Goal: Task Accomplishment & Management: Manage account settings

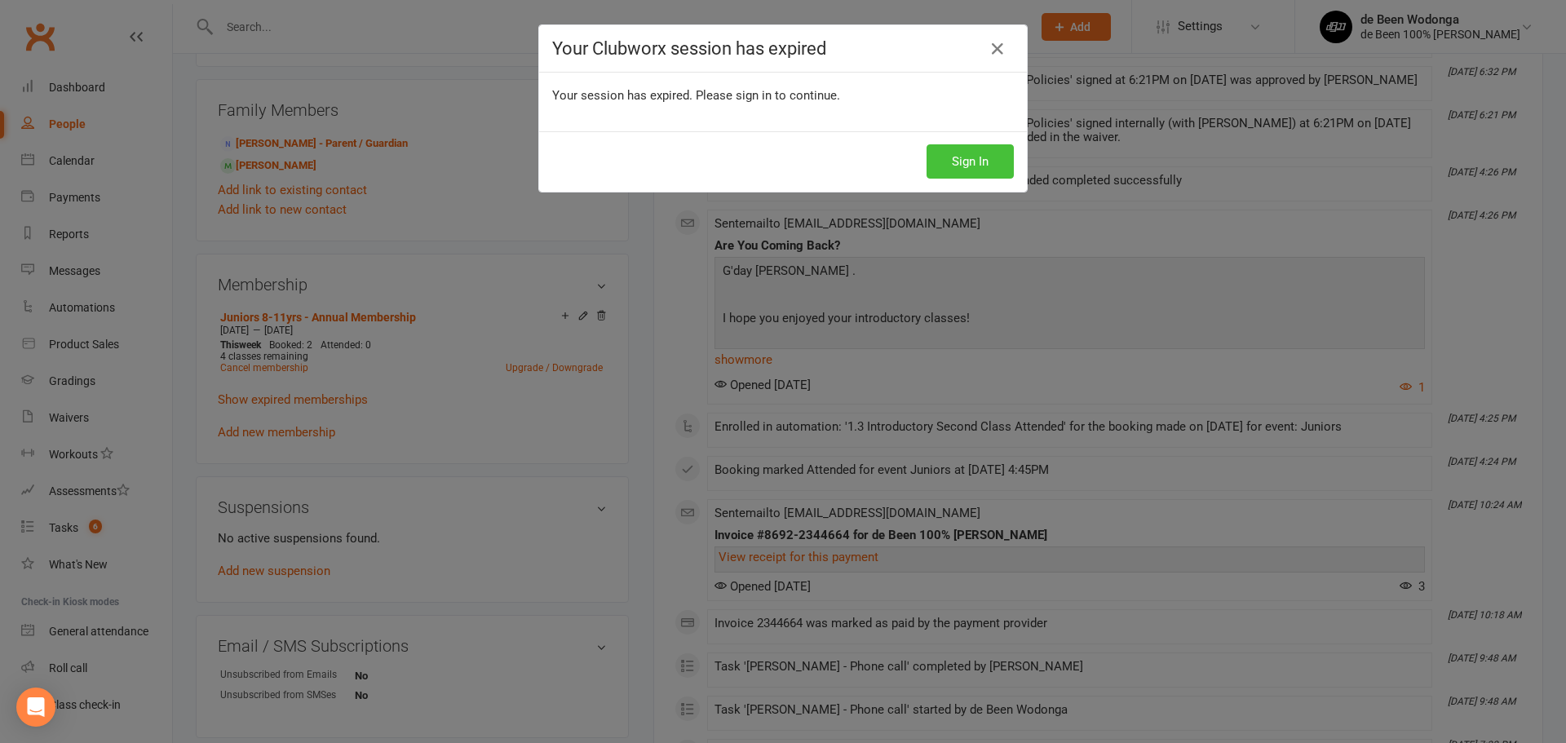
click at [955, 157] on button "Sign In" at bounding box center [970, 161] width 87 height 34
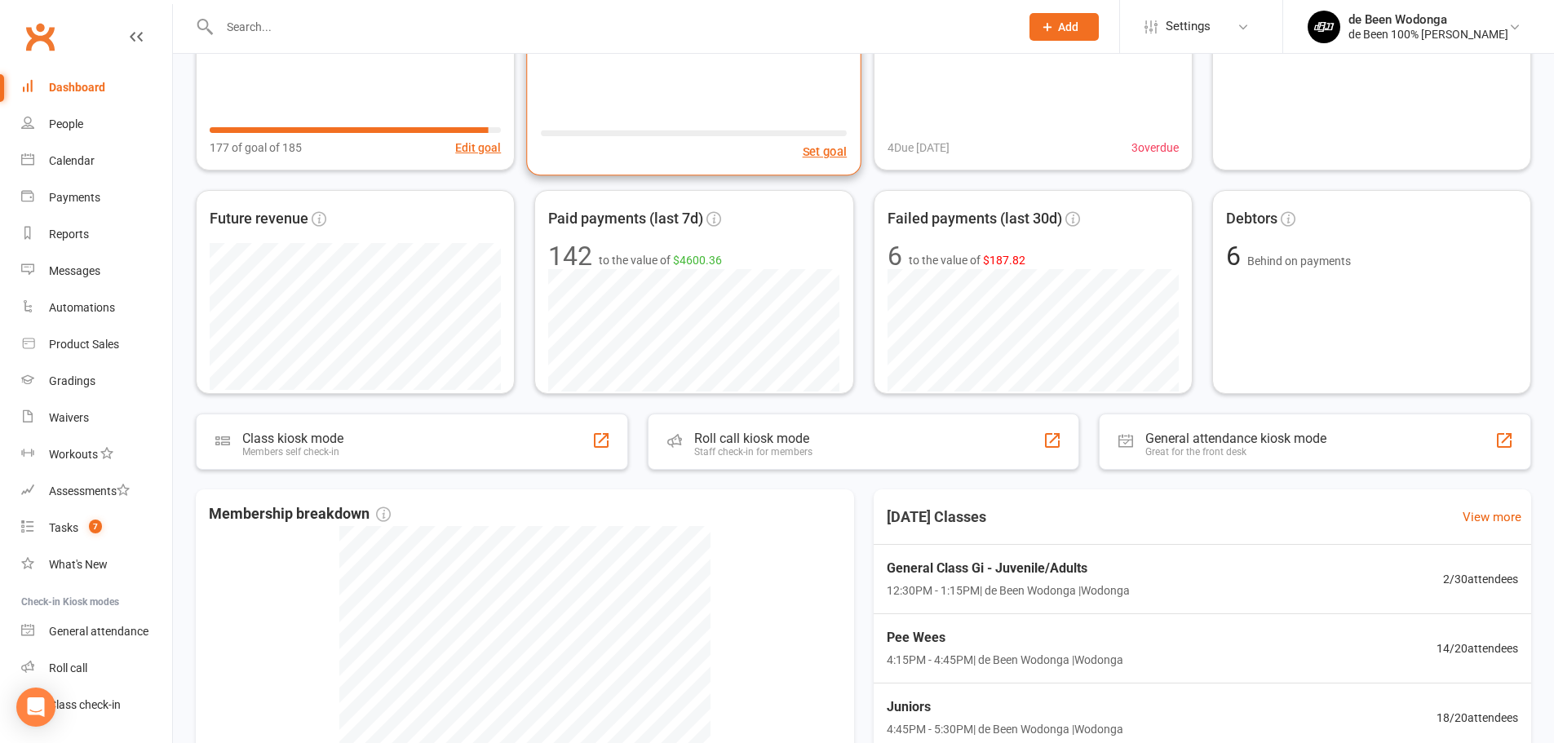
scroll to position [408, 0]
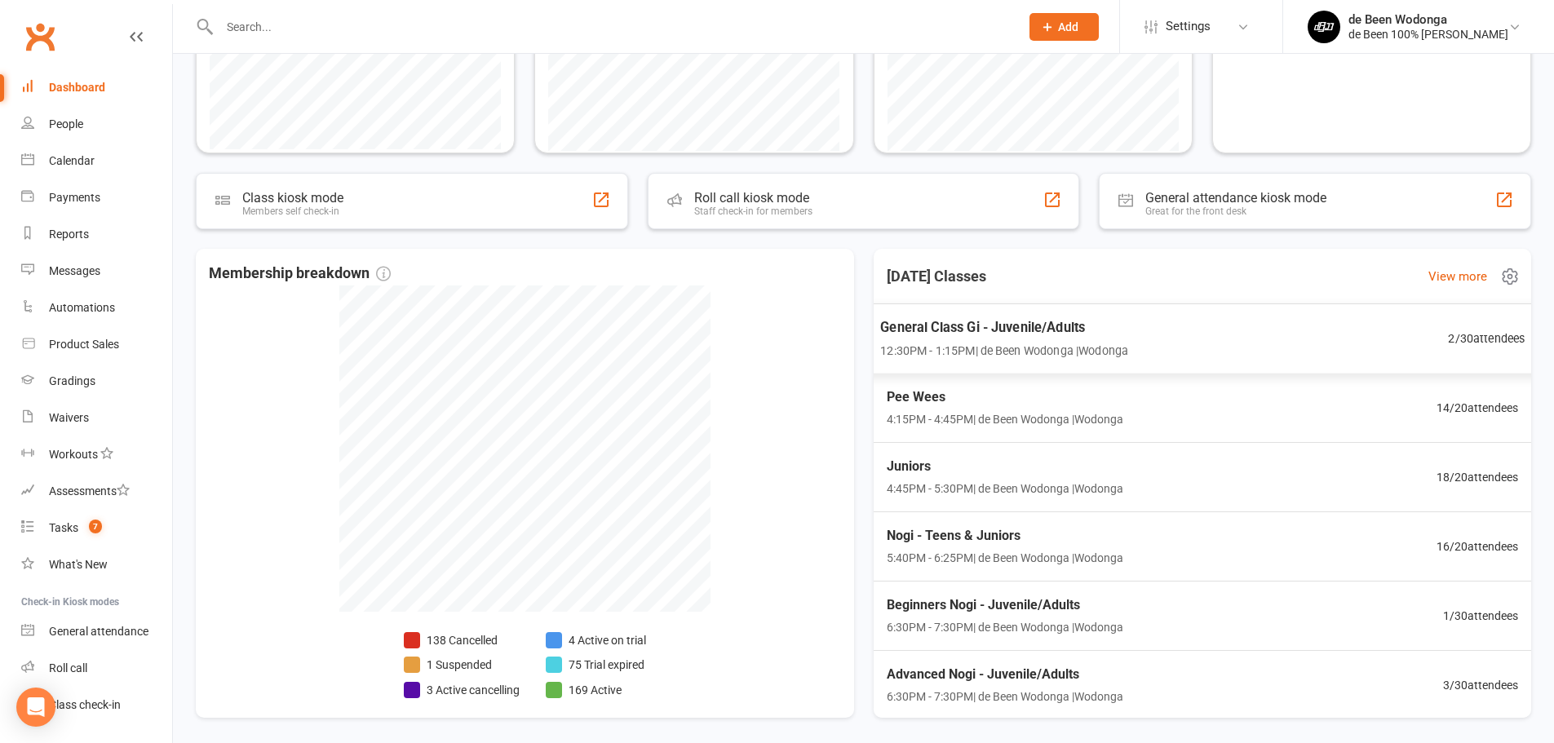
click at [1274, 351] on div "General Class Gi - Juvenile/Adults 12:30PM - 1:15PM | de Been Wodonga | Wodonga…" at bounding box center [1202, 339] width 685 height 71
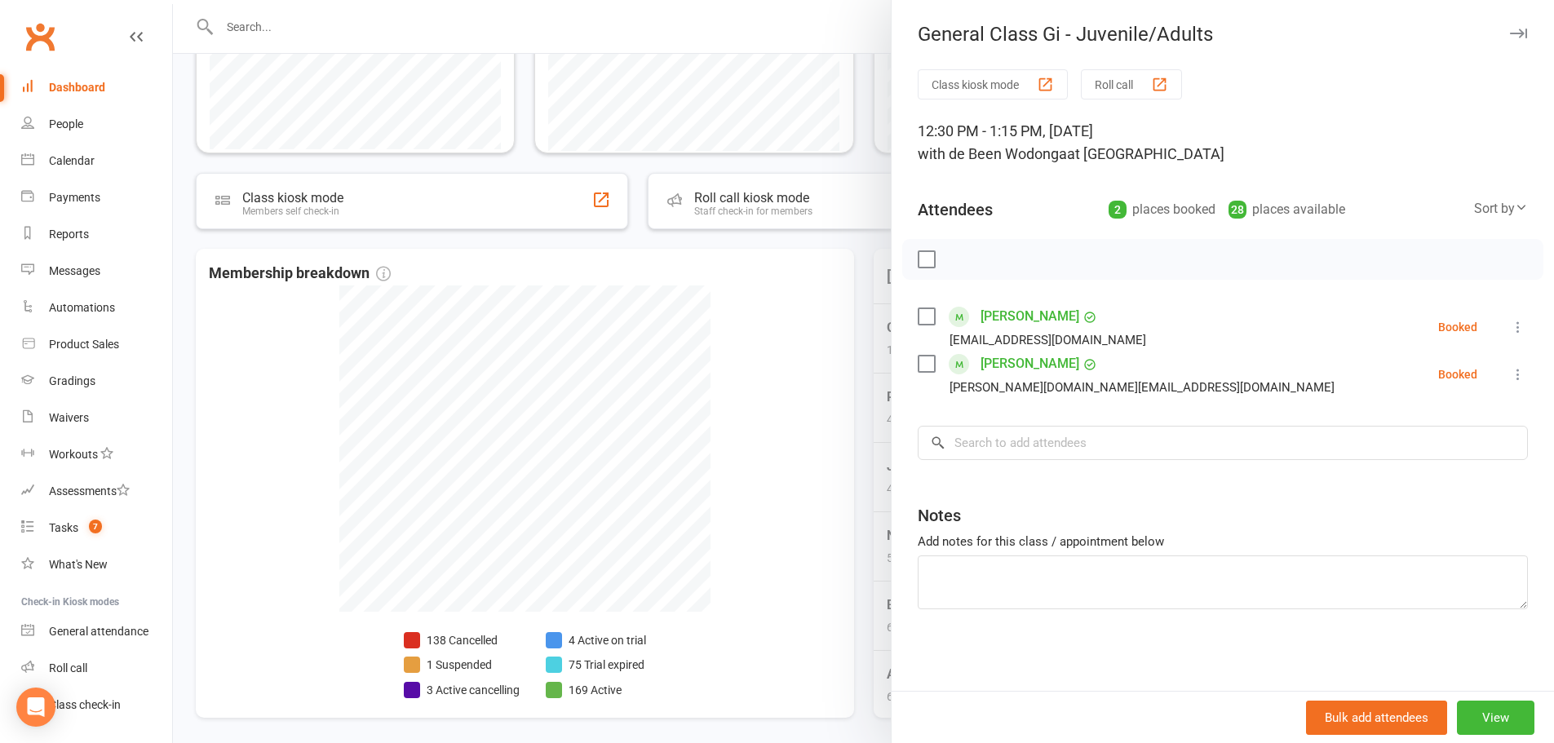
click at [748, 290] on div at bounding box center [863, 371] width 1381 height 743
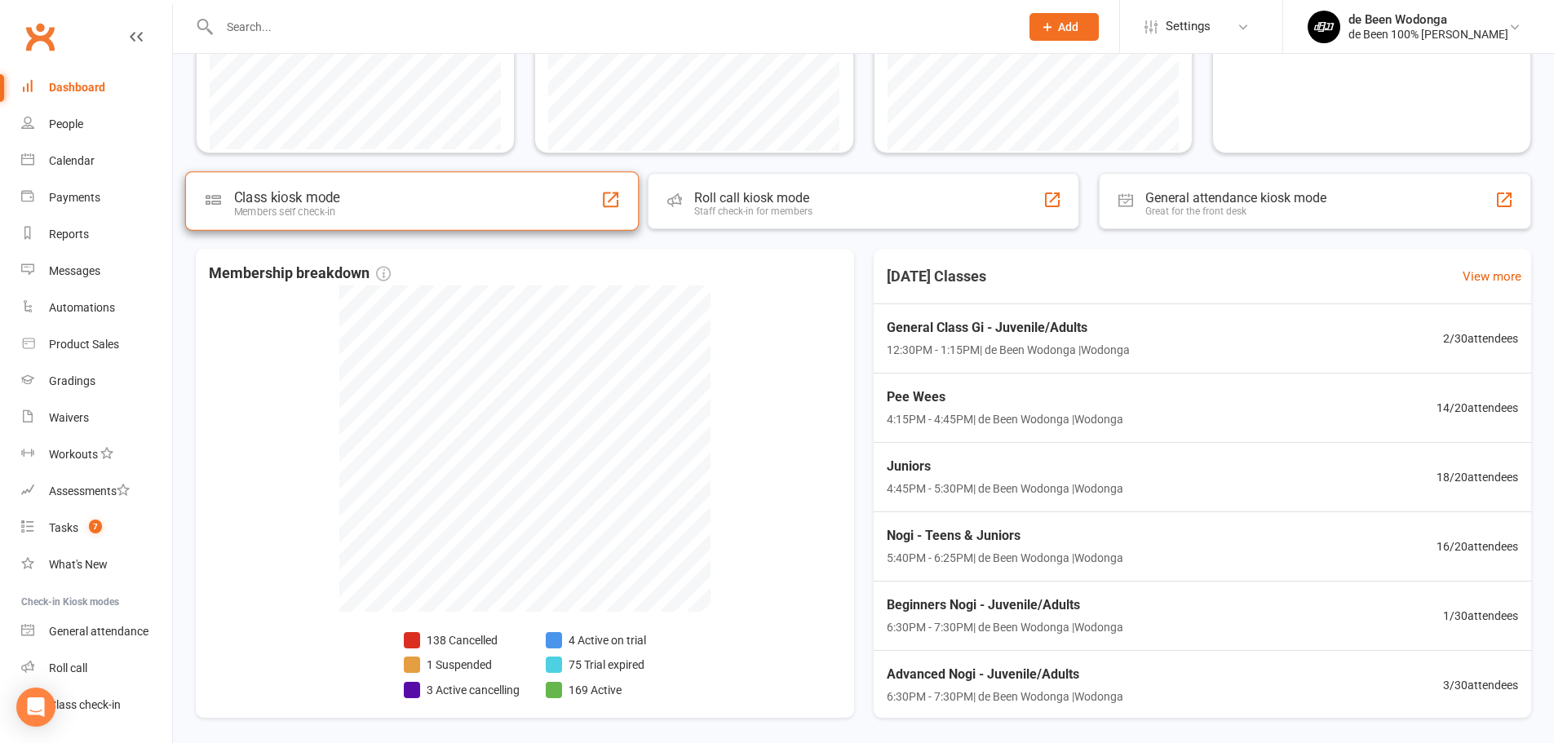
scroll to position [0, 0]
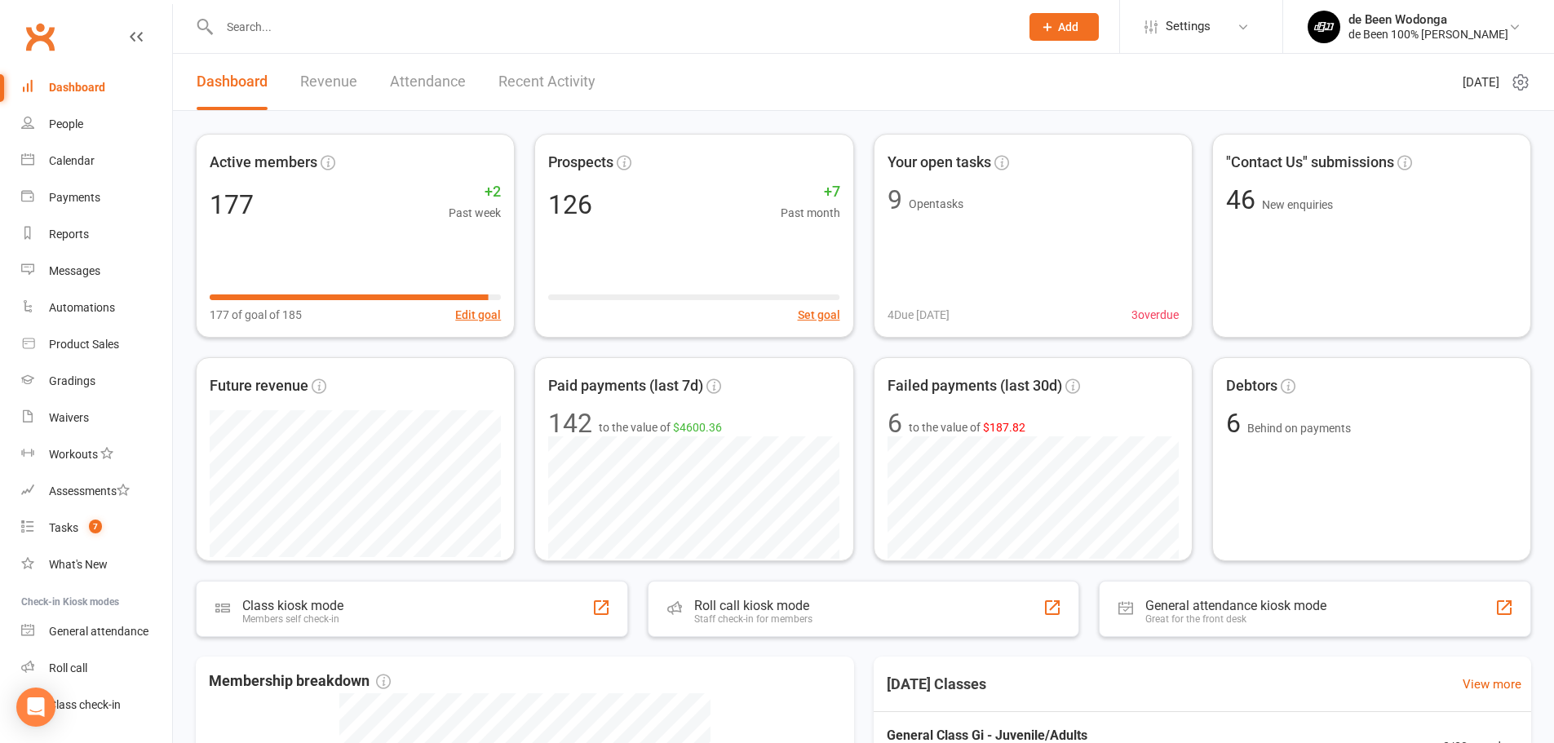
click at [288, 32] on input "text" at bounding box center [612, 27] width 794 height 23
click at [1380, 27] on div "de Been 100% [PERSON_NAME]" at bounding box center [1429, 34] width 160 height 15
click at [1187, 27] on span "Settings" at bounding box center [1188, 26] width 45 height 37
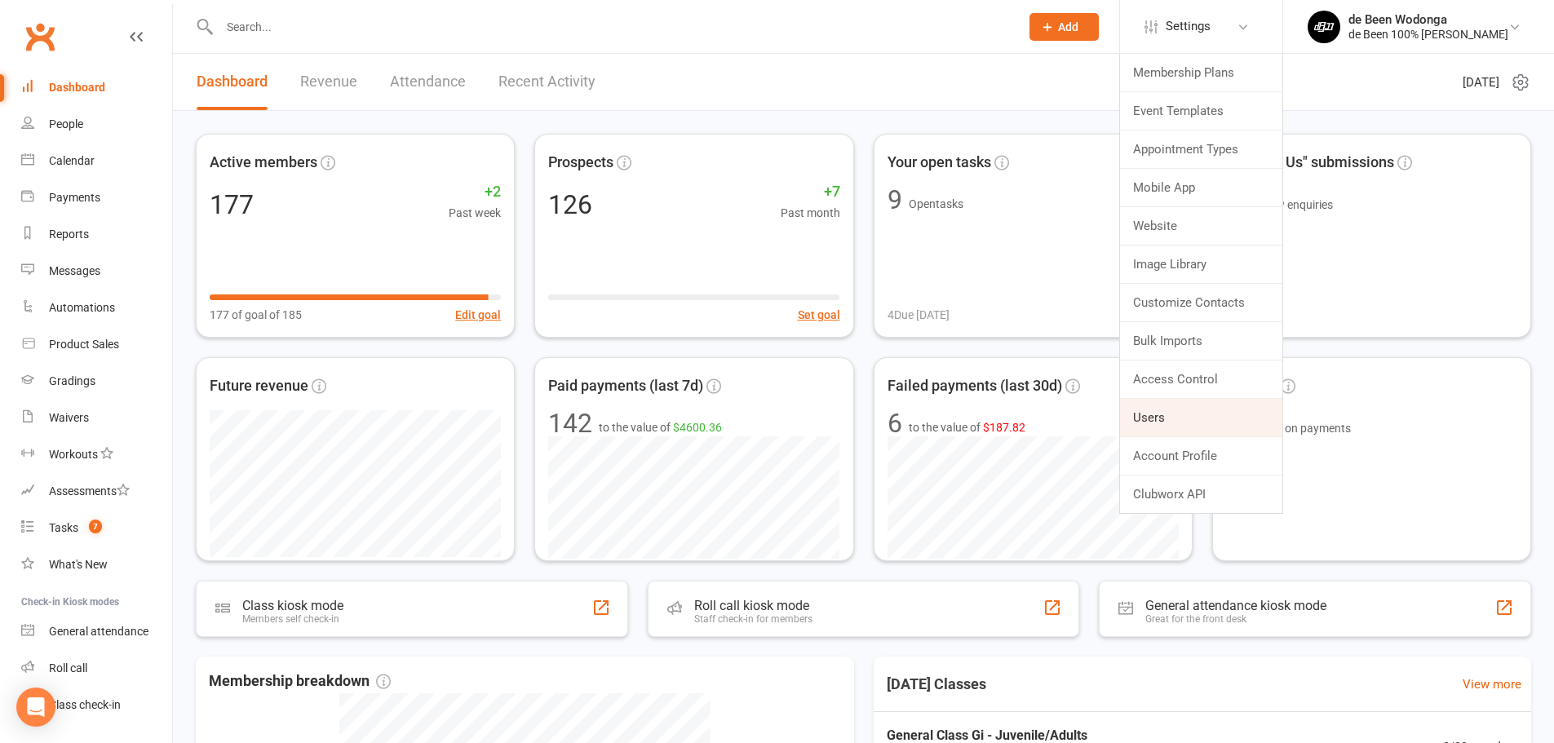
click at [1134, 416] on link "Users" at bounding box center [1201, 418] width 162 height 38
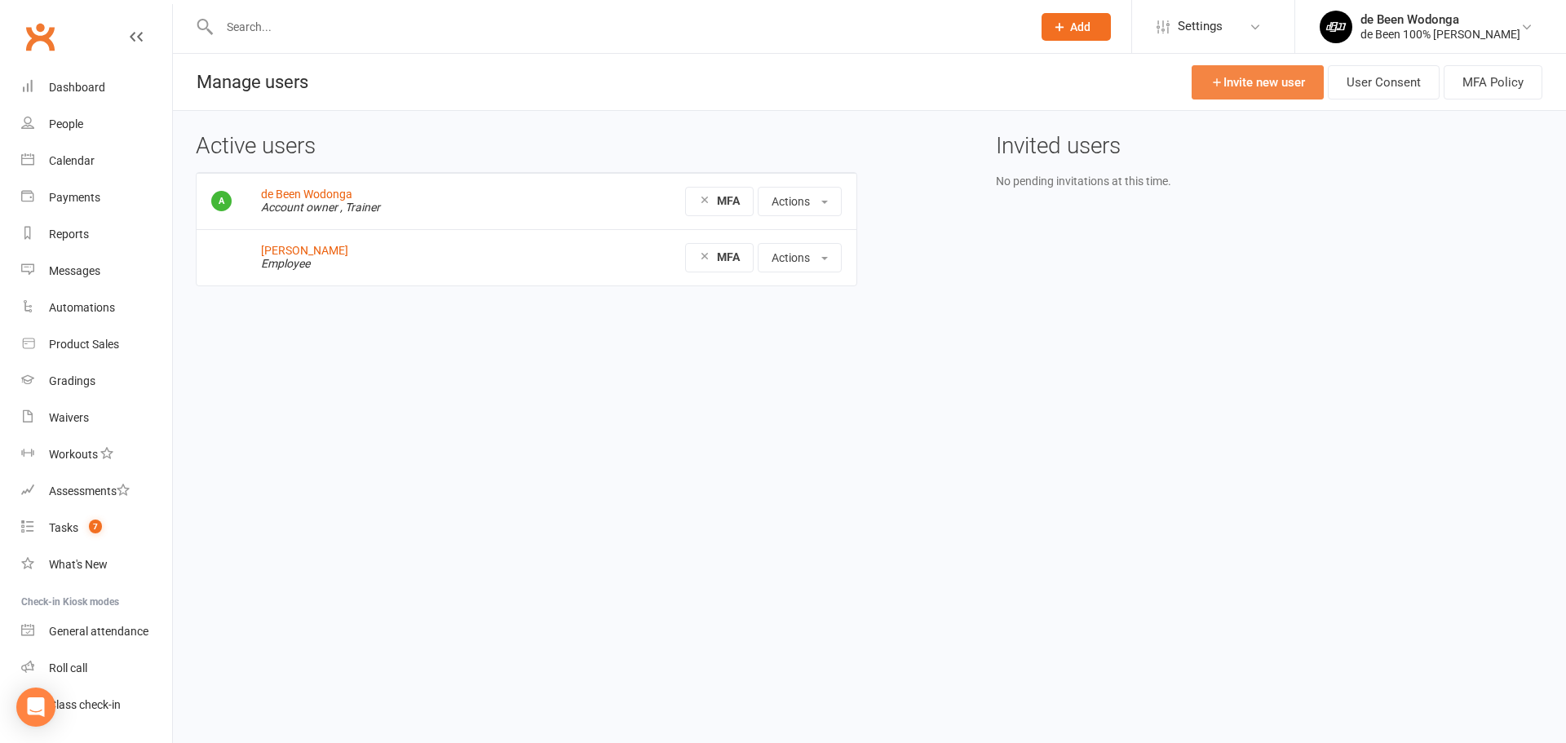
click at [1258, 81] on link "Invite new user" at bounding box center [1258, 82] width 132 height 34
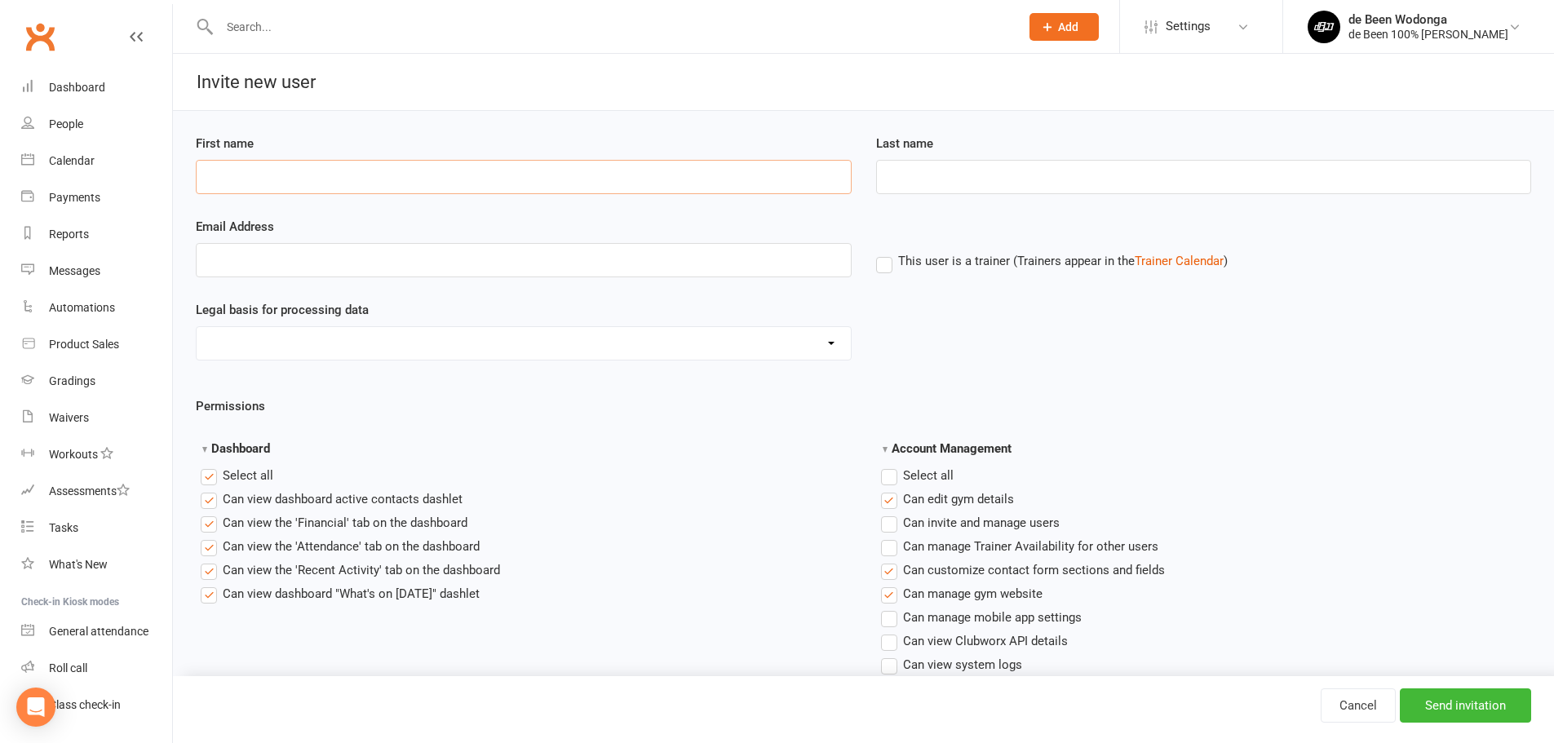
click at [494, 172] on input "First name" at bounding box center [524, 177] width 656 height 34
type input "Greg"
type input "Probyn"
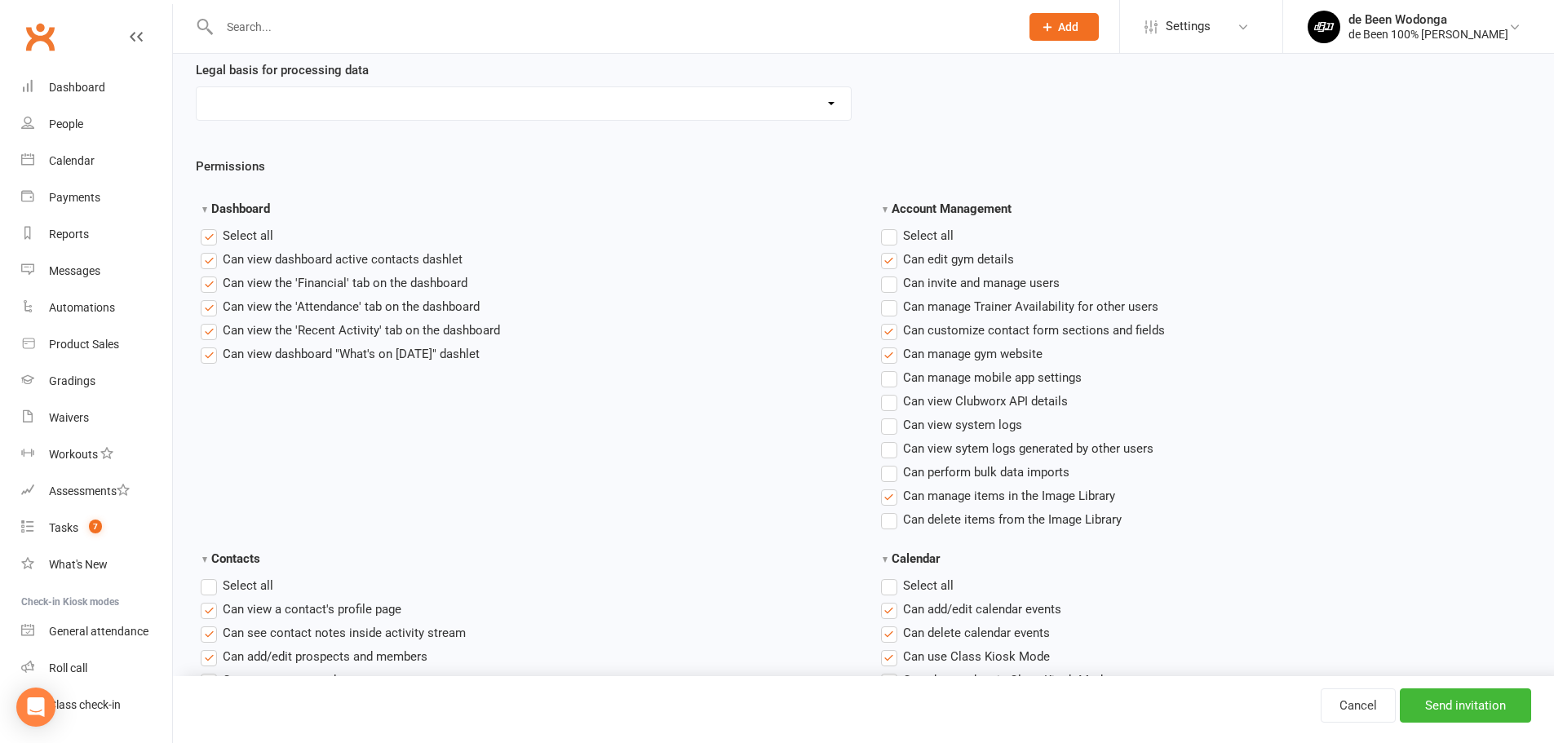
scroll to position [245, 0]
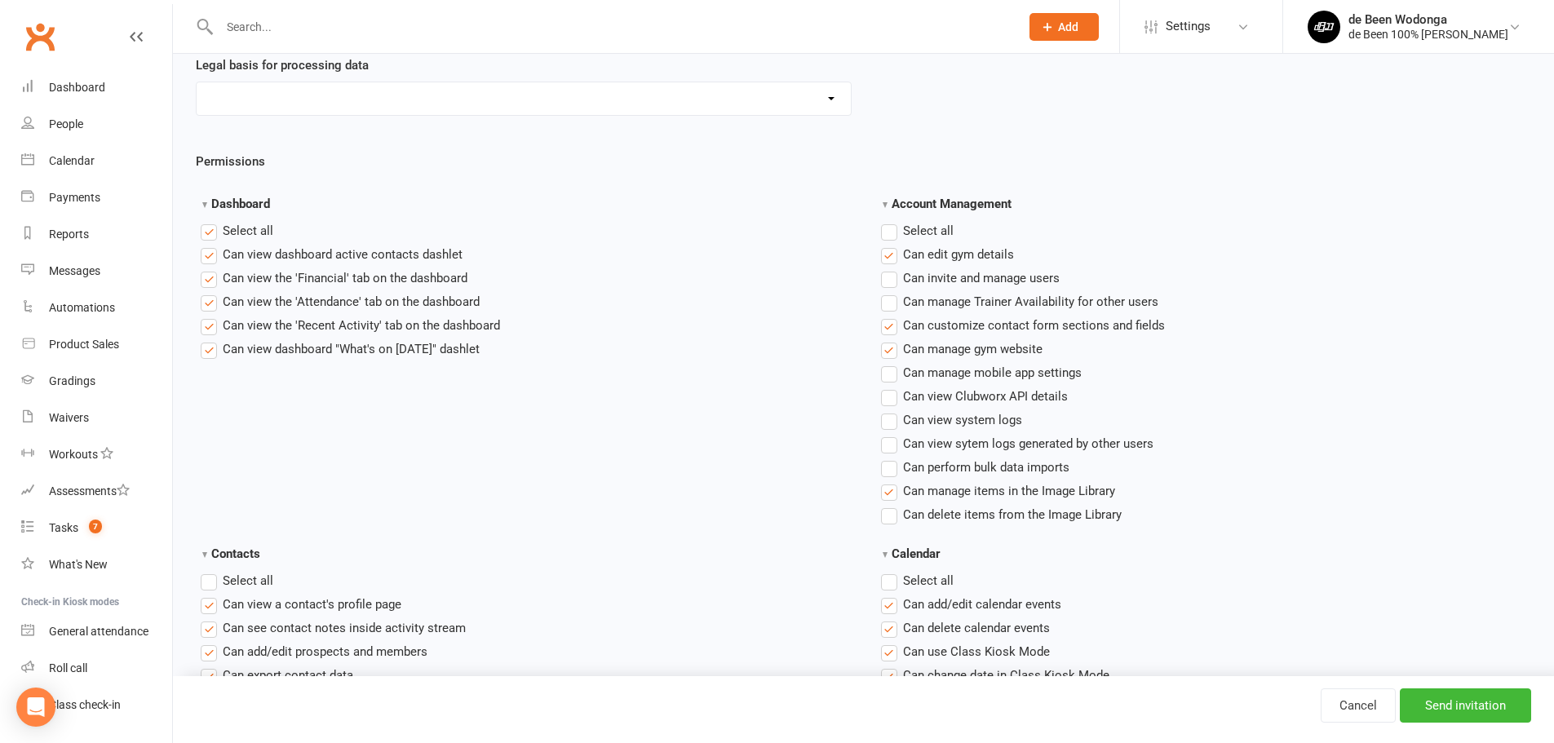
type input "gregprobyn@gmail.com"
click at [1475, 702] on input "Send invitation" at bounding box center [1465, 706] width 131 height 34
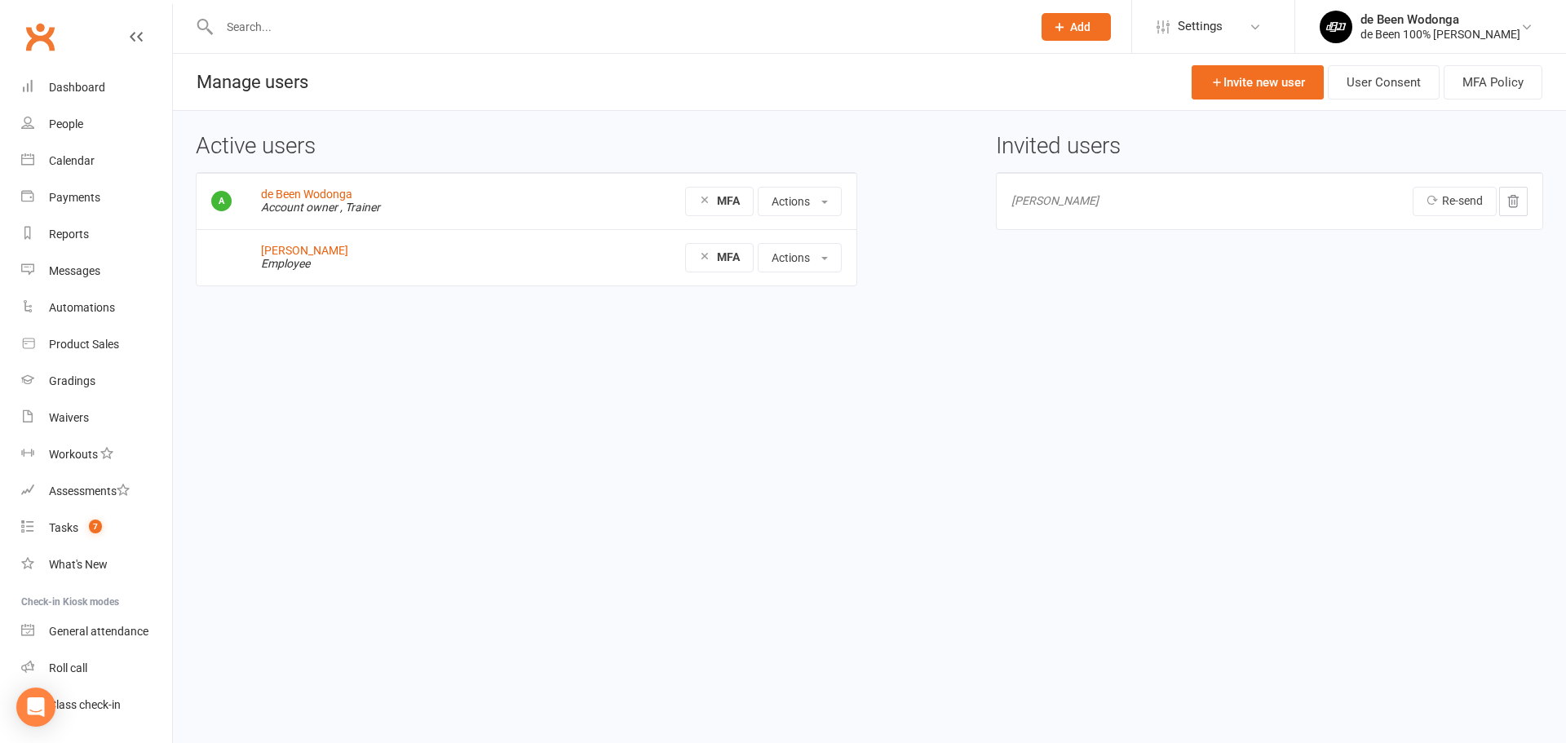
click at [59, 52] on link "Clubworx" at bounding box center [40, 36] width 41 height 41
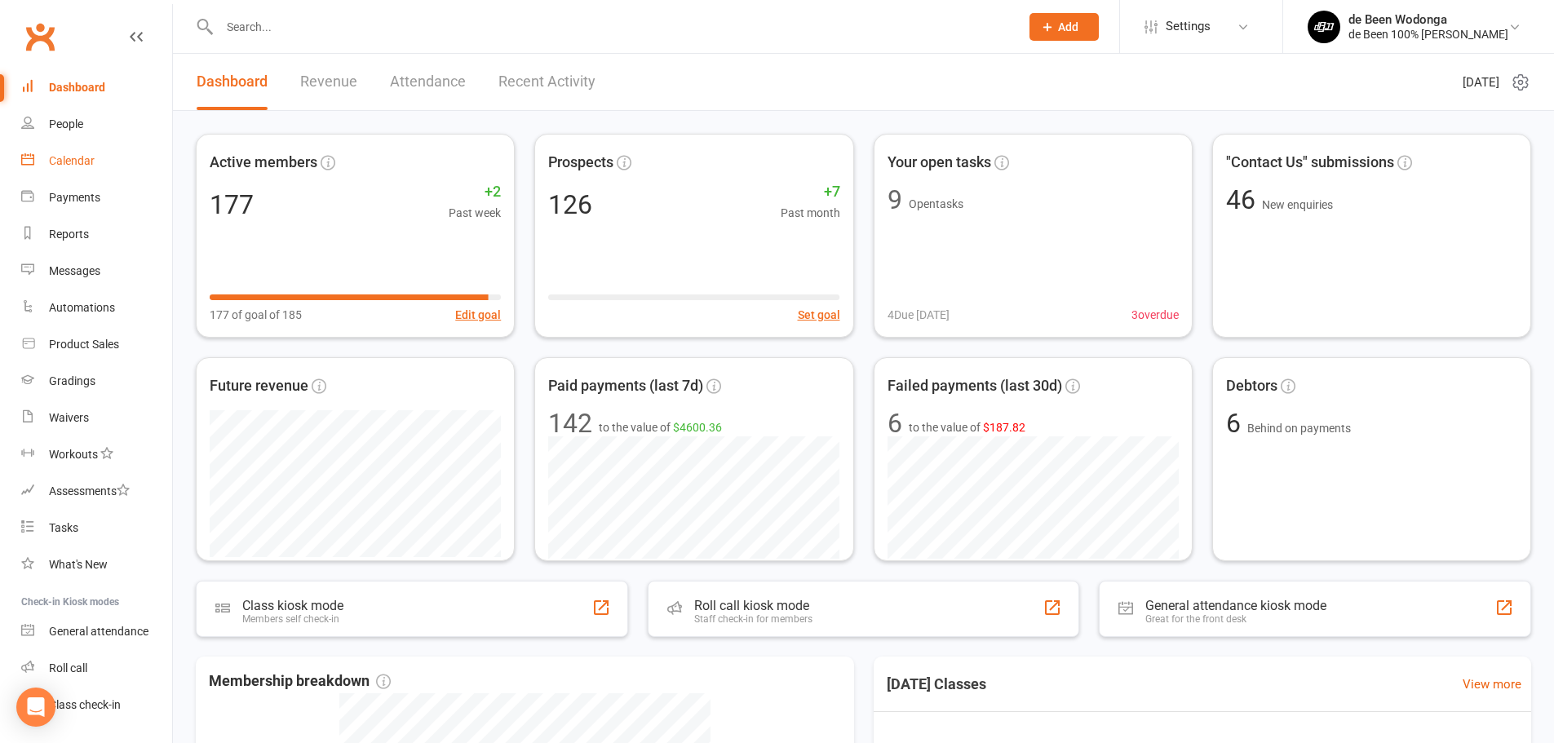
click at [71, 155] on div "Calendar" at bounding box center [72, 160] width 46 height 13
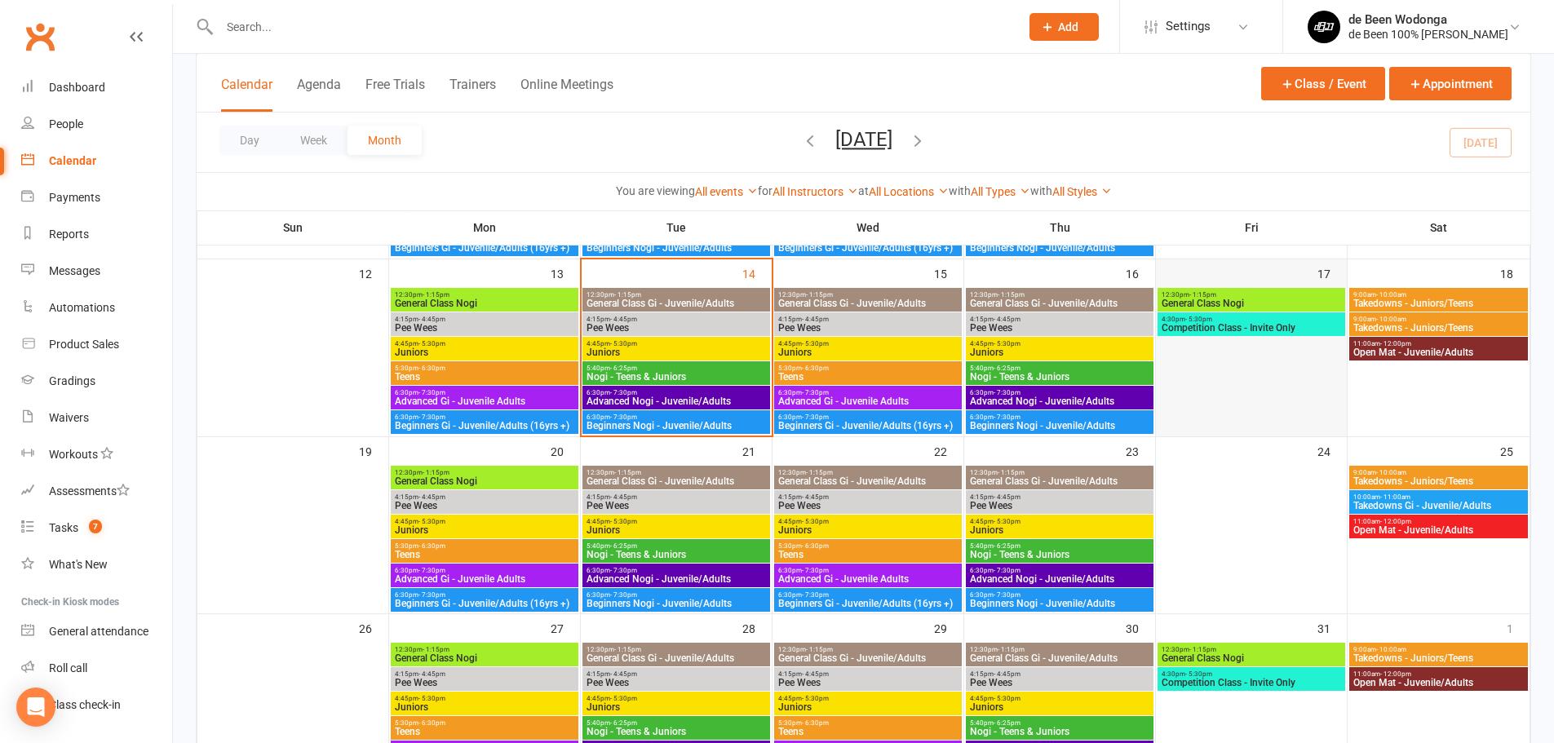
scroll to position [370, 0]
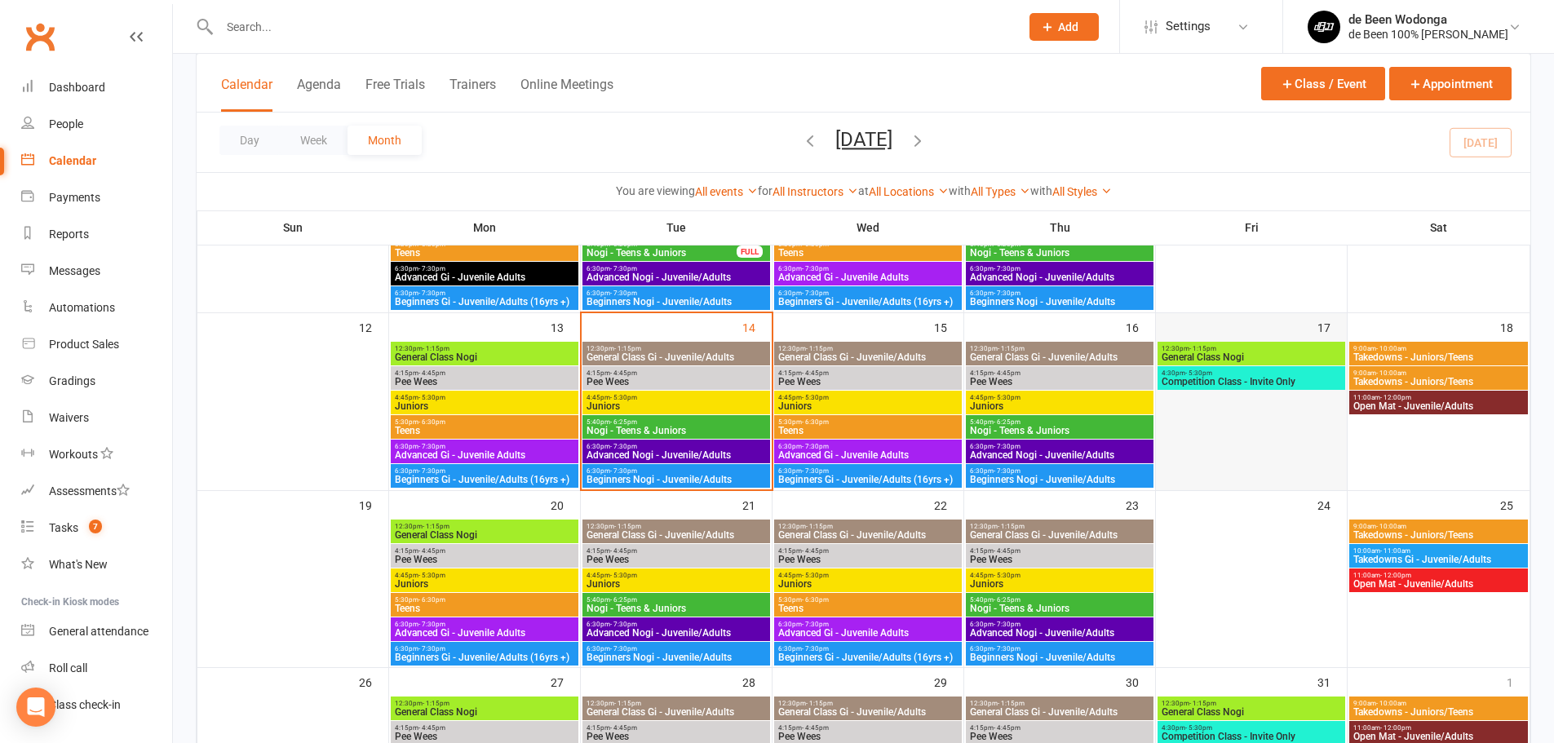
click at [1224, 340] on div at bounding box center [1251, 414] width 191 height 149
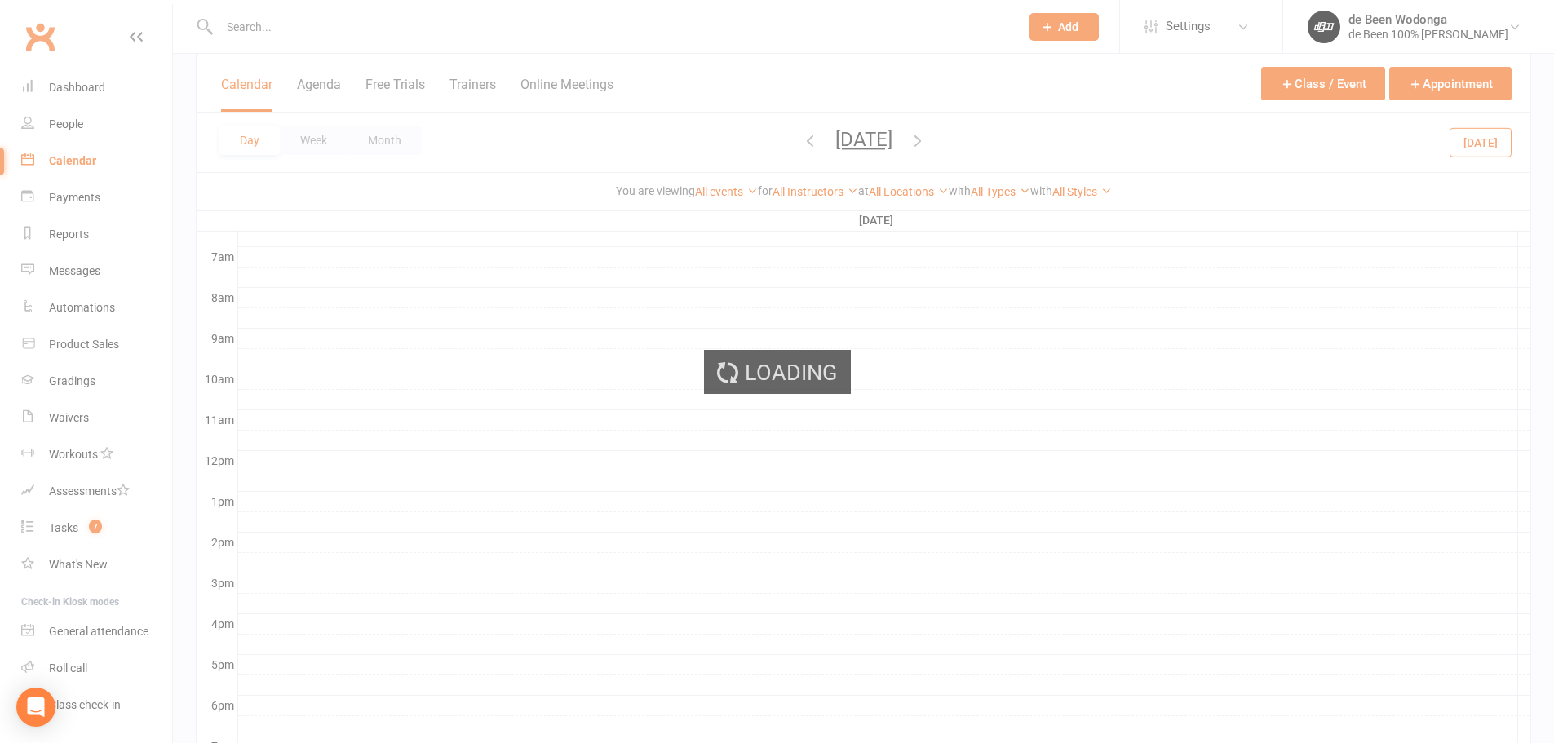
scroll to position [0, 0]
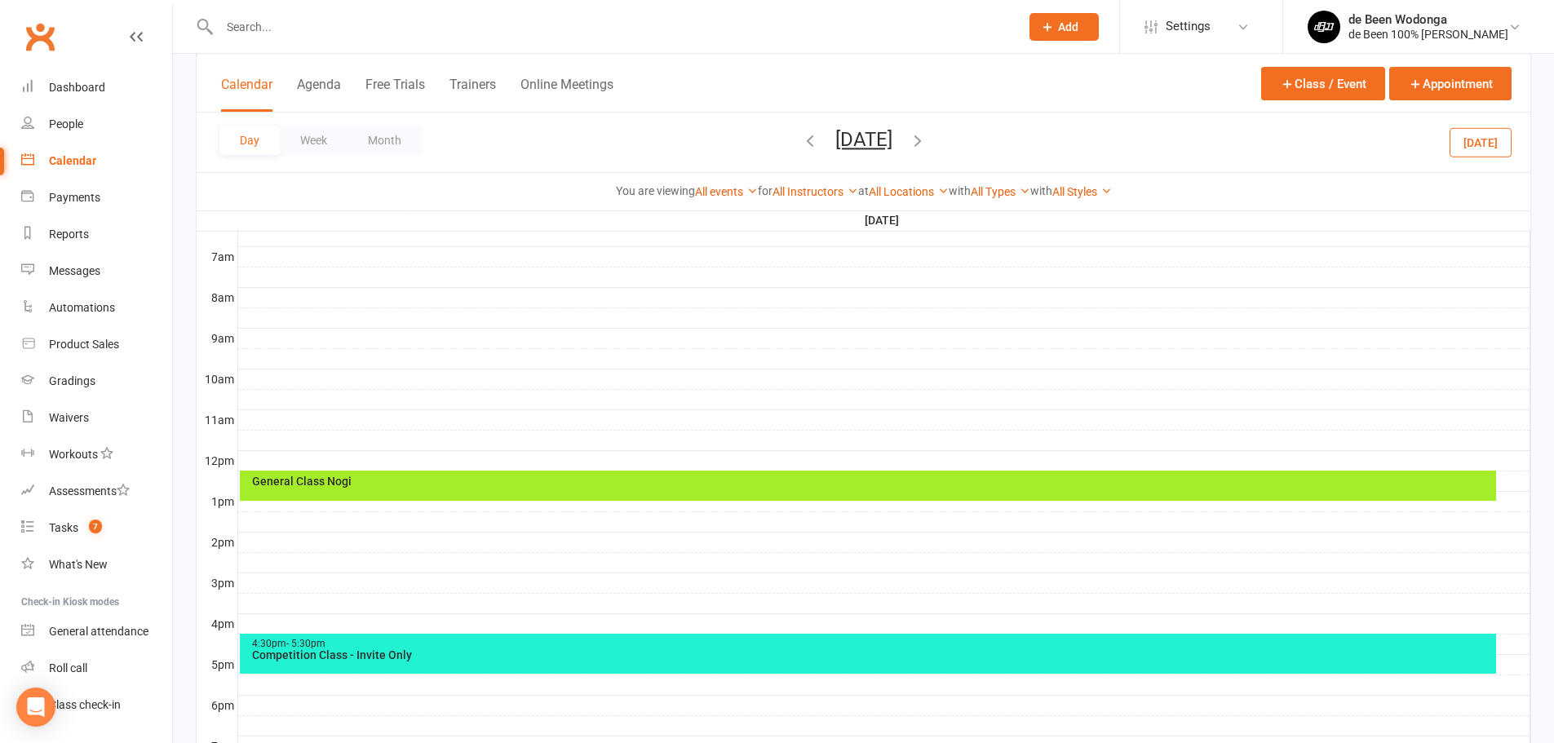
click at [579, 487] on div "General Class Nogi" at bounding box center [868, 486] width 1256 height 30
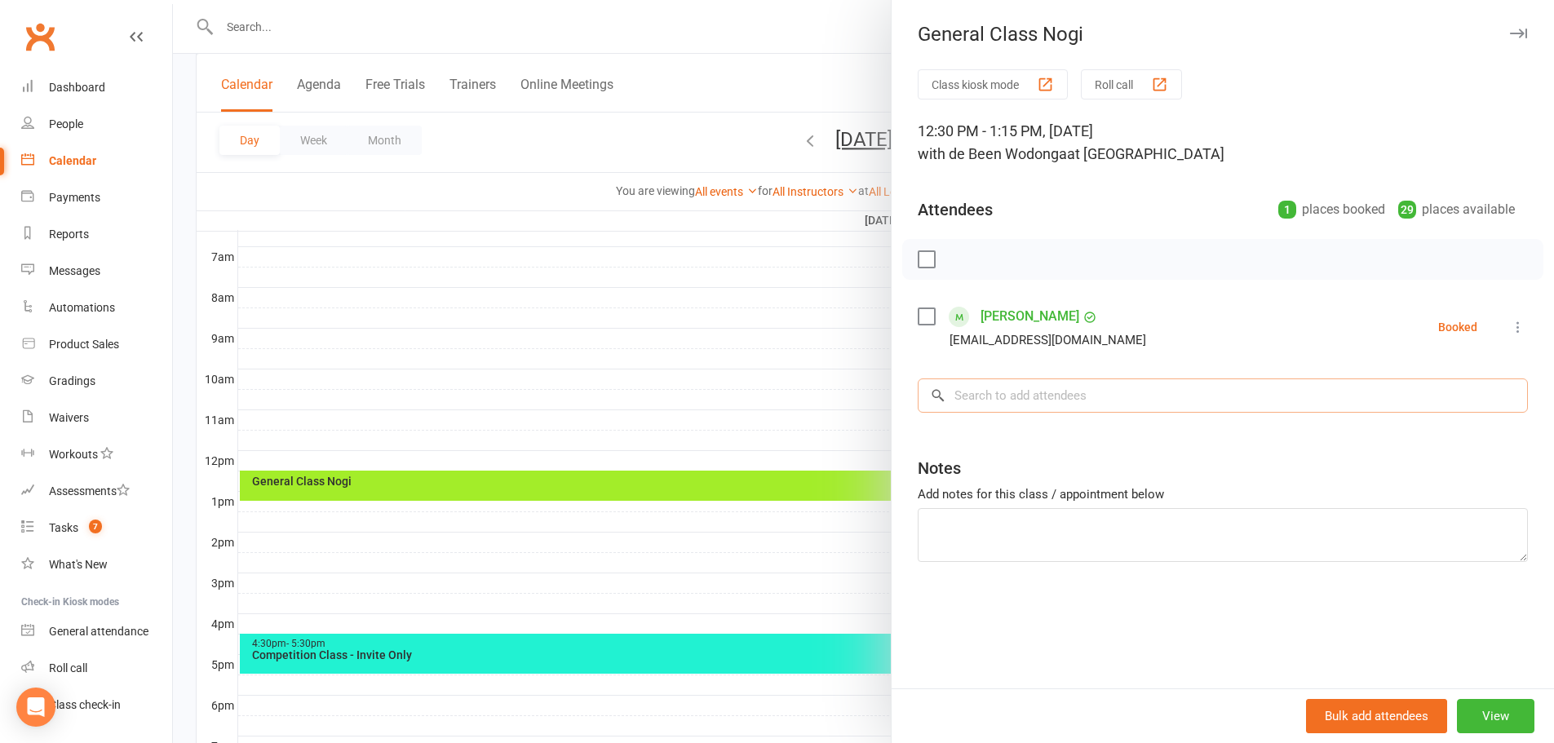
click at [1033, 410] on input "search" at bounding box center [1223, 396] width 610 height 34
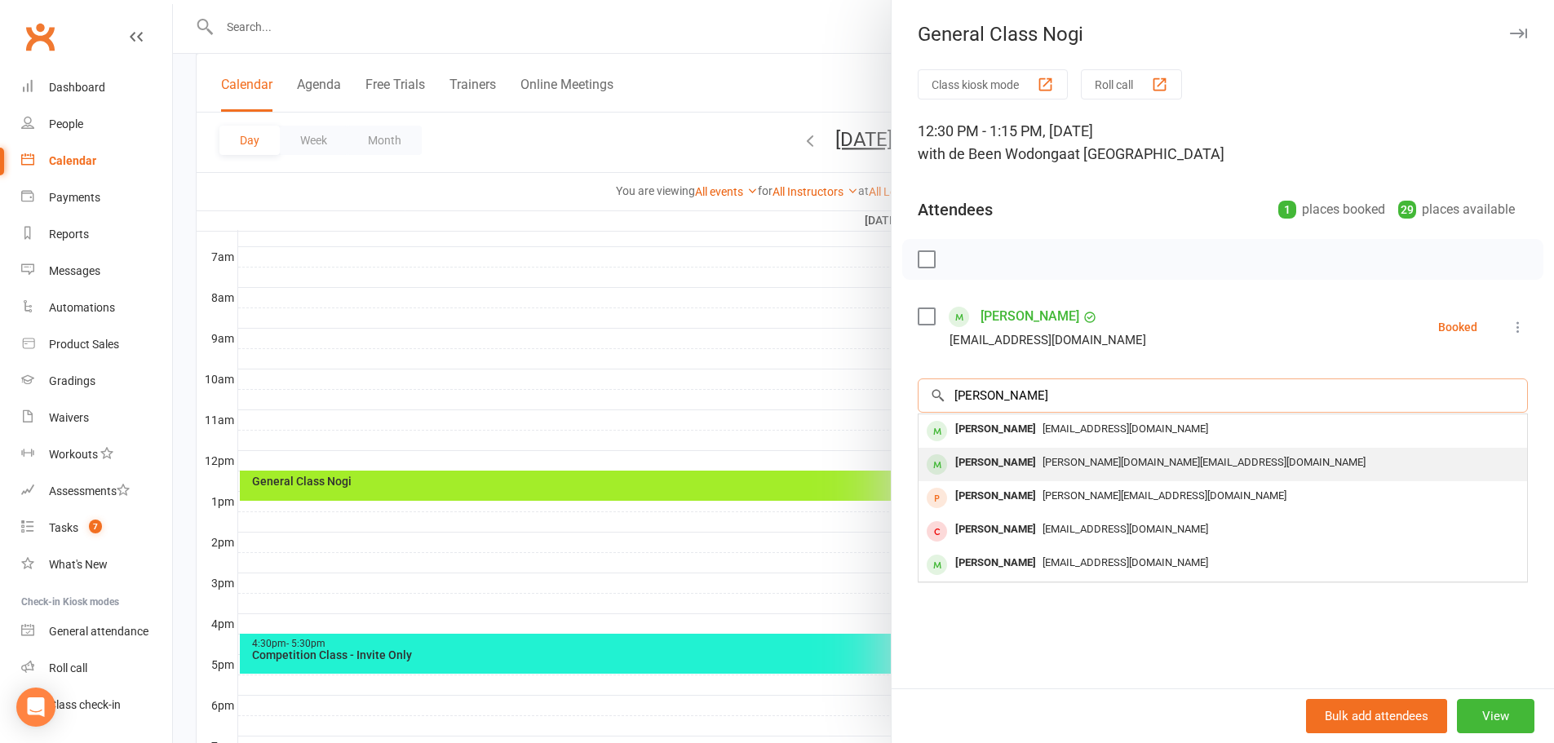
type input "michael"
click at [956, 461] on div "Michael Vickers" at bounding box center [996, 463] width 94 height 24
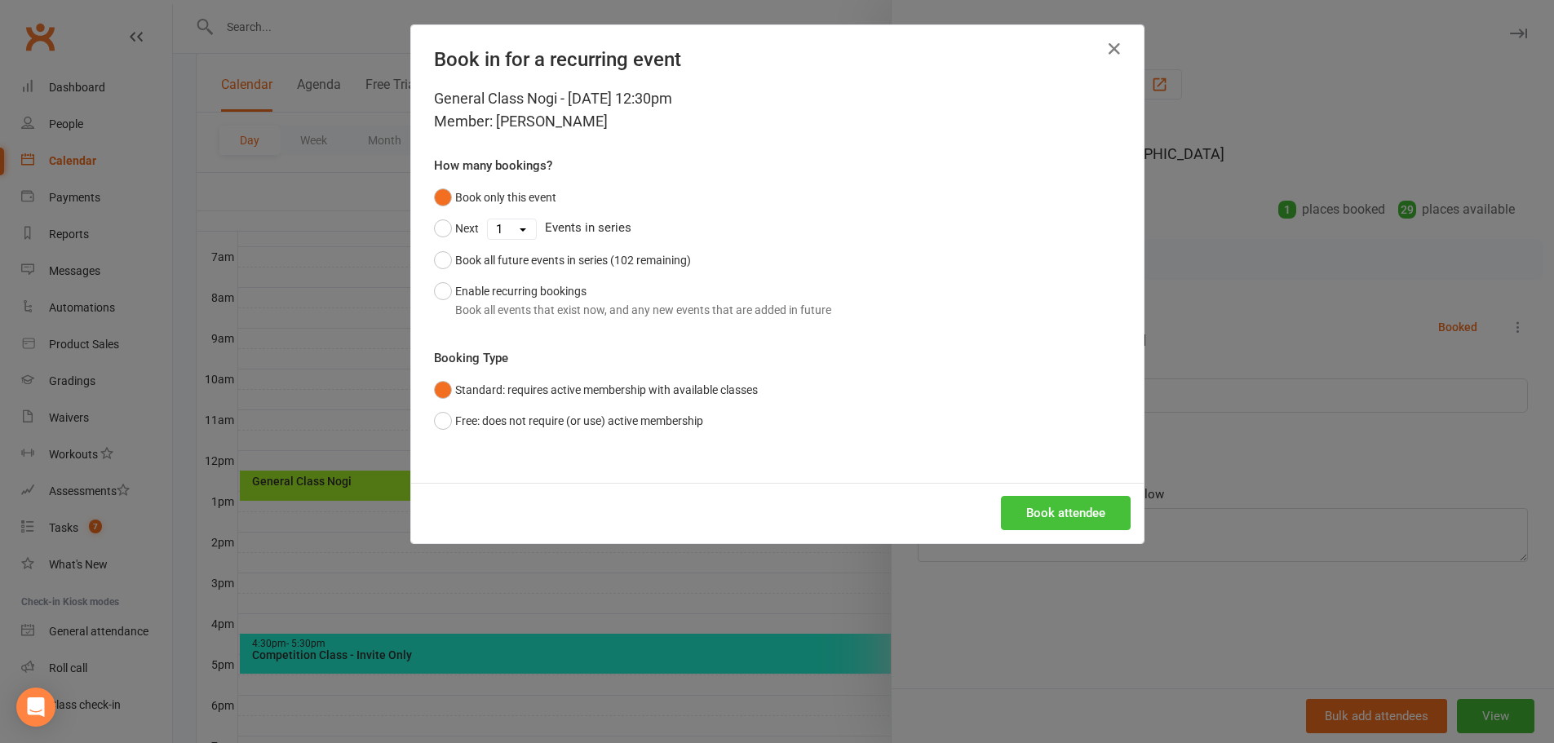
click at [1004, 498] on button "Book attendee" at bounding box center [1066, 513] width 130 height 34
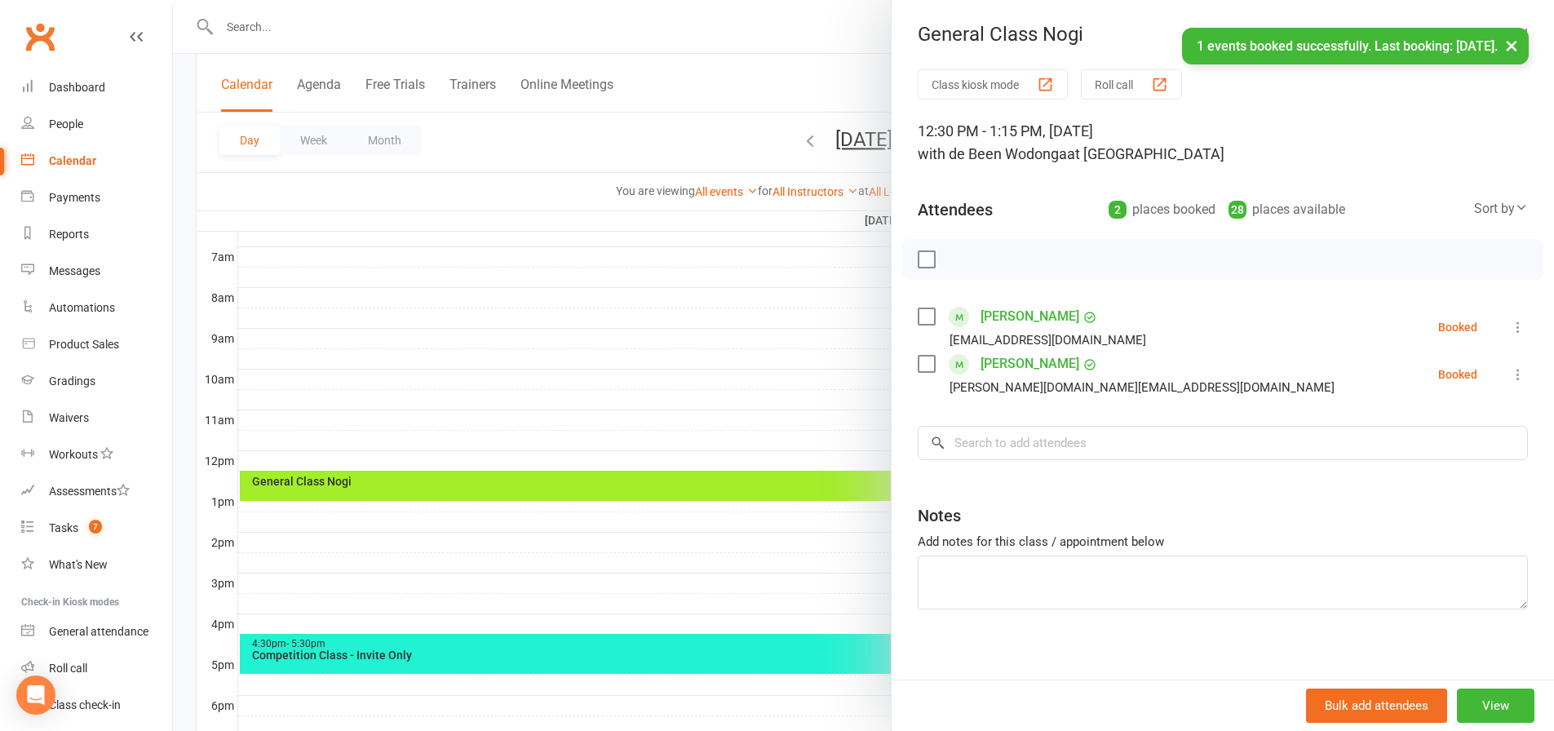
click at [919, 260] on label at bounding box center [926, 259] width 16 height 16
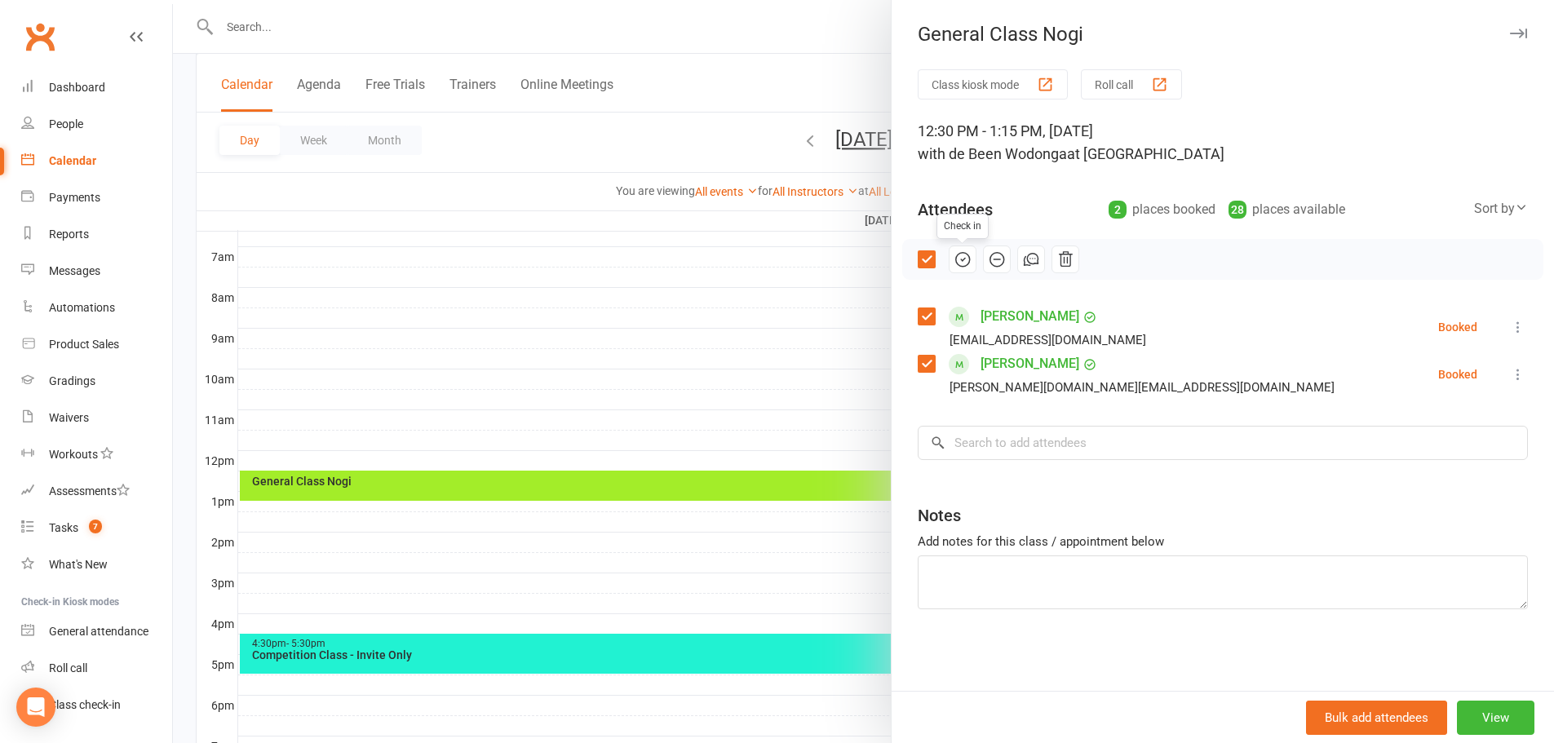
click at [958, 262] on icon "button" at bounding box center [963, 259] width 18 height 18
click at [1491, 719] on button "View" at bounding box center [1496, 718] width 78 height 34
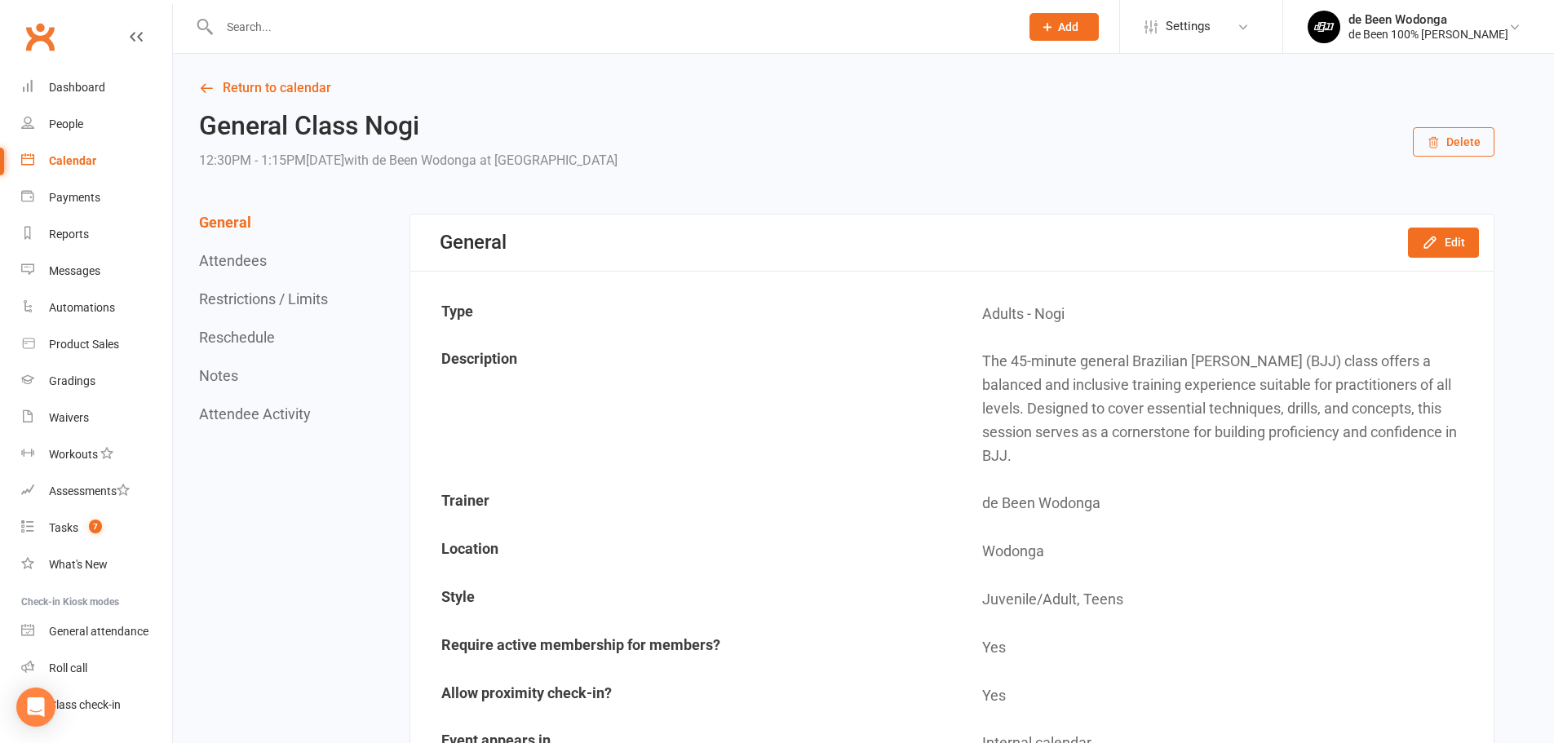
click at [84, 154] on div "Calendar" at bounding box center [72, 160] width 47 height 13
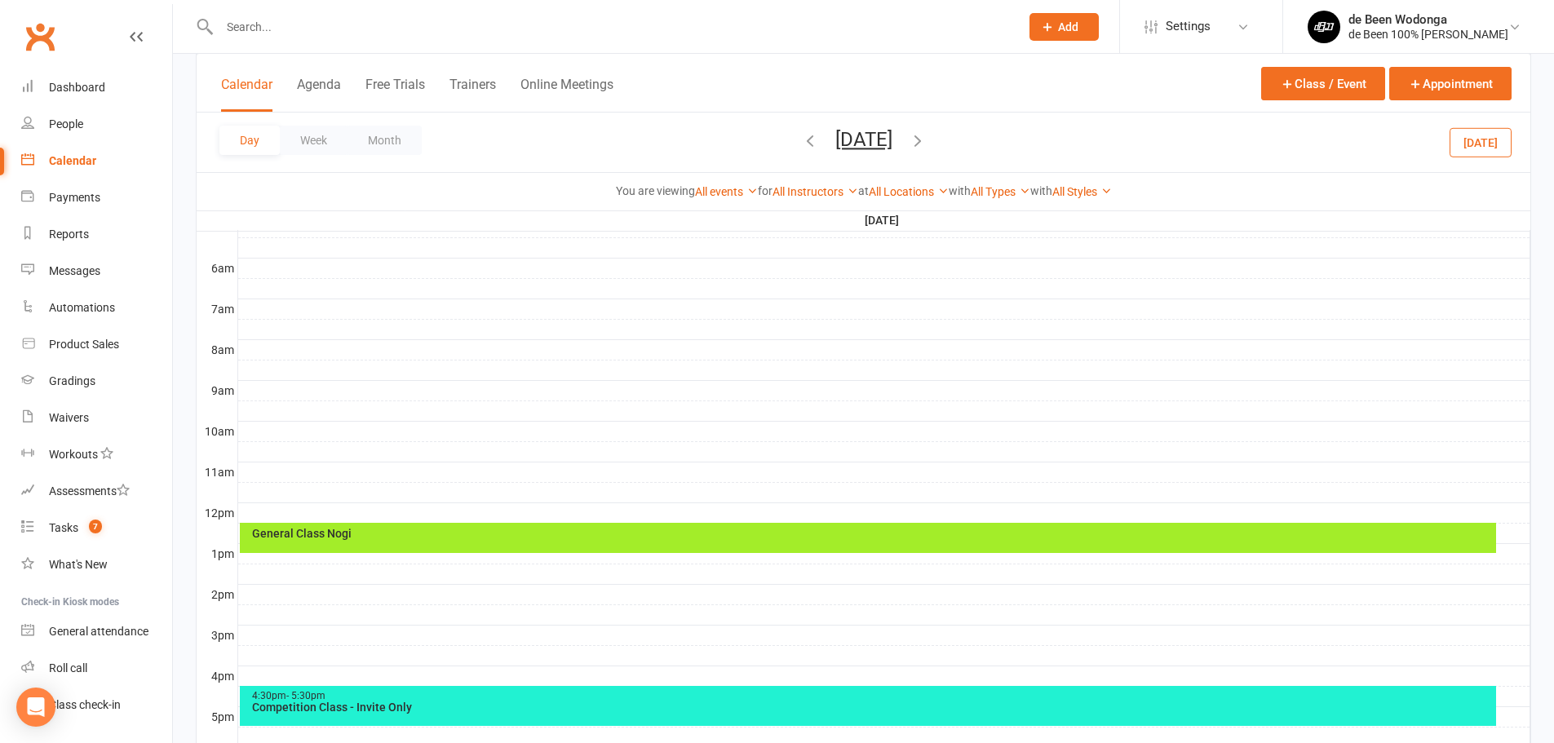
scroll to position [326, 0]
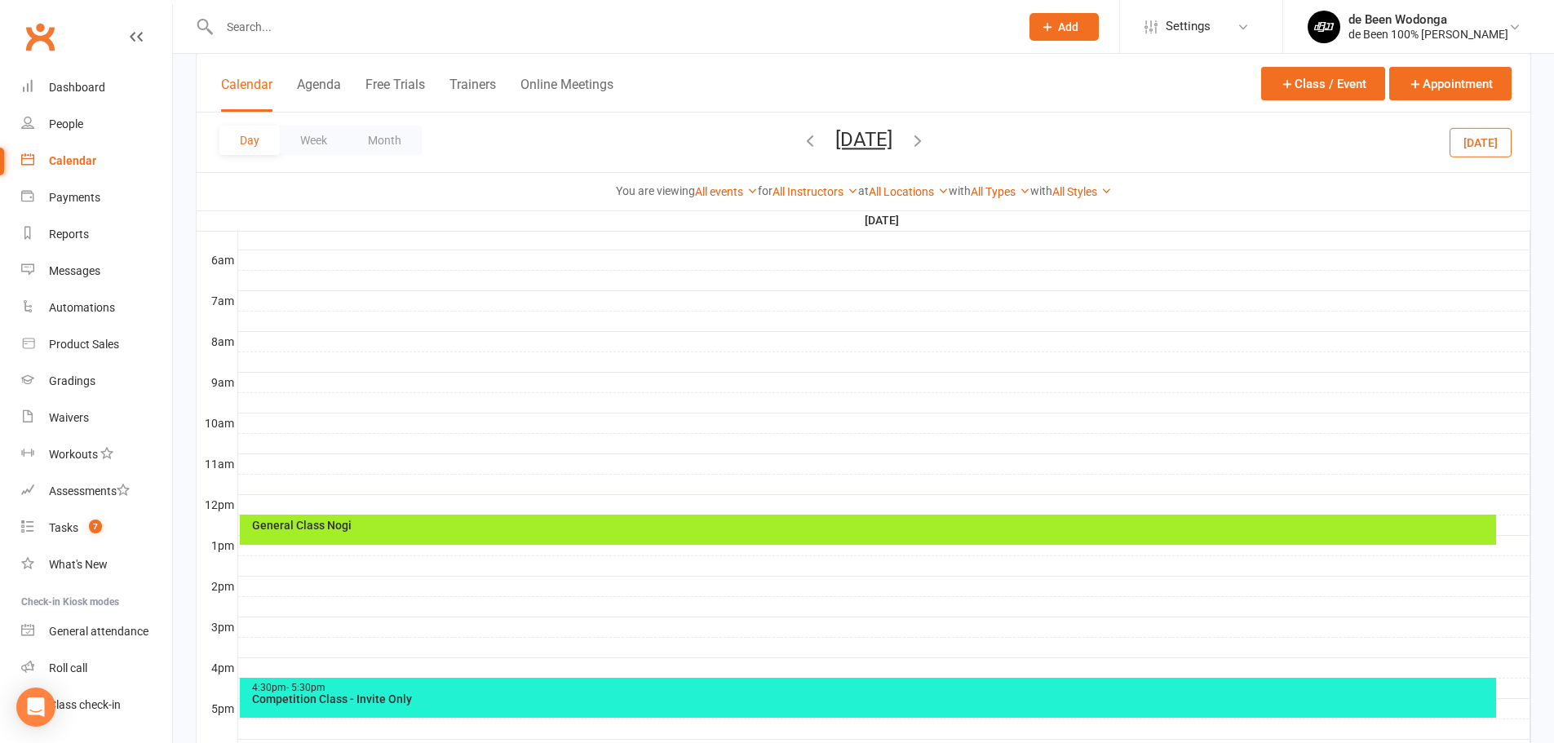
click at [449, 539] on div "General Class Nogi" at bounding box center [868, 530] width 1256 height 30
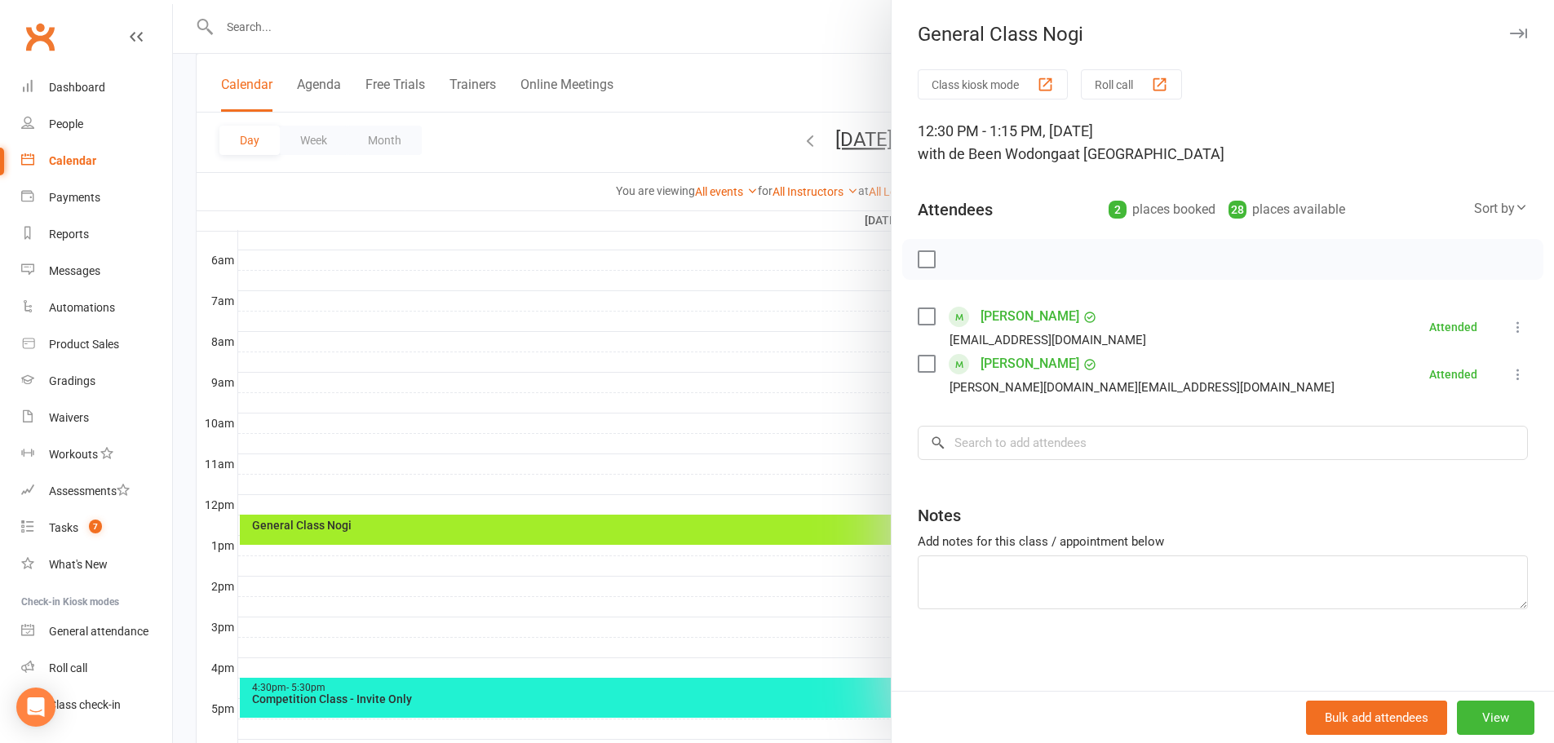
click at [918, 263] on label at bounding box center [926, 259] width 16 height 16
click at [995, 264] on icon "button" at bounding box center [997, 259] width 18 height 18
click at [1149, 379] on li "Michael Vickers vickers.mp@gmail.com Absent More info Remove Check in Reset att…" at bounding box center [1223, 374] width 610 height 47
click at [1282, 379] on li "Michael Vickers vickers.mp@gmail.com Absent More info Remove Check in Reset att…" at bounding box center [1223, 374] width 610 height 47
click at [923, 258] on label at bounding box center [926, 259] width 16 height 16
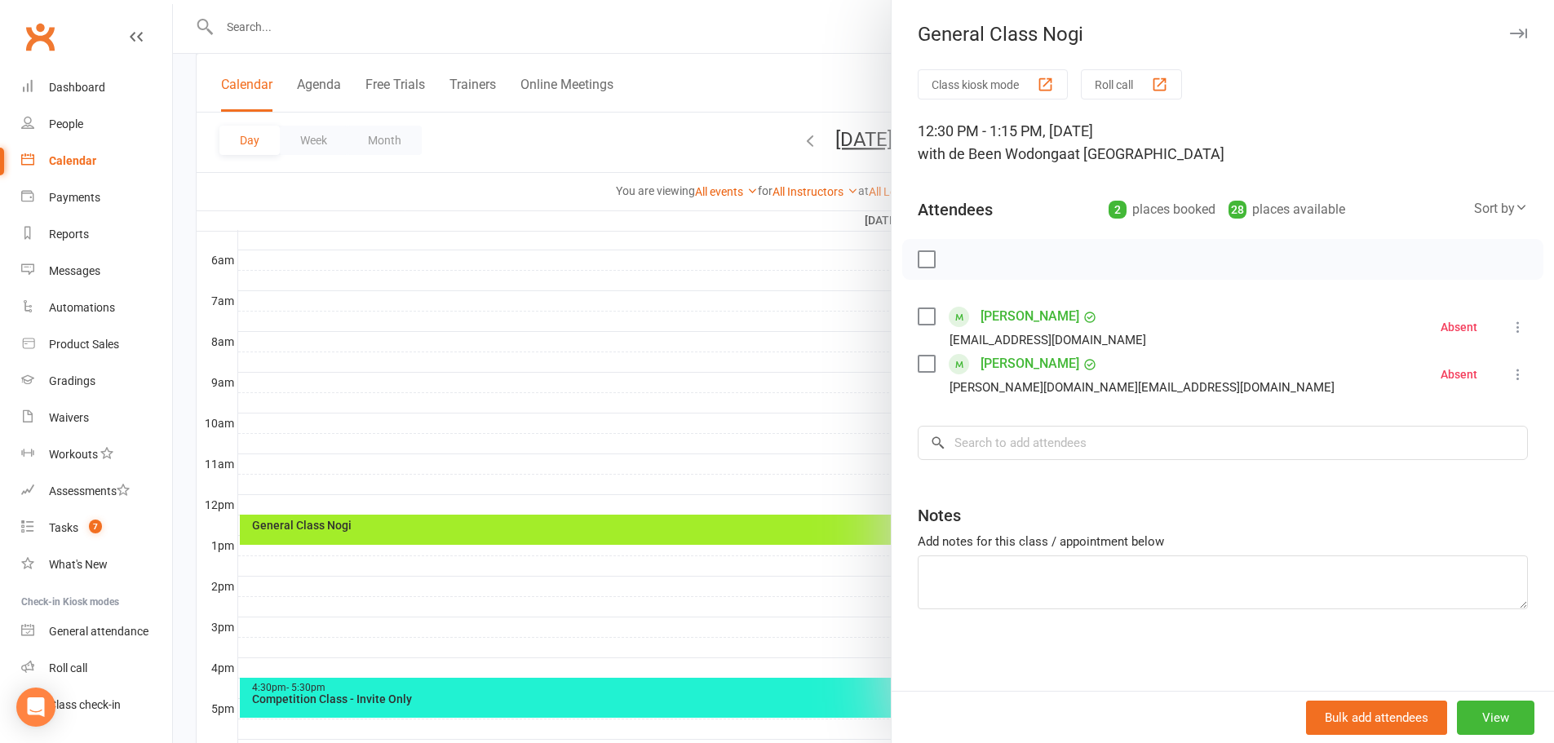
click at [925, 362] on label at bounding box center [926, 364] width 16 height 16
click at [1065, 260] on icon "button" at bounding box center [1066, 259] width 18 height 18
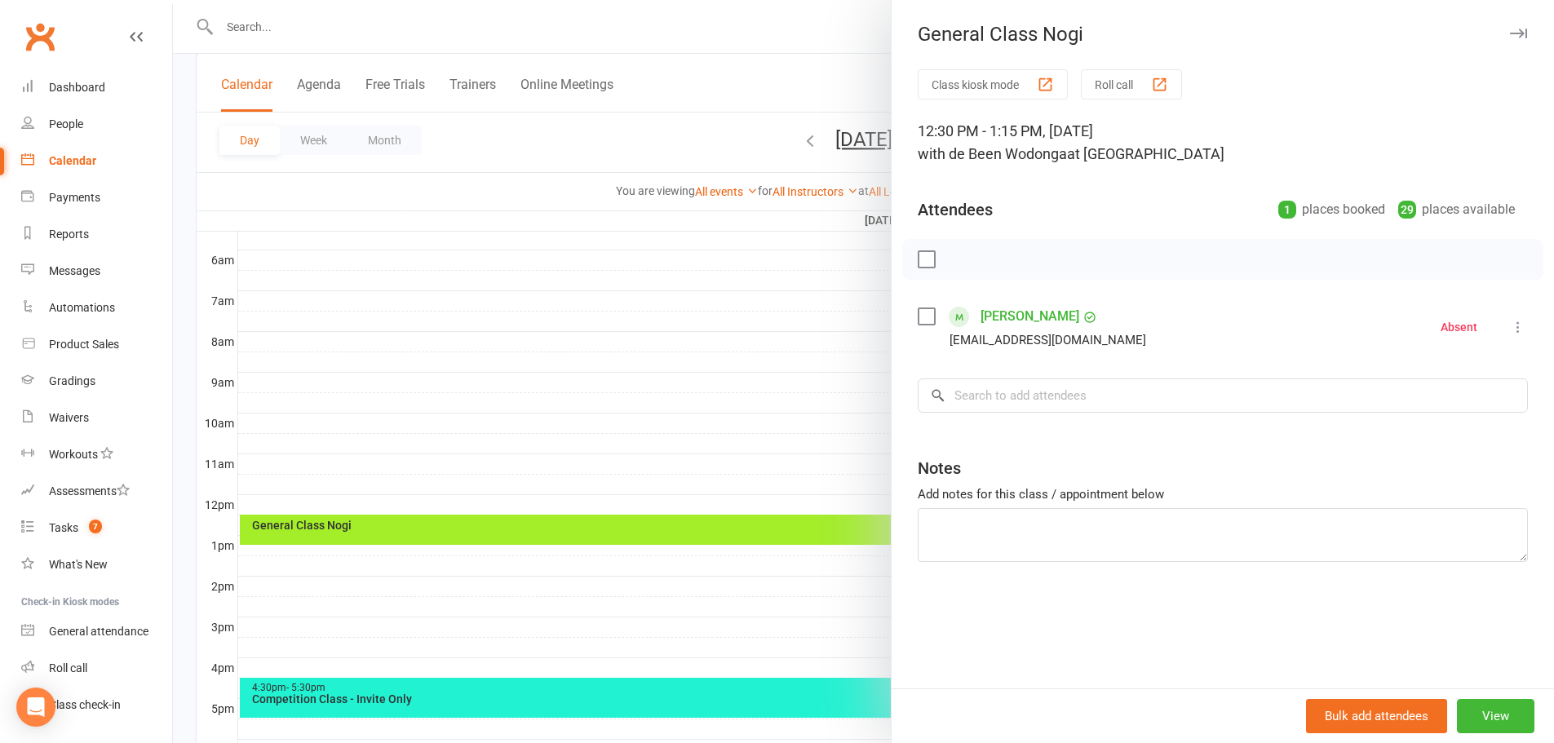
click at [738, 213] on div at bounding box center [863, 371] width 1381 height 743
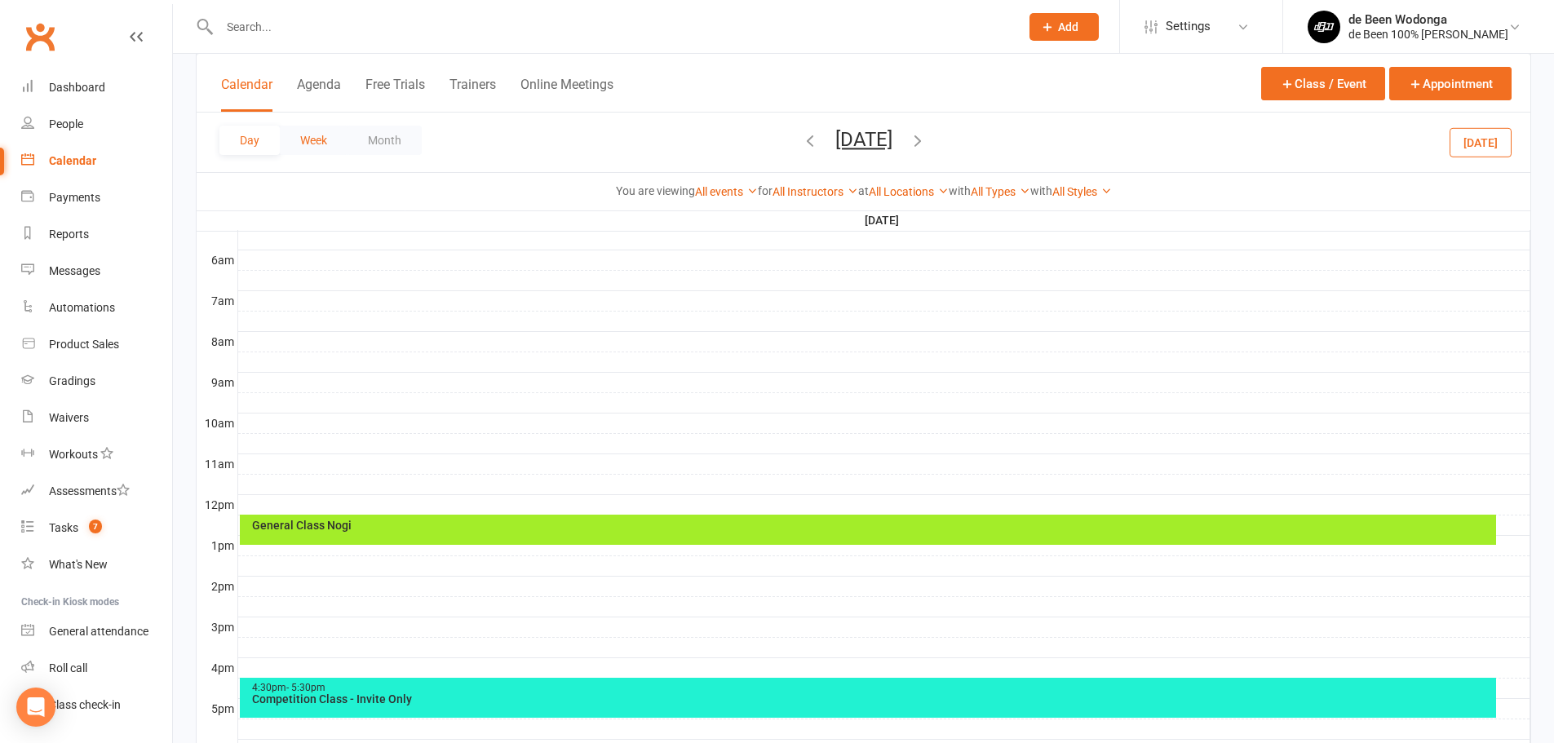
click at [322, 144] on button "Week" at bounding box center [314, 140] width 68 height 29
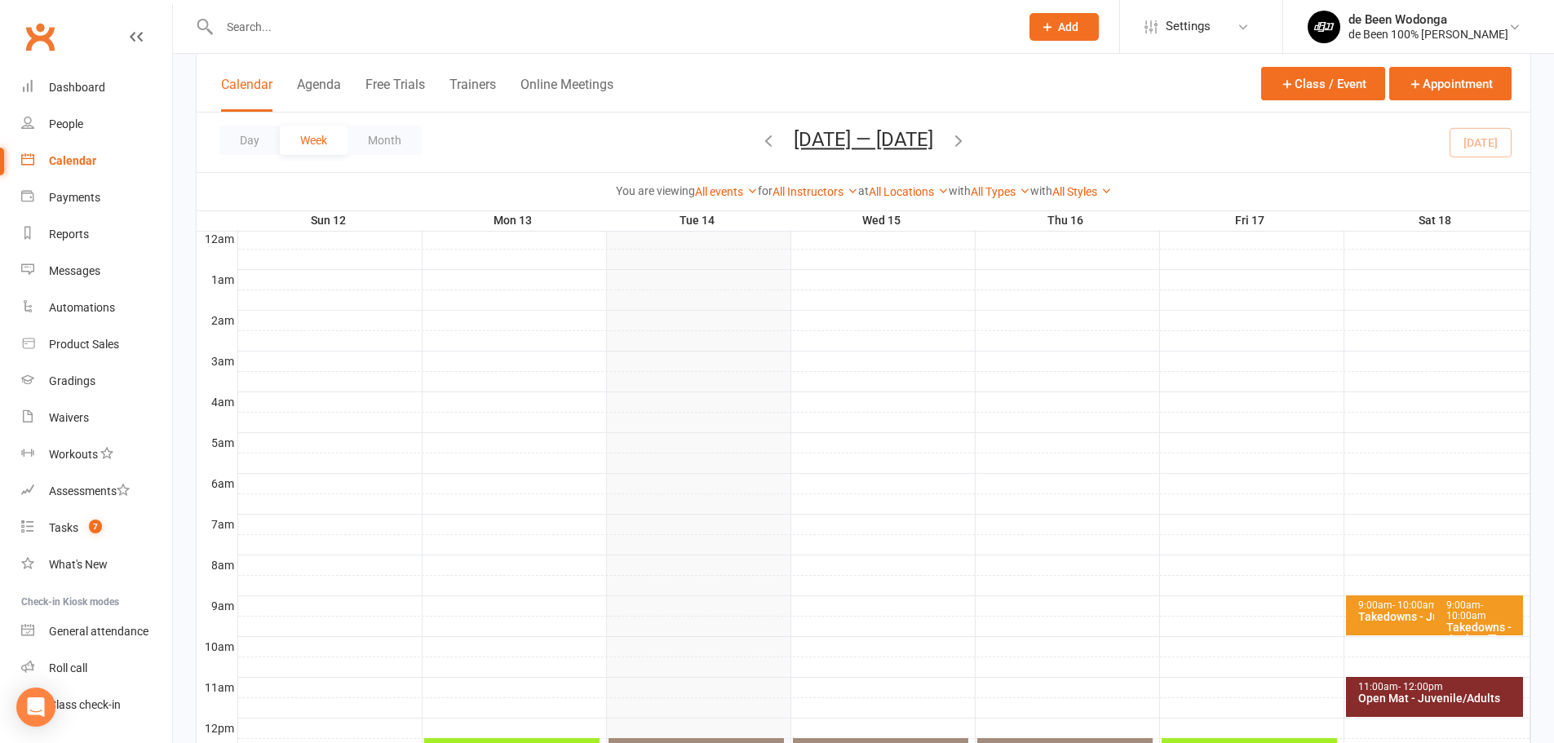
scroll to position [82, 0]
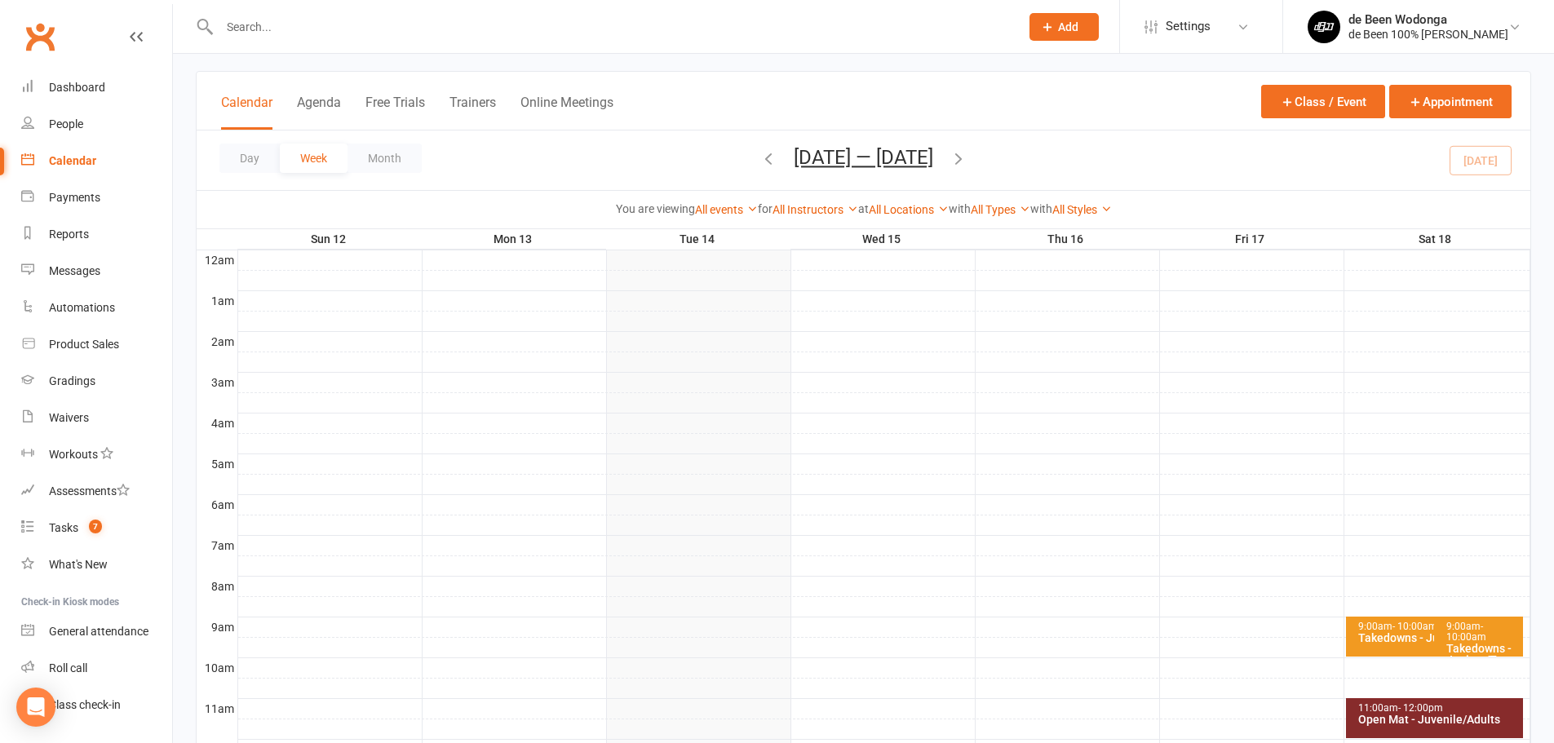
click at [764, 165] on icon "button" at bounding box center [769, 158] width 18 height 18
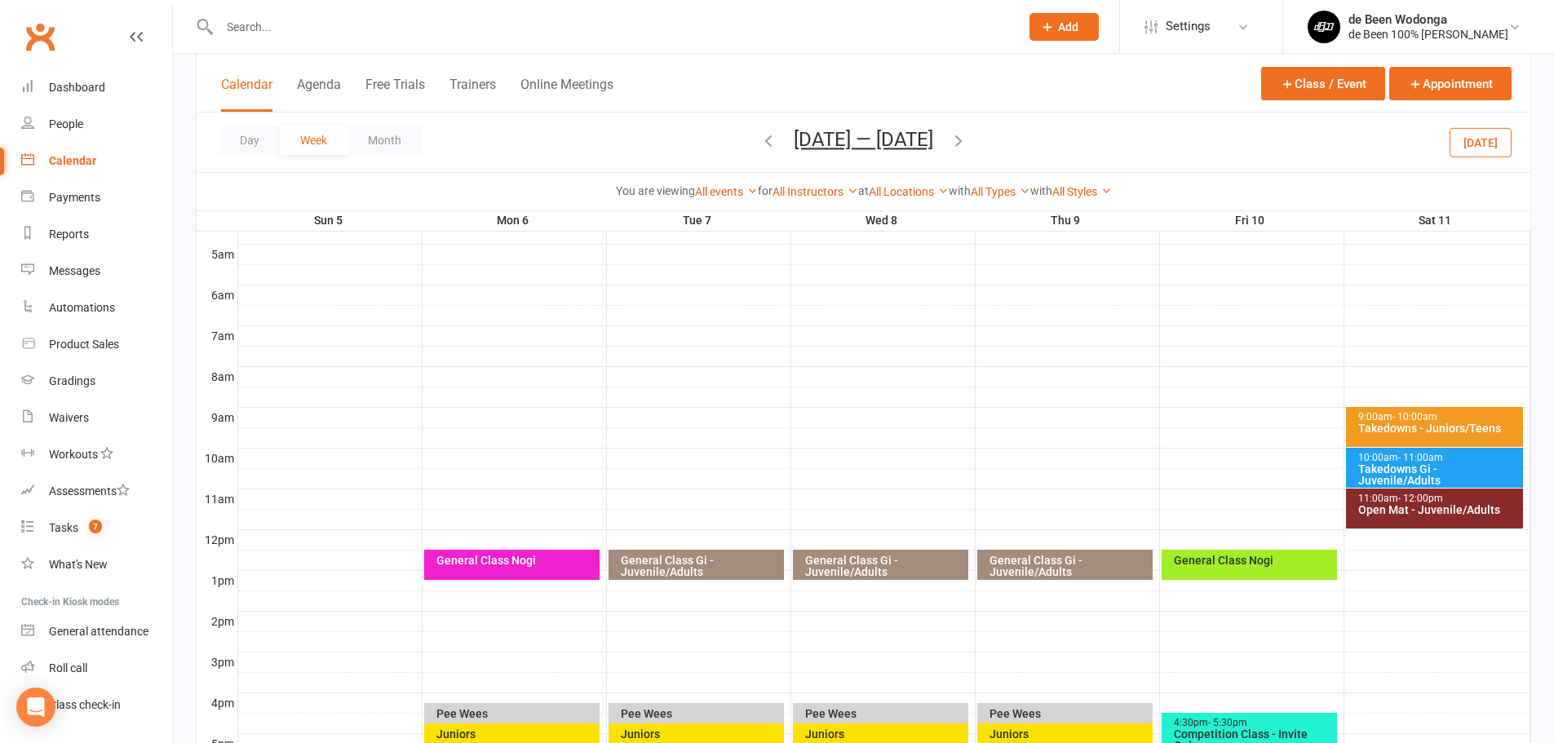
scroll to position [288, 0]
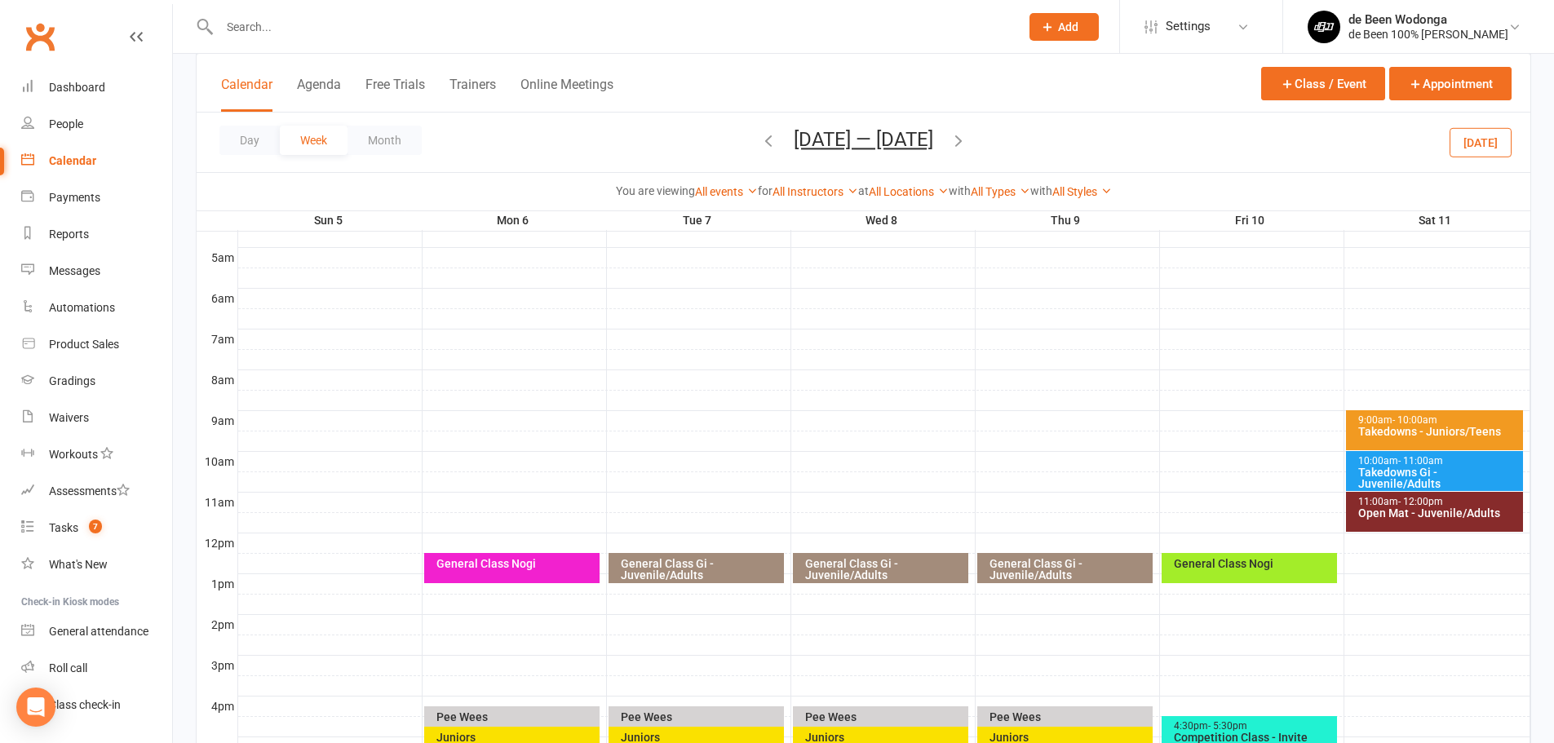
click at [1267, 562] on div "General Class Nogi" at bounding box center [1253, 563] width 161 height 11
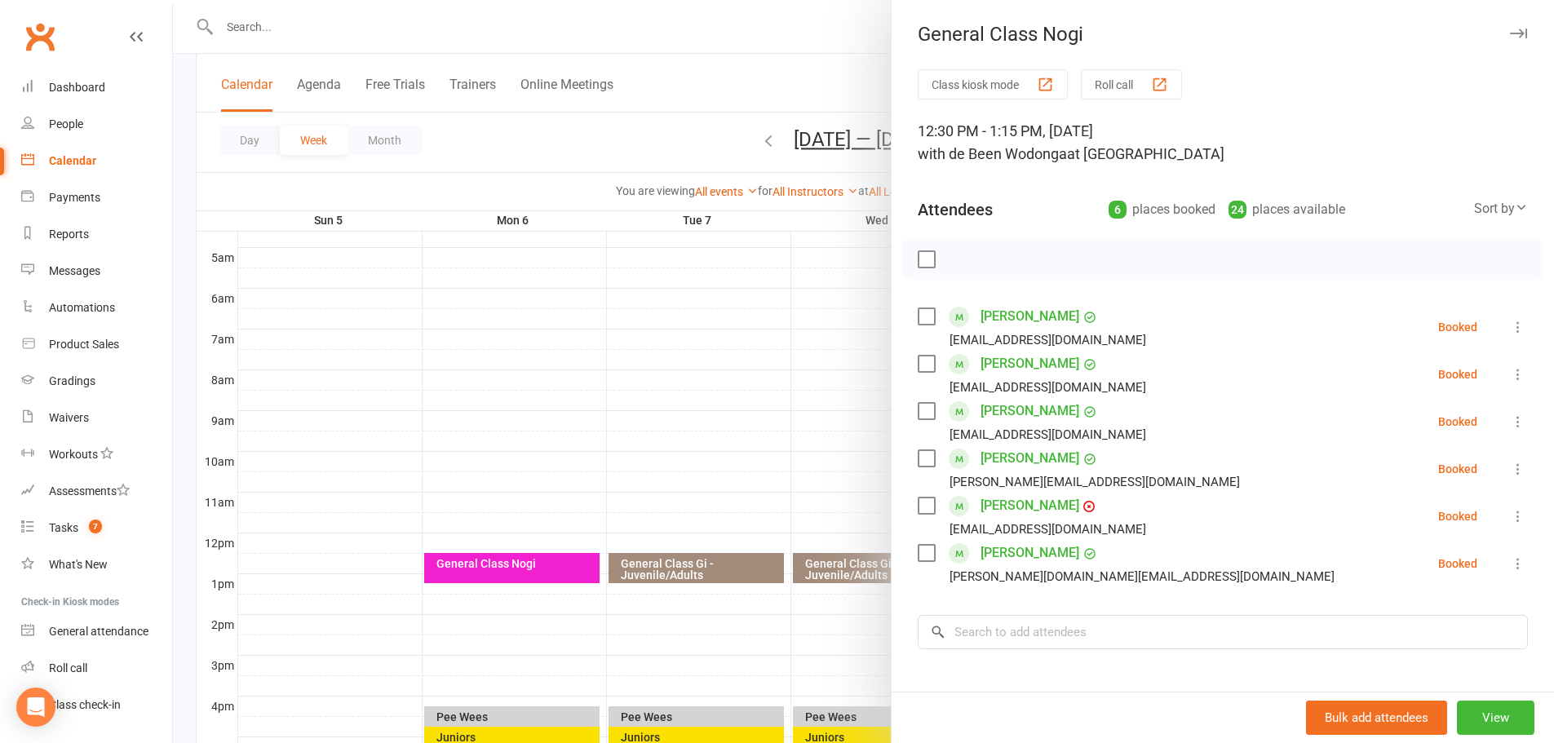
click at [924, 255] on label at bounding box center [926, 259] width 16 height 16
click at [955, 258] on icon "button" at bounding box center [963, 259] width 18 height 18
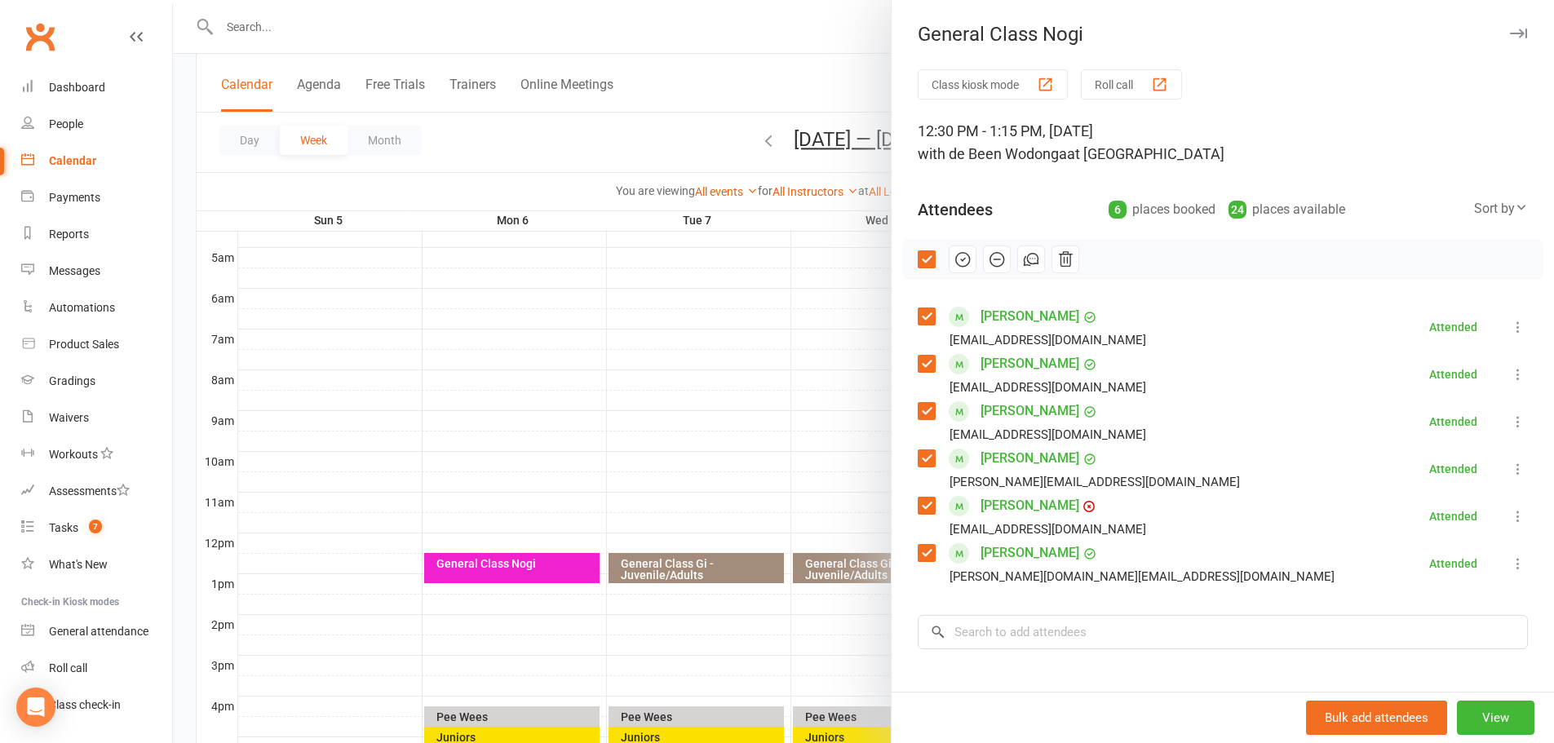
drag, startPoint x: 800, startPoint y: 309, endPoint x: 807, endPoint y: 315, distance: 8.7
click at [800, 309] on div at bounding box center [863, 371] width 1381 height 743
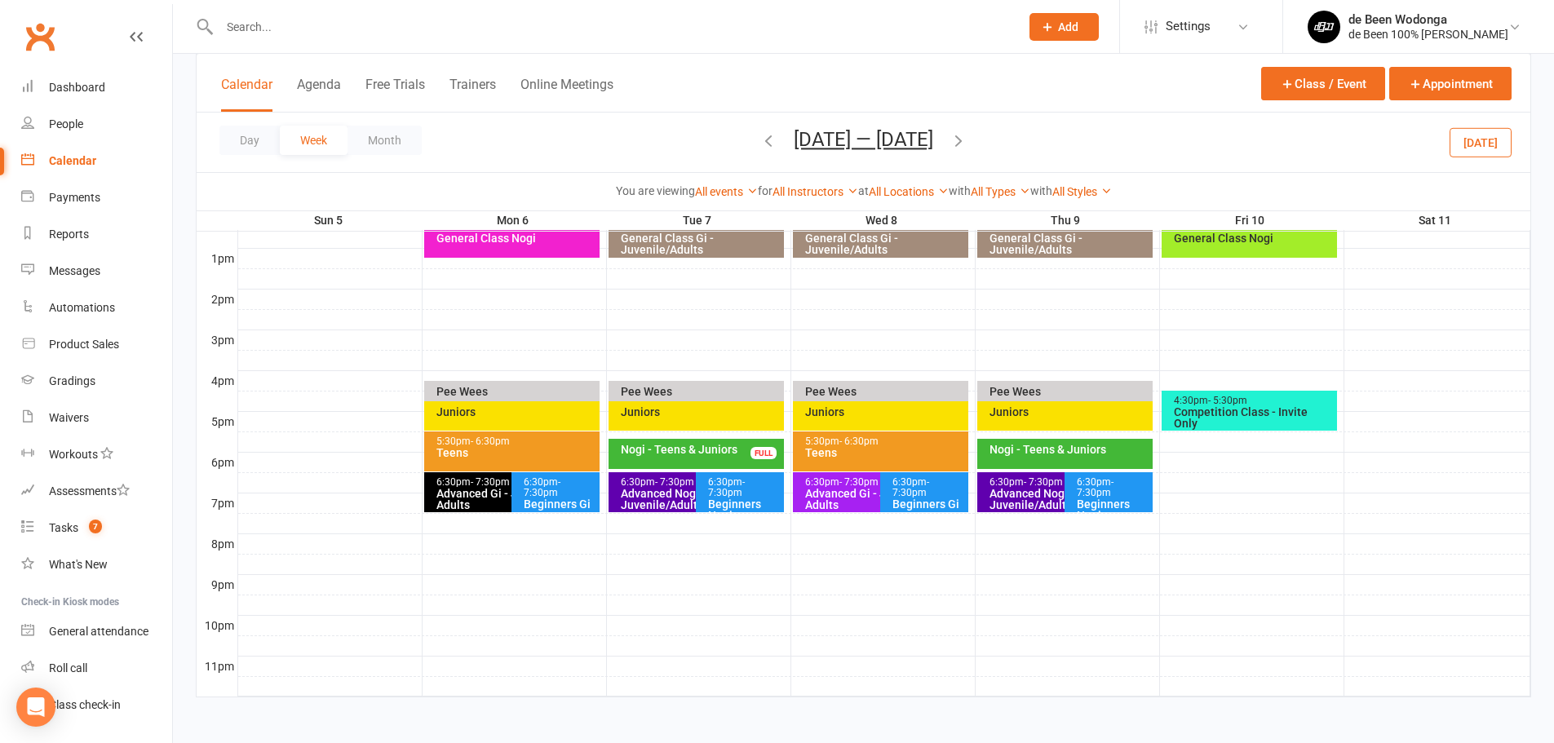
scroll to position [614, 0]
click at [1480, 589] on div at bounding box center [884, 584] width 1292 height 20
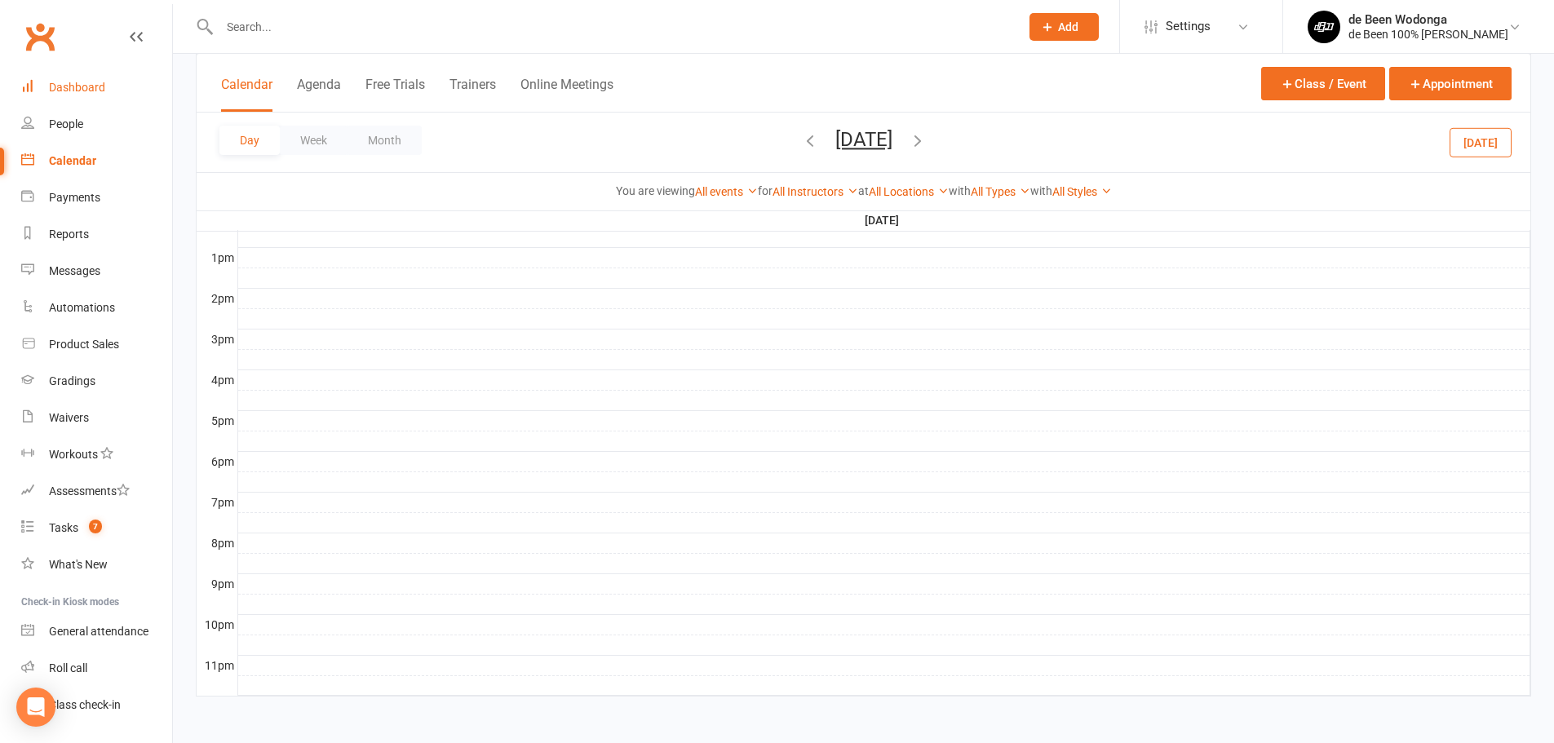
click at [82, 85] on div "Dashboard" at bounding box center [77, 87] width 56 height 13
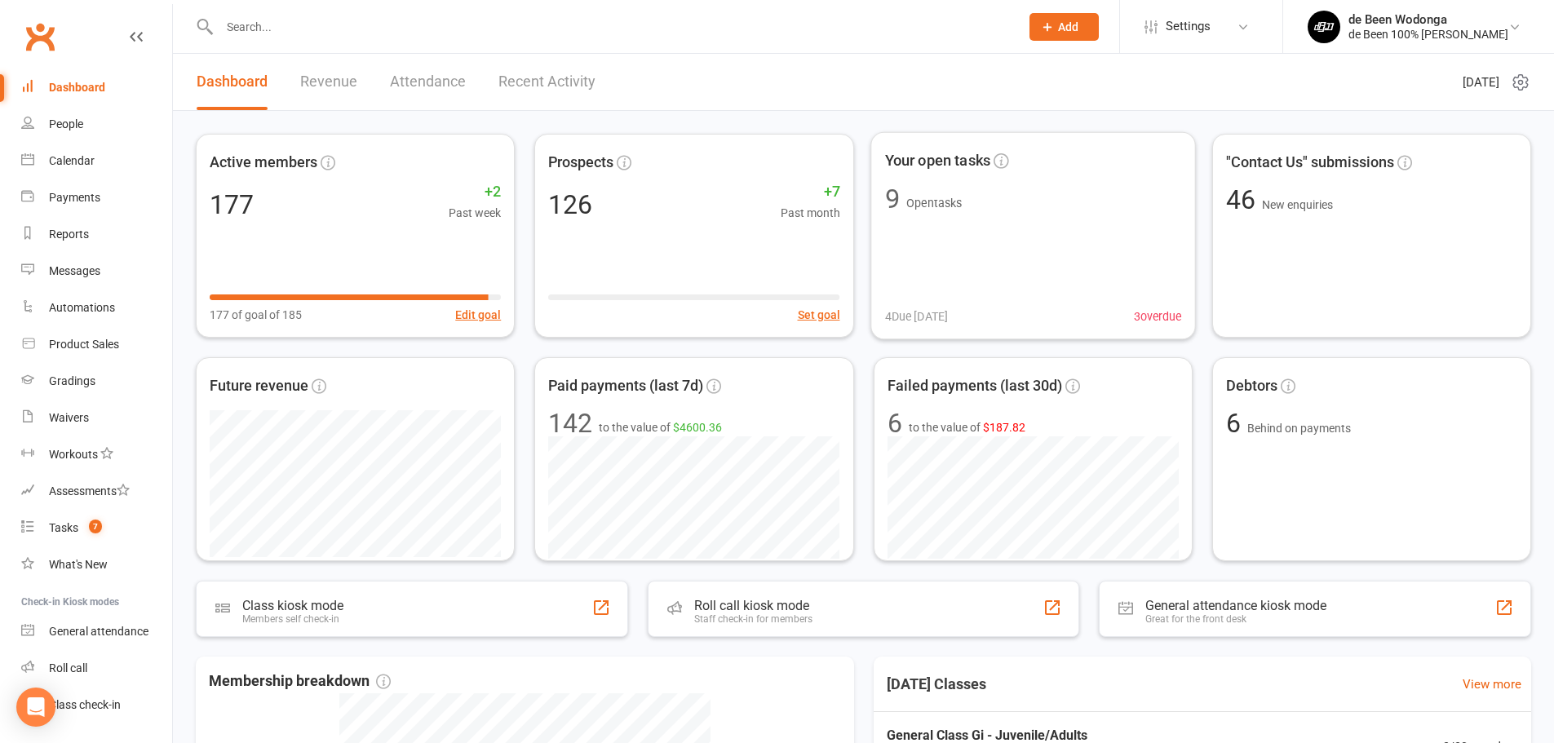
click at [844, 51] on div at bounding box center [602, 26] width 813 height 53
click at [1168, 25] on span "Settings" at bounding box center [1188, 26] width 45 height 37
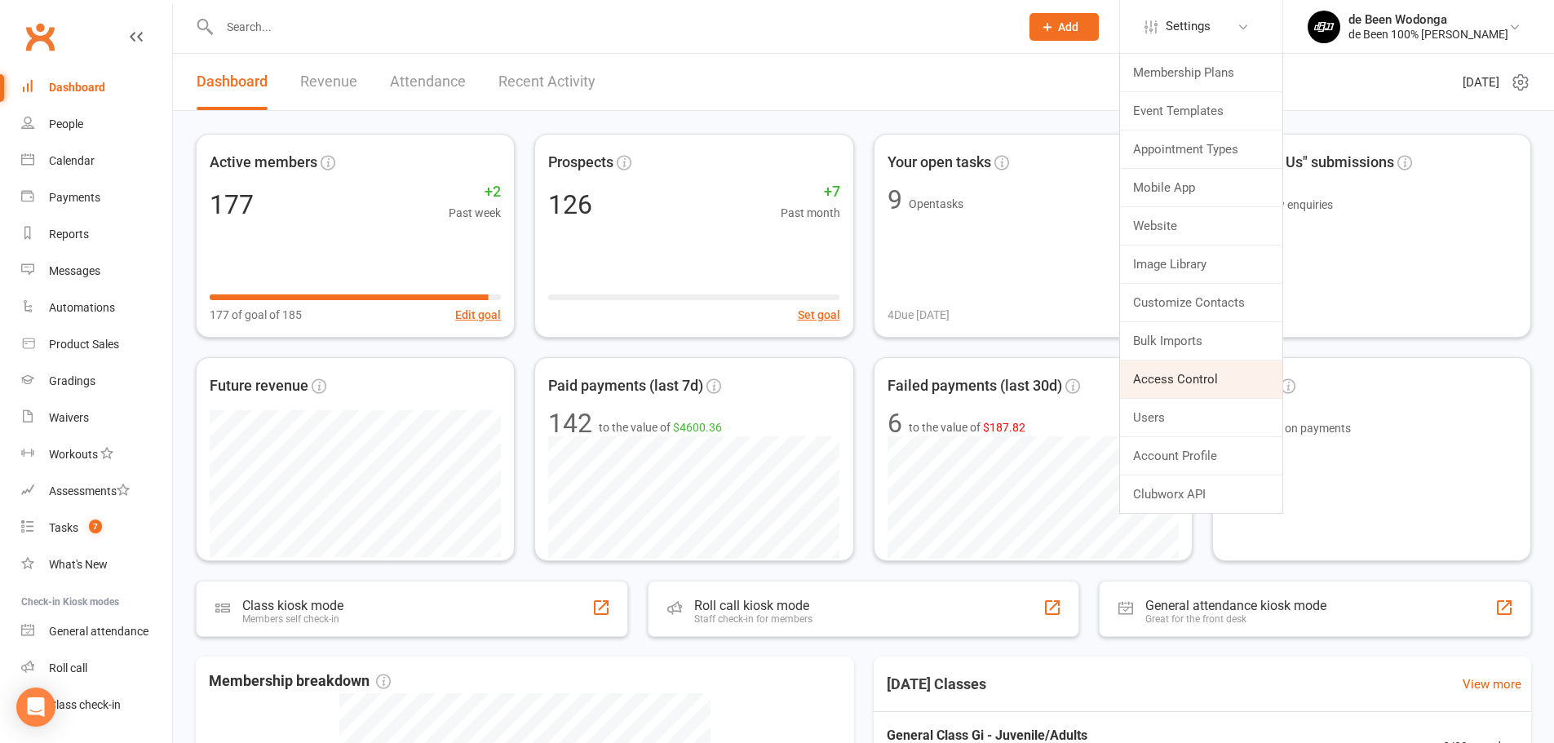
click at [1161, 382] on link "Access Control" at bounding box center [1201, 380] width 162 height 38
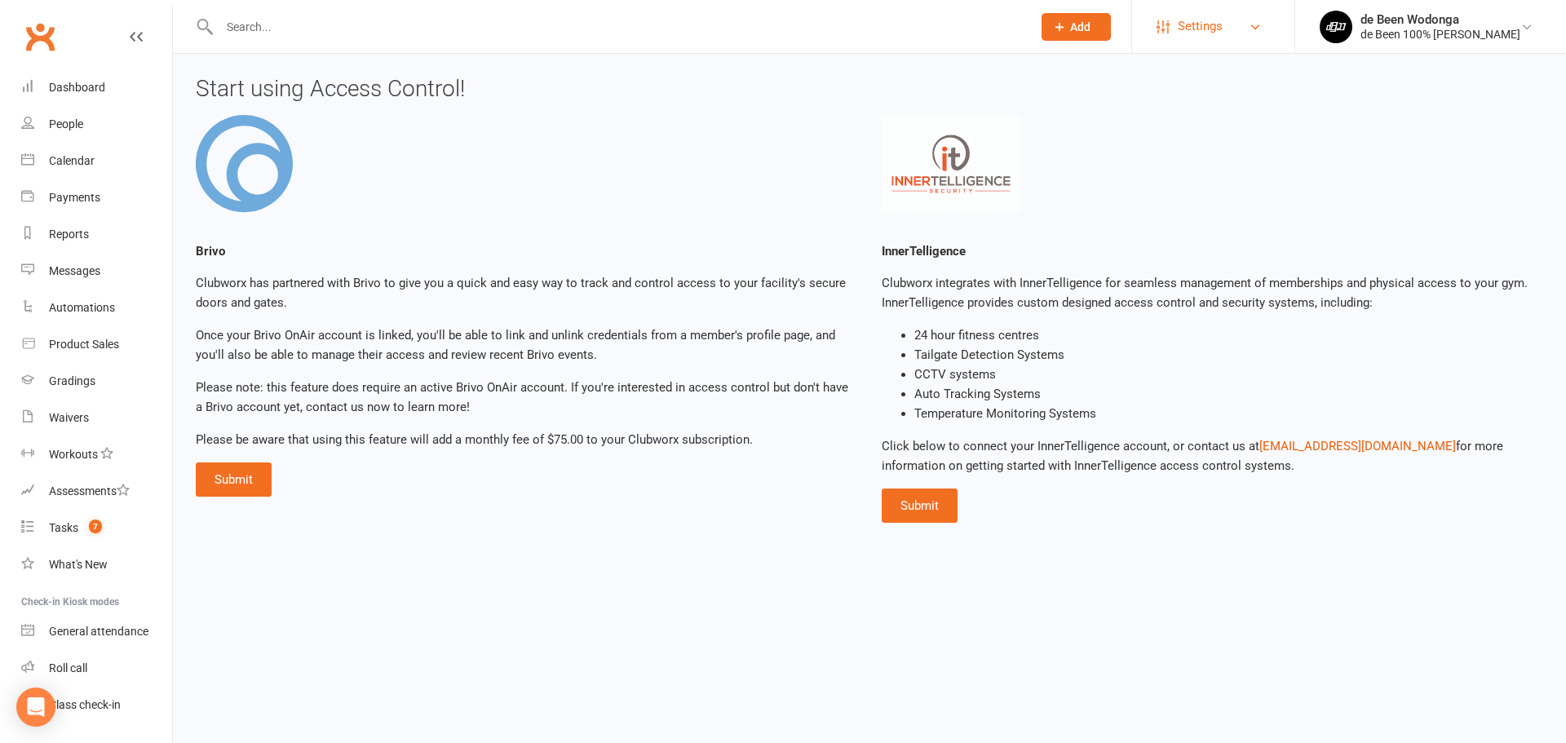
click at [1241, 16] on link "Settings" at bounding box center [1213, 26] width 113 height 37
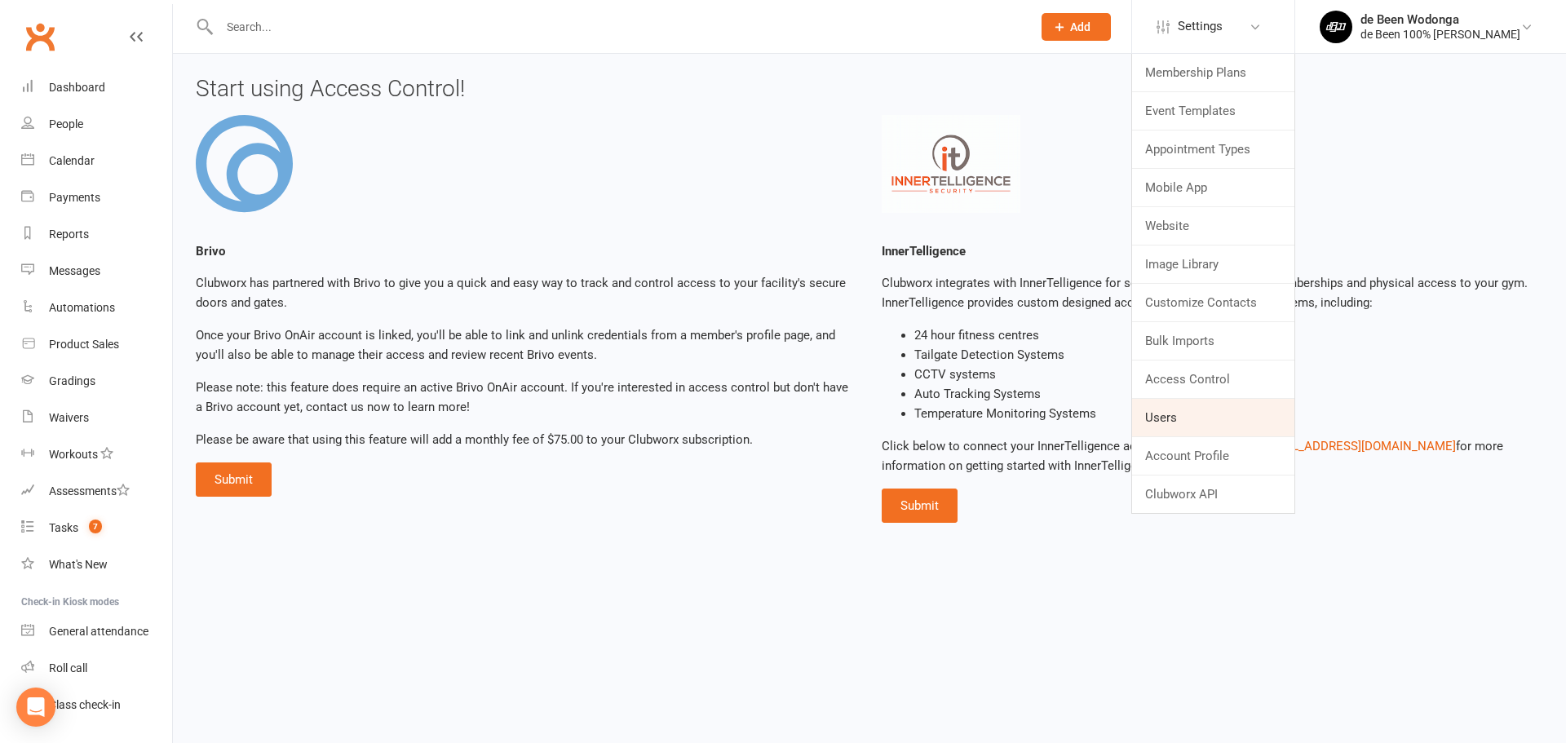
click at [1147, 416] on link "Users" at bounding box center [1213, 418] width 162 height 38
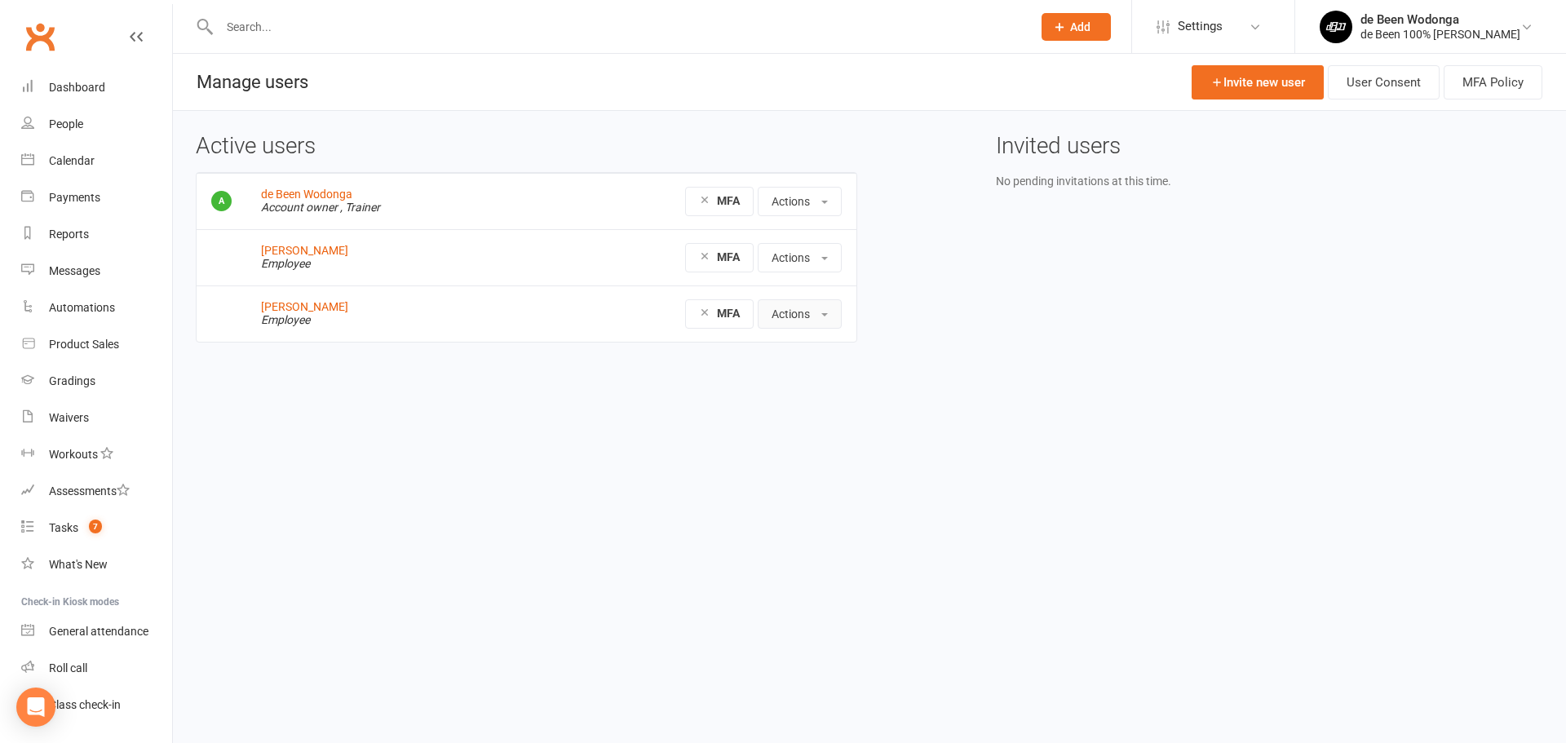
click at [772, 315] on button "Actions" at bounding box center [800, 313] width 84 height 29
click at [797, 383] on link "Edit User" at bounding box center [840, 383] width 162 height 33
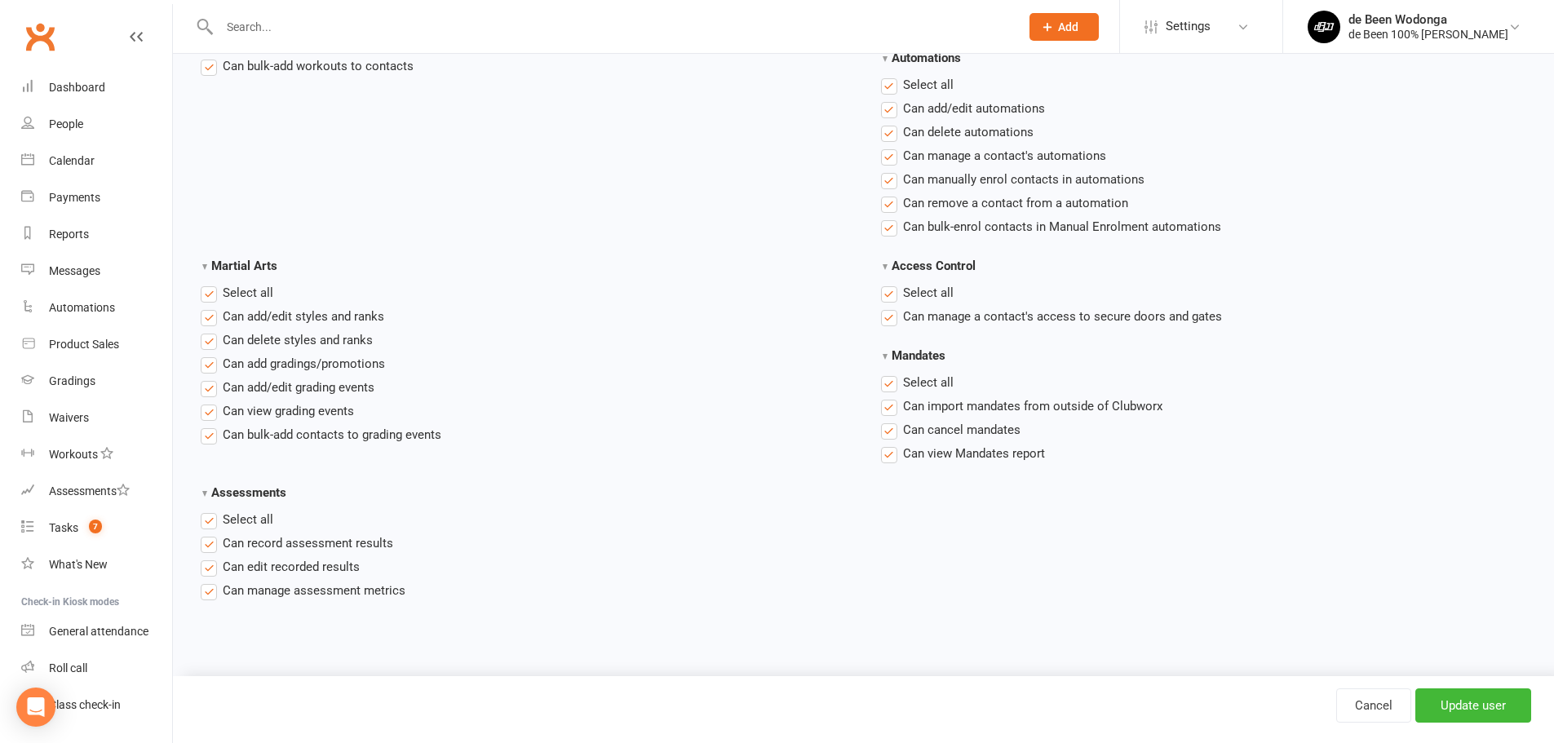
scroll to position [2377, 0]
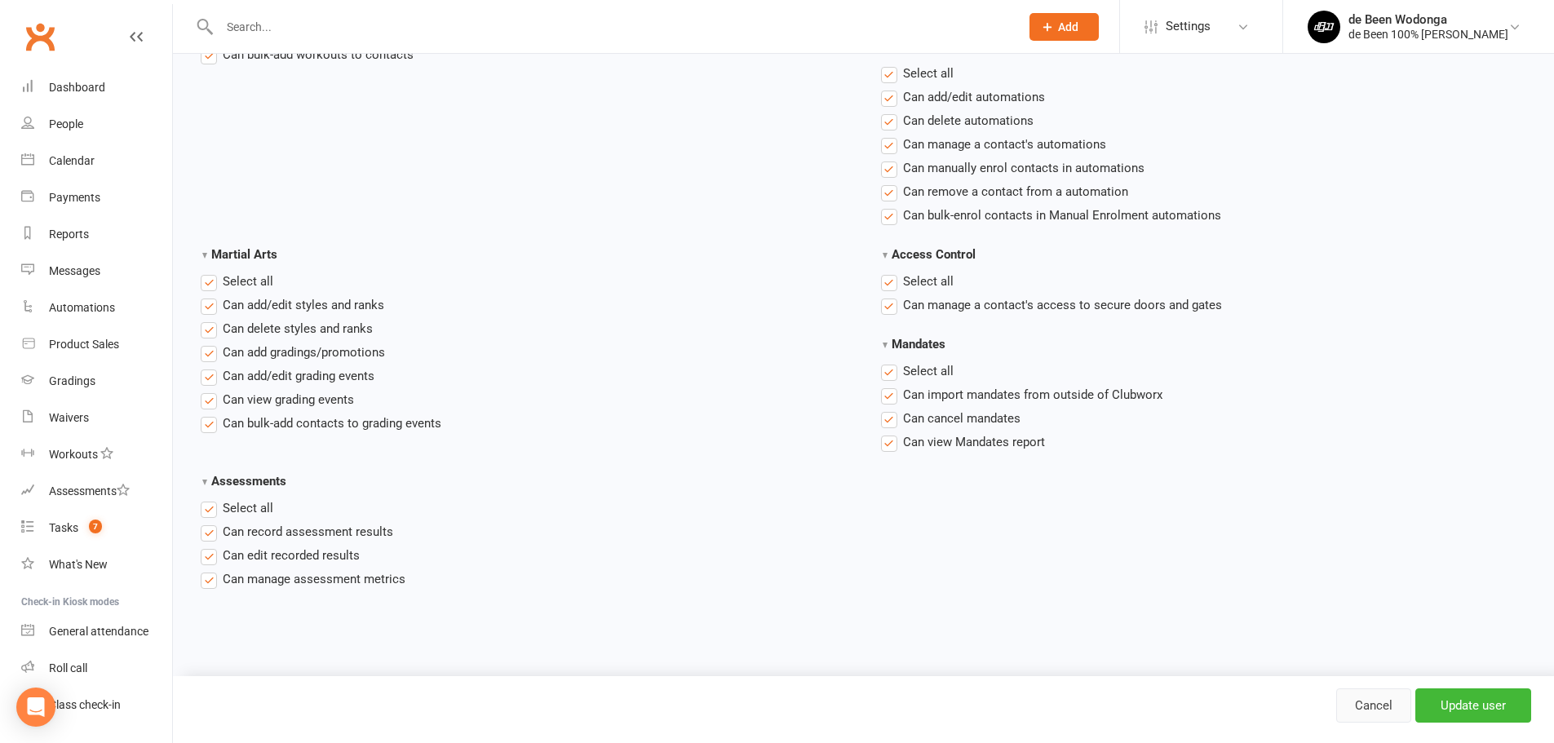
click at [1362, 711] on link "Cancel" at bounding box center [1373, 706] width 75 height 34
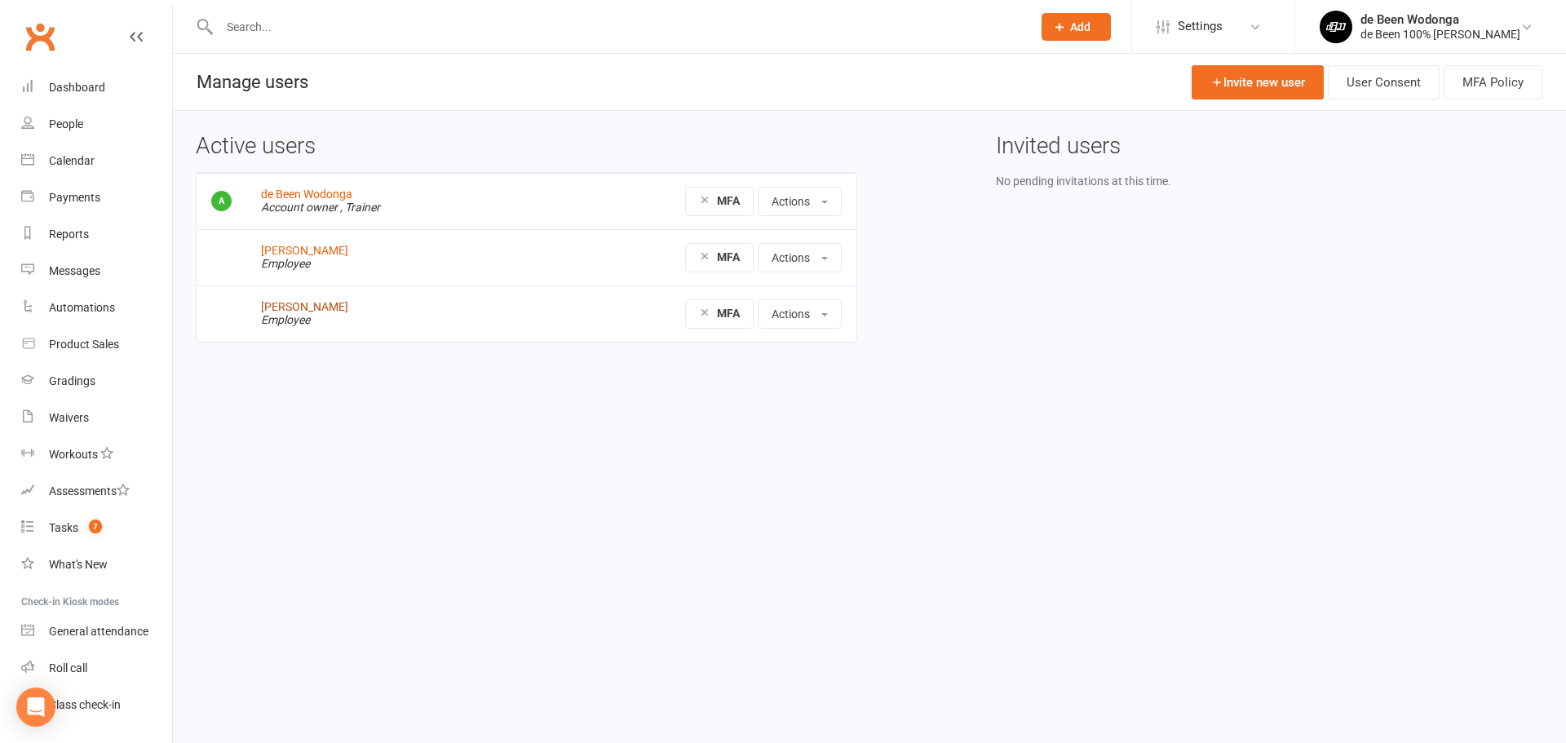
click at [304, 306] on link "[PERSON_NAME]" at bounding box center [304, 306] width 87 height 13
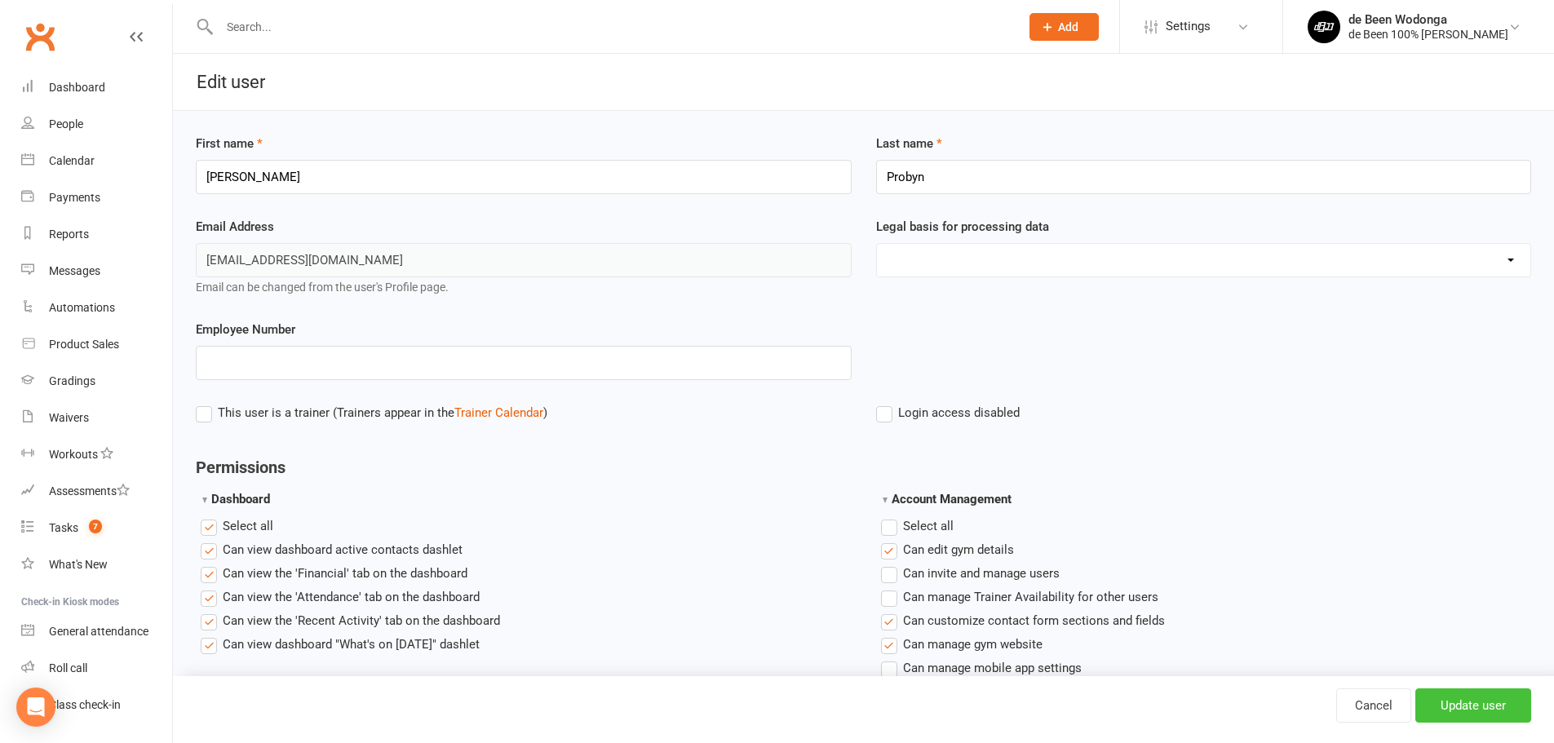
click at [1447, 710] on input "Update user" at bounding box center [1474, 706] width 116 height 34
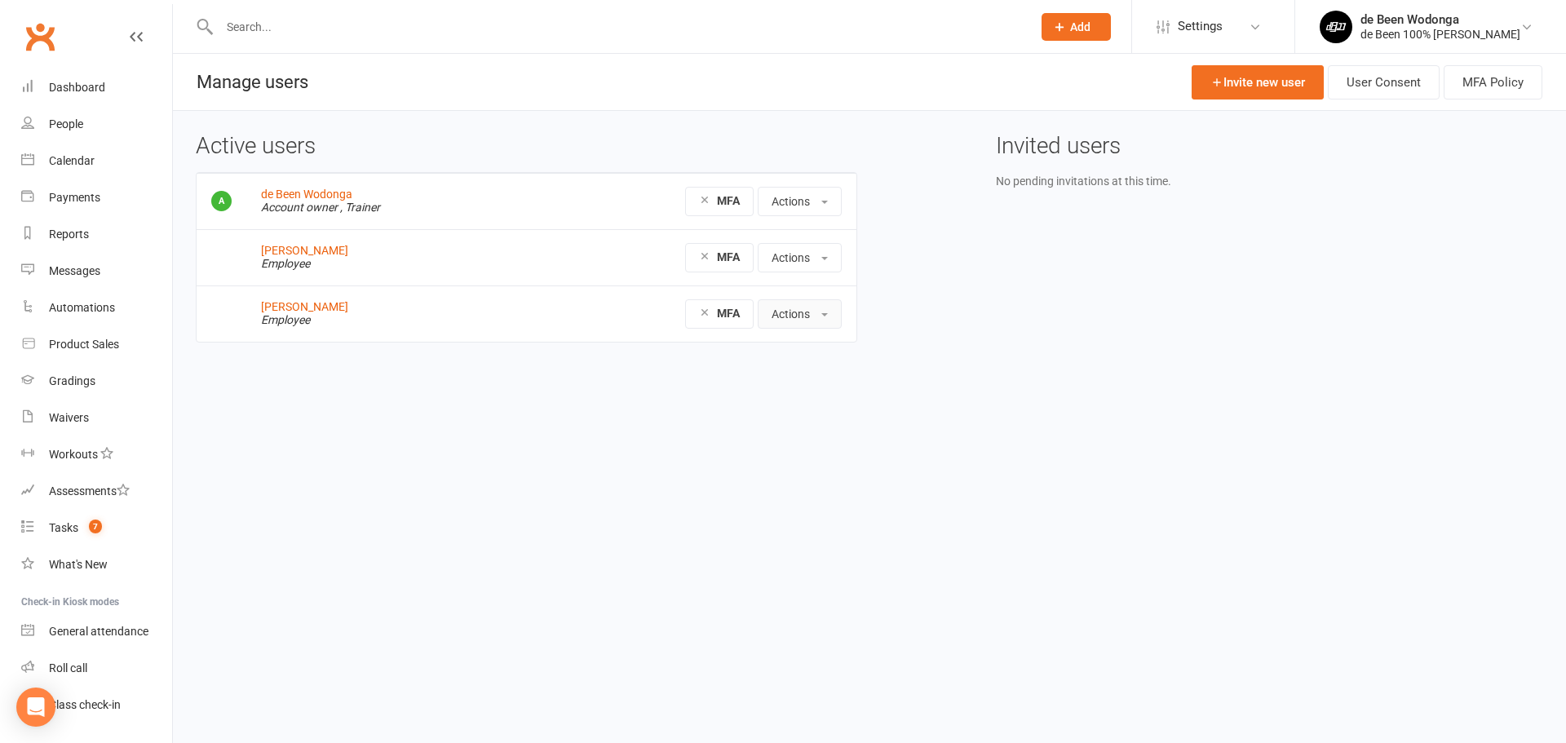
click at [782, 307] on button "Actions" at bounding box center [800, 313] width 84 height 29
click at [790, 415] on link "Reset Password" at bounding box center [840, 416] width 162 height 33
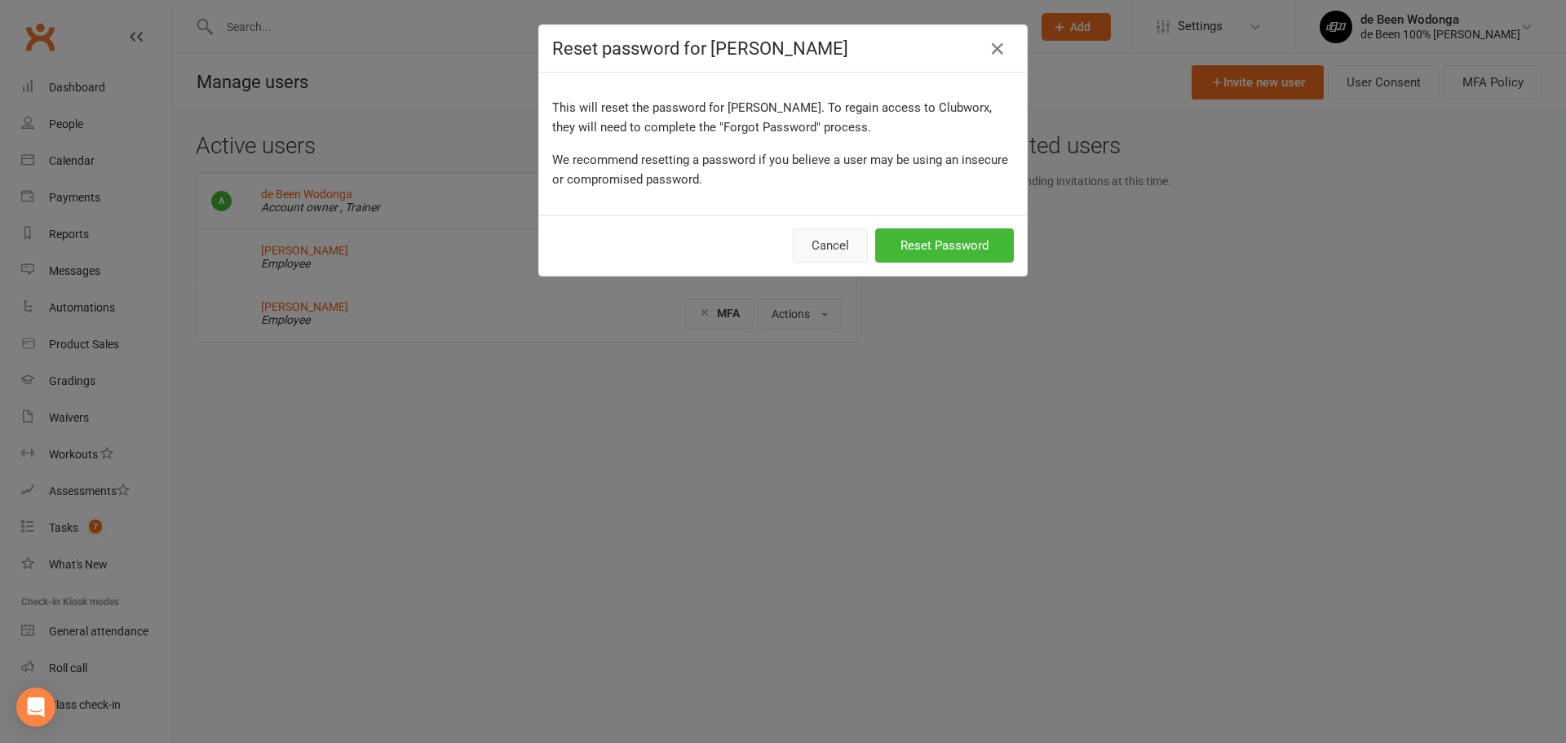
click at [817, 245] on button "Cancel" at bounding box center [830, 245] width 75 height 34
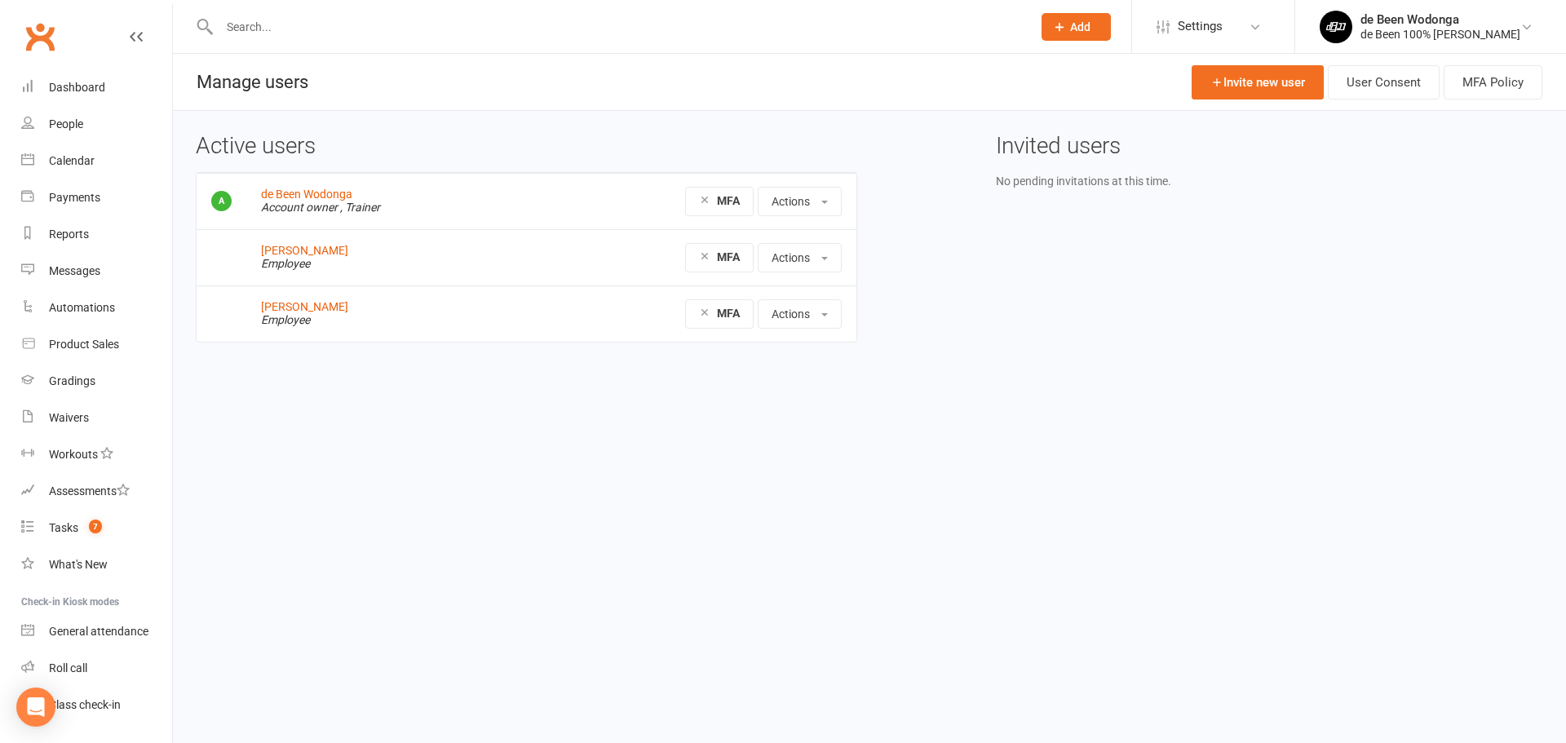
click at [242, 19] on input "text" at bounding box center [618, 27] width 806 height 23
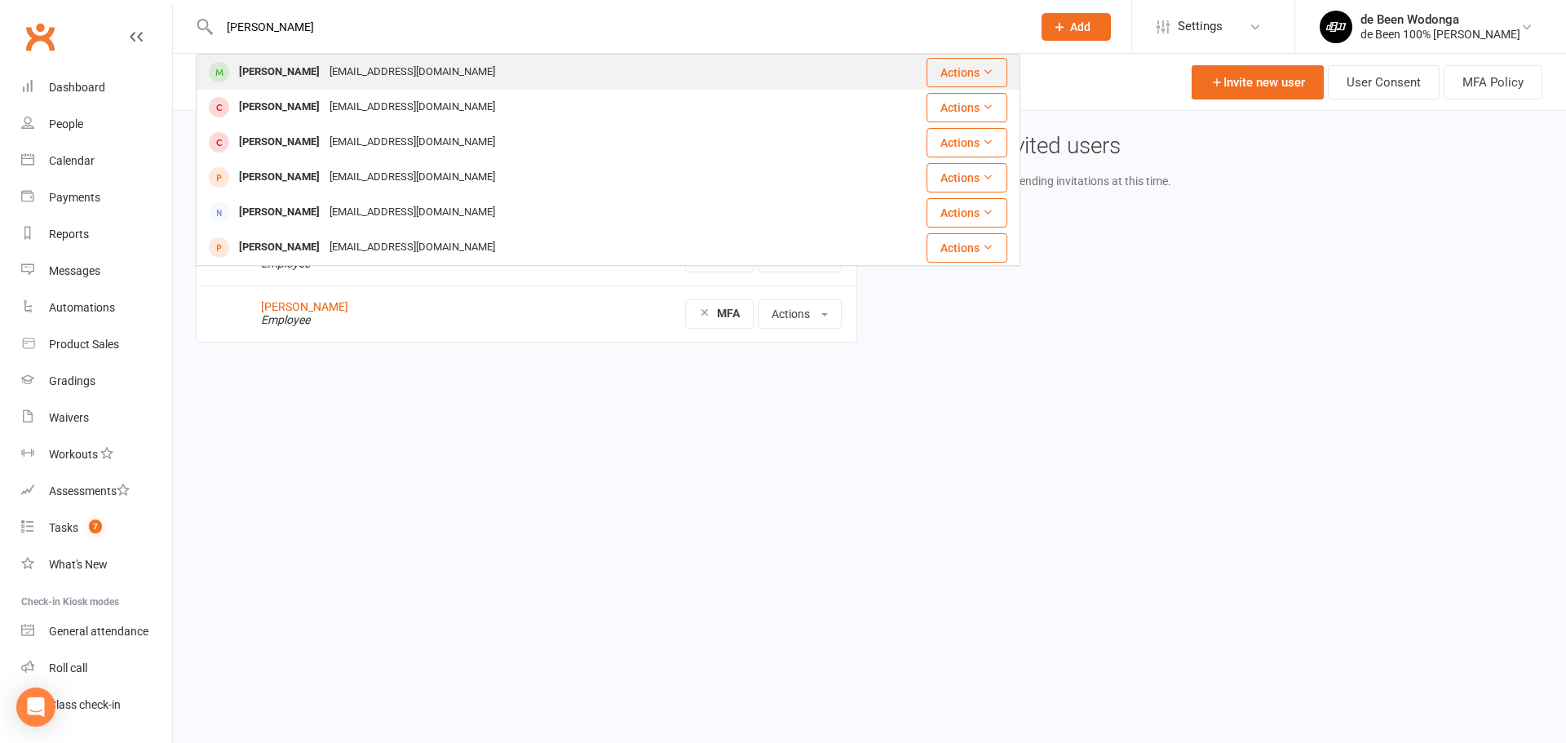
type input "greg"
click at [262, 66] on div "[PERSON_NAME]" at bounding box center [279, 72] width 91 height 24
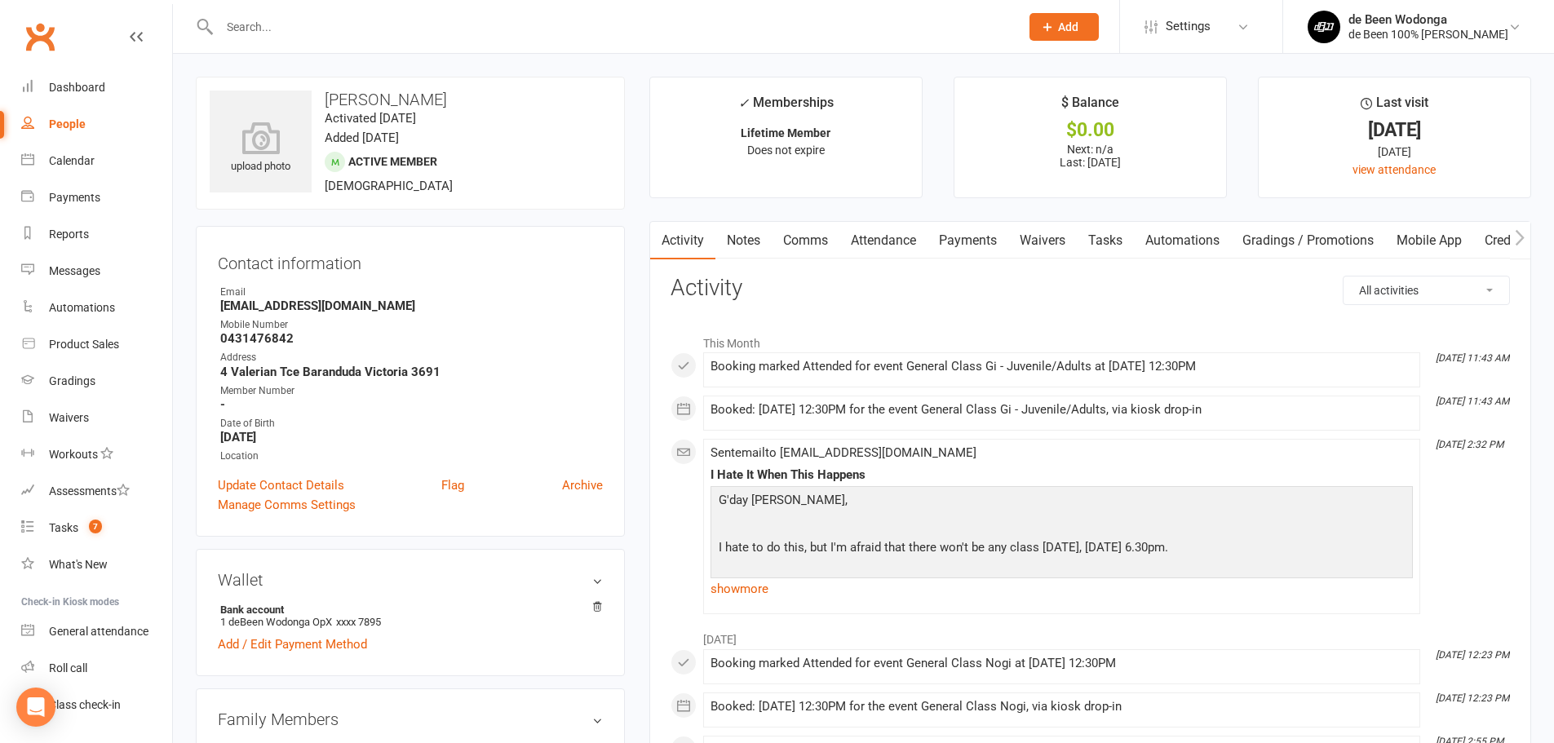
click at [1432, 246] on link "Mobile App" at bounding box center [1429, 241] width 88 height 38
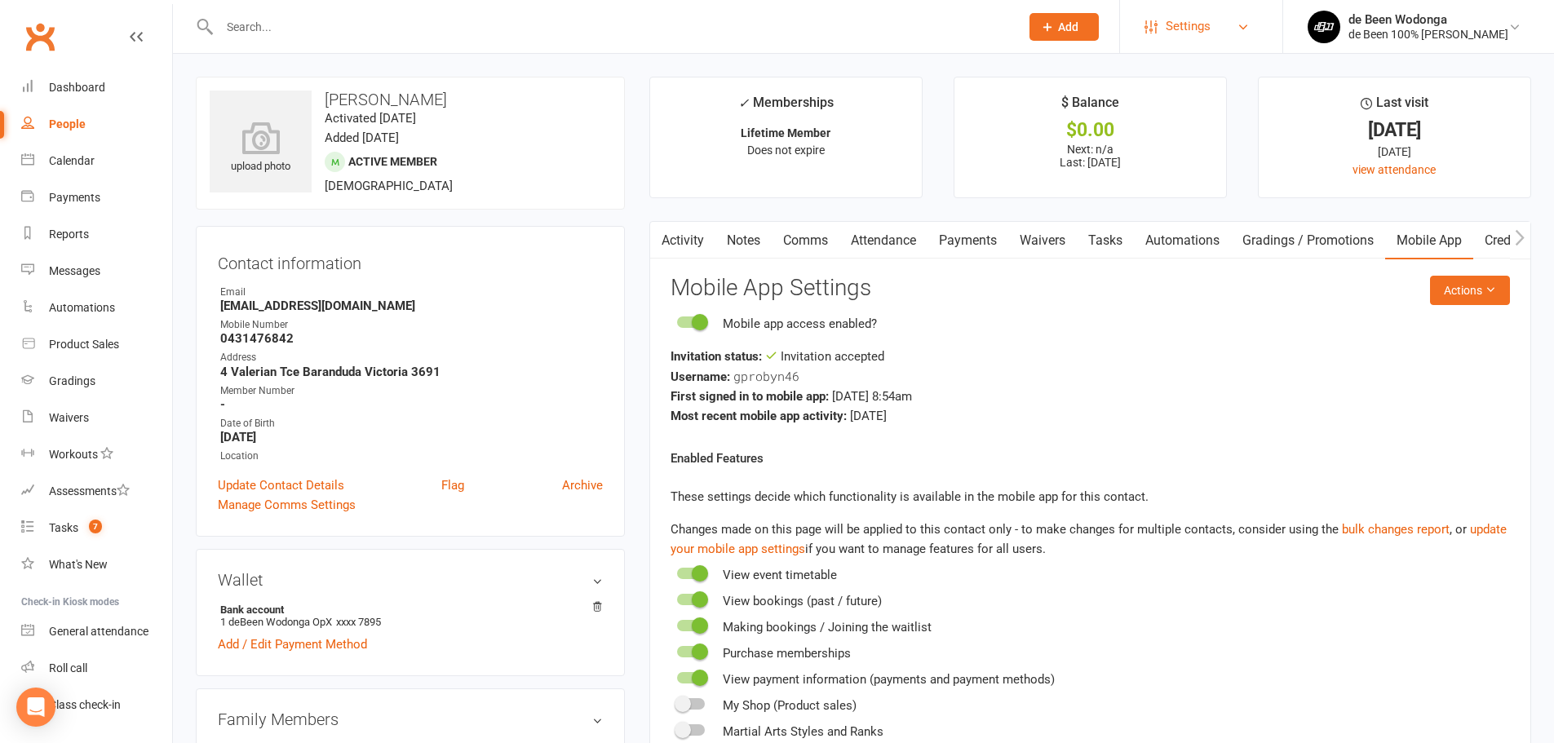
click at [1194, 33] on span "Settings" at bounding box center [1188, 26] width 45 height 37
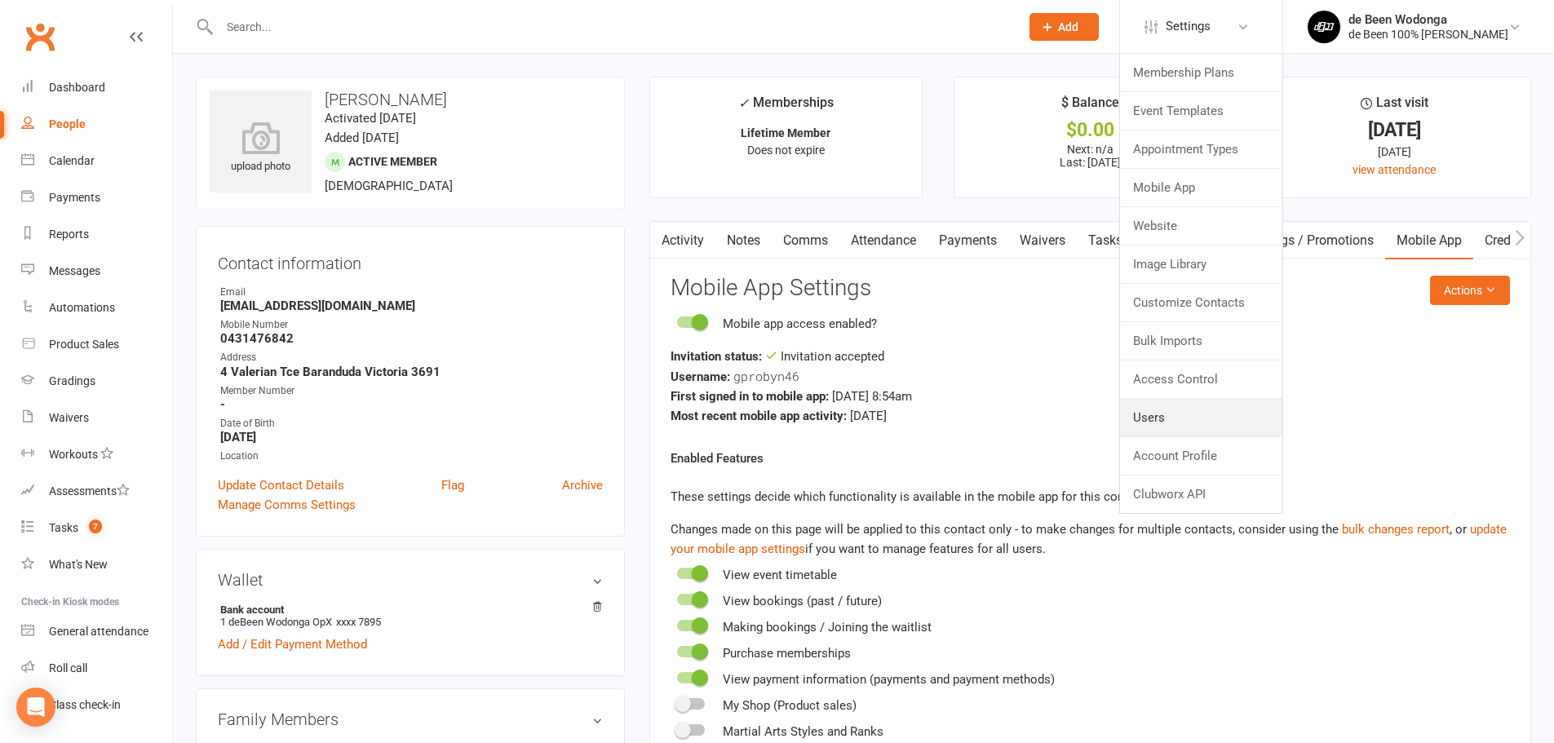
click at [1141, 421] on link "Users" at bounding box center [1201, 418] width 162 height 38
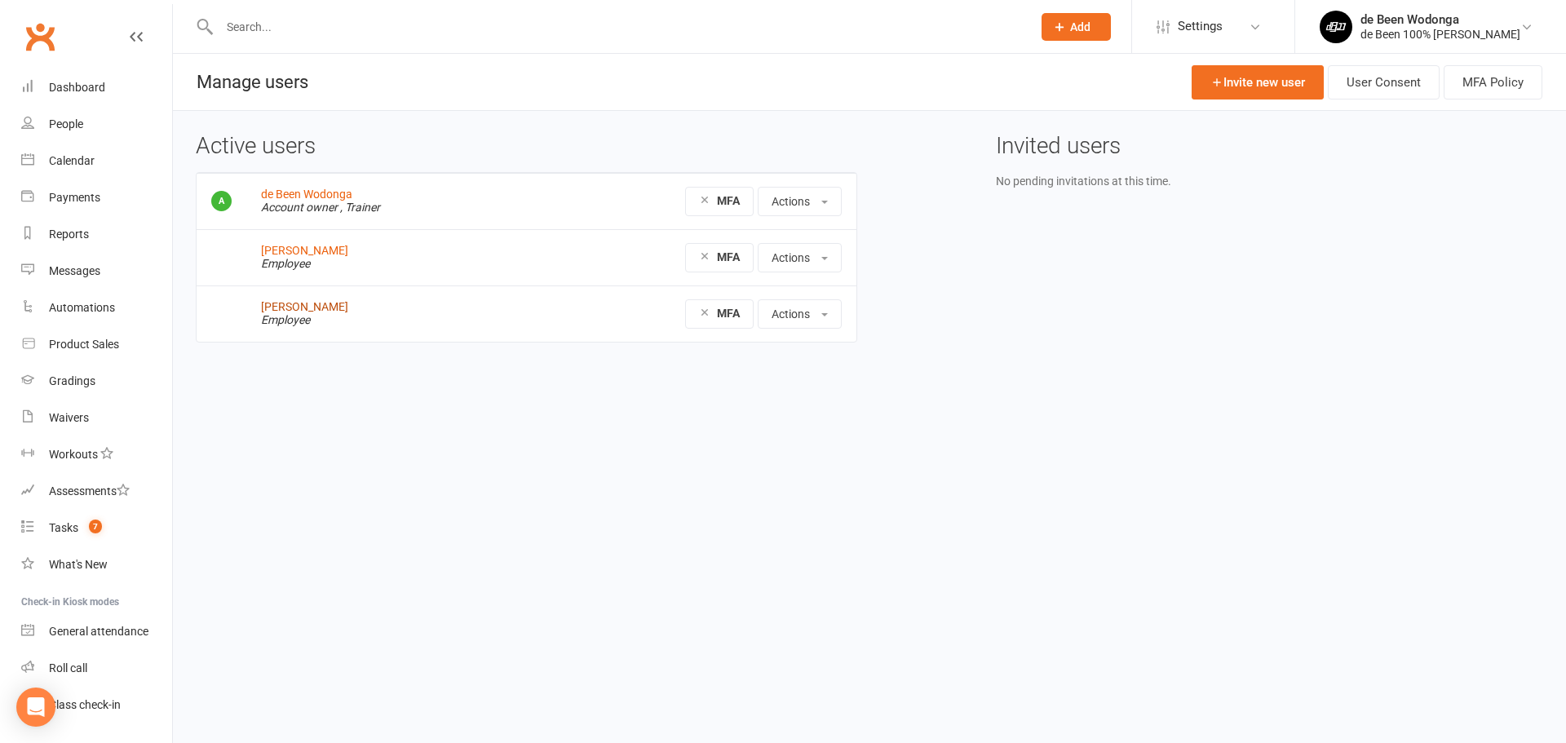
click at [307, 306] on link "Greg Probyn" at bounding box center [304, 306] width 87 height 13
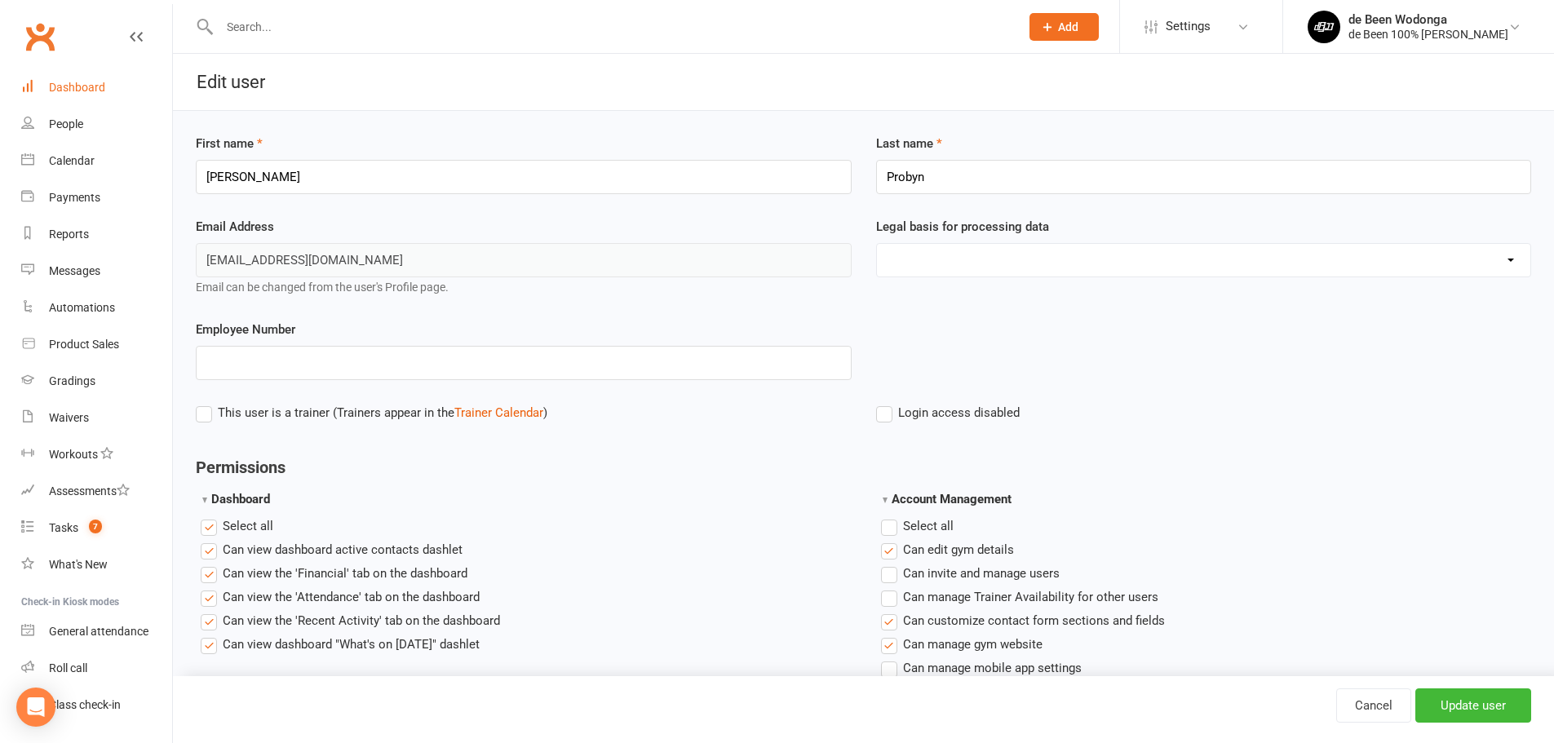
click at [72, 91] on div "Dashboard" at bounding box center [77, 87] width 56 height 13
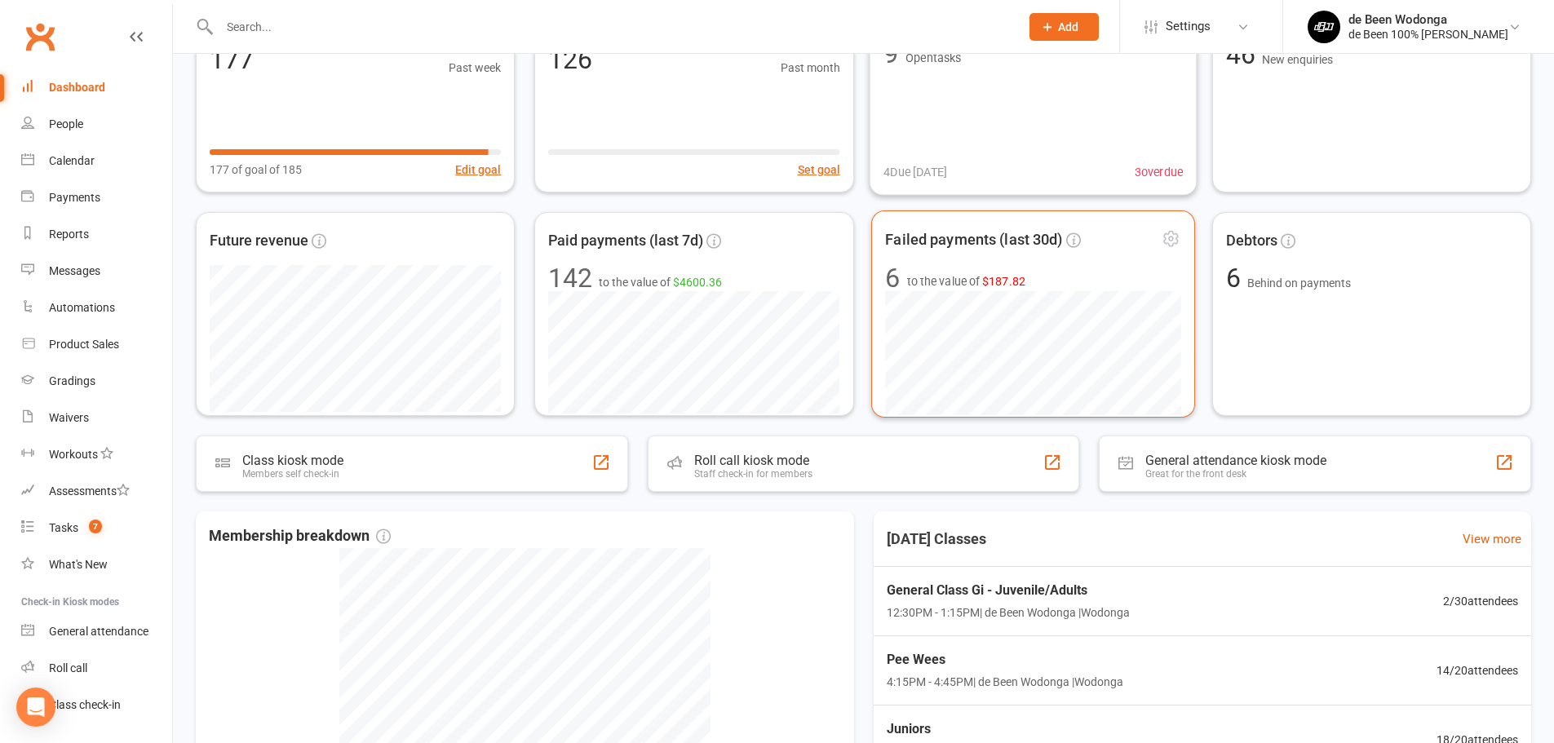
scroll to position [408, 0]
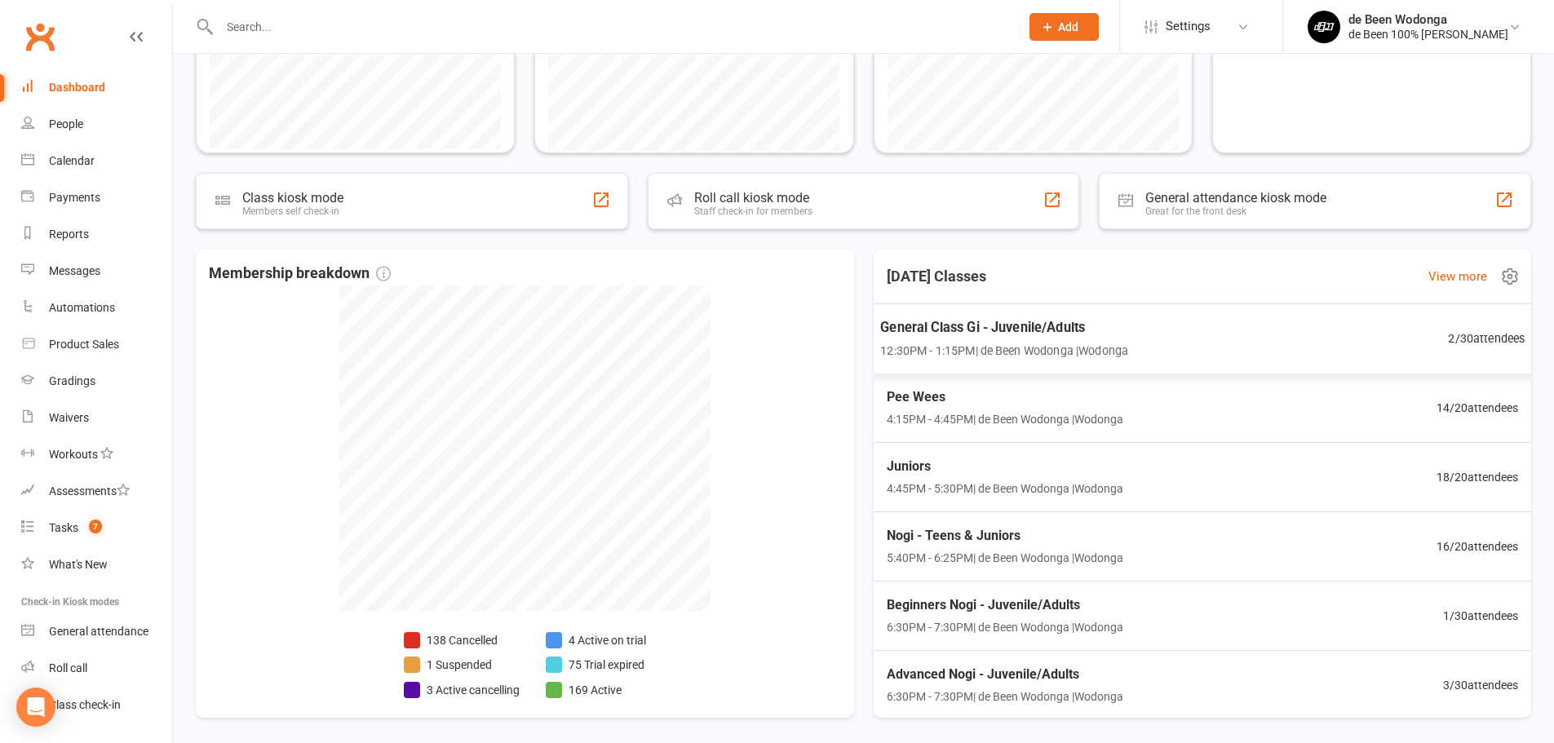
click at [1422, 326] on div "General Class Gi - Juvenile/Adults 12:30PM - 1:15PM | de Been Wodonga | Wodonga…" at bounding box center [1202, 339] width 685 height 71
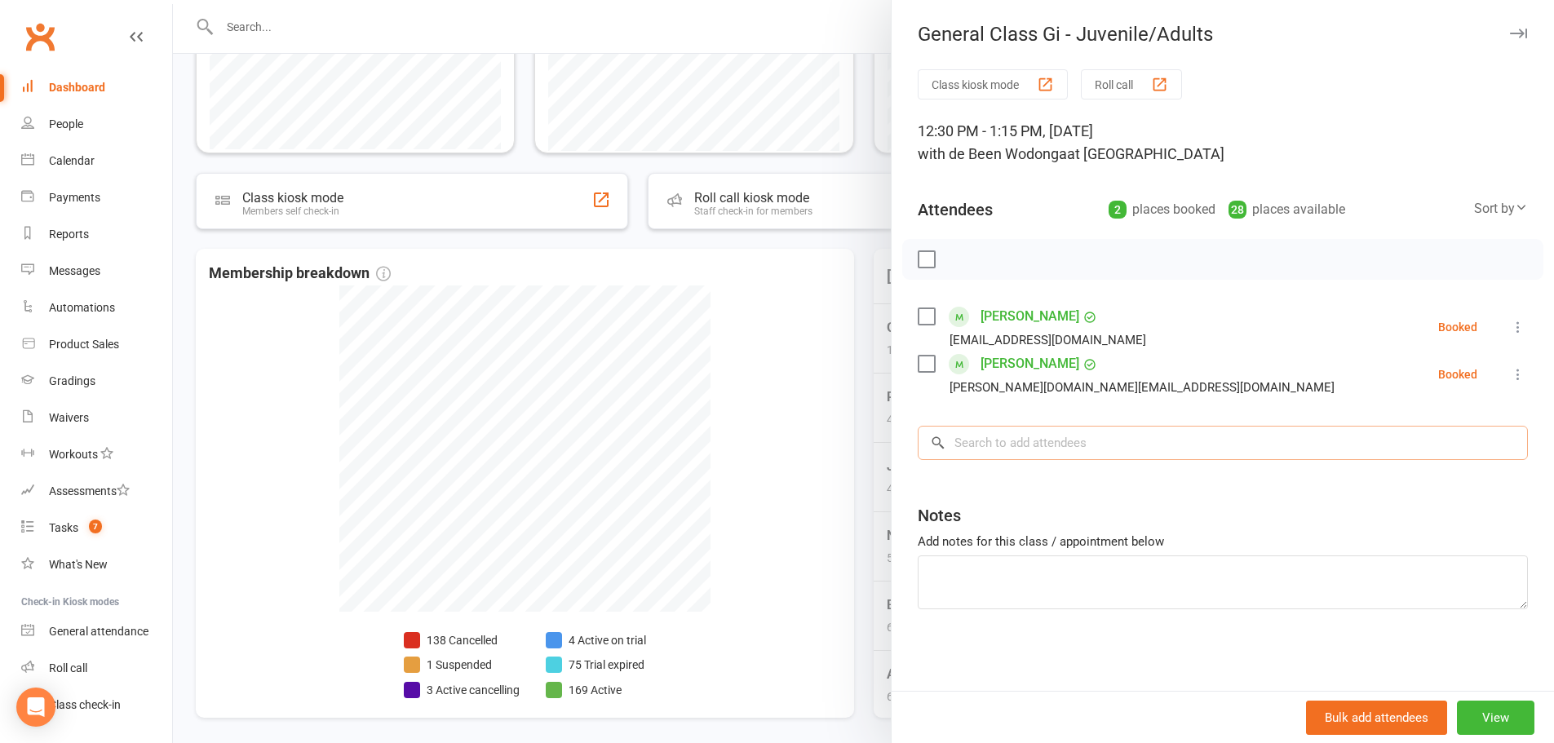
click at [1064, 431] on input "search" at bounding box center [1223, 443] width 610 height 34
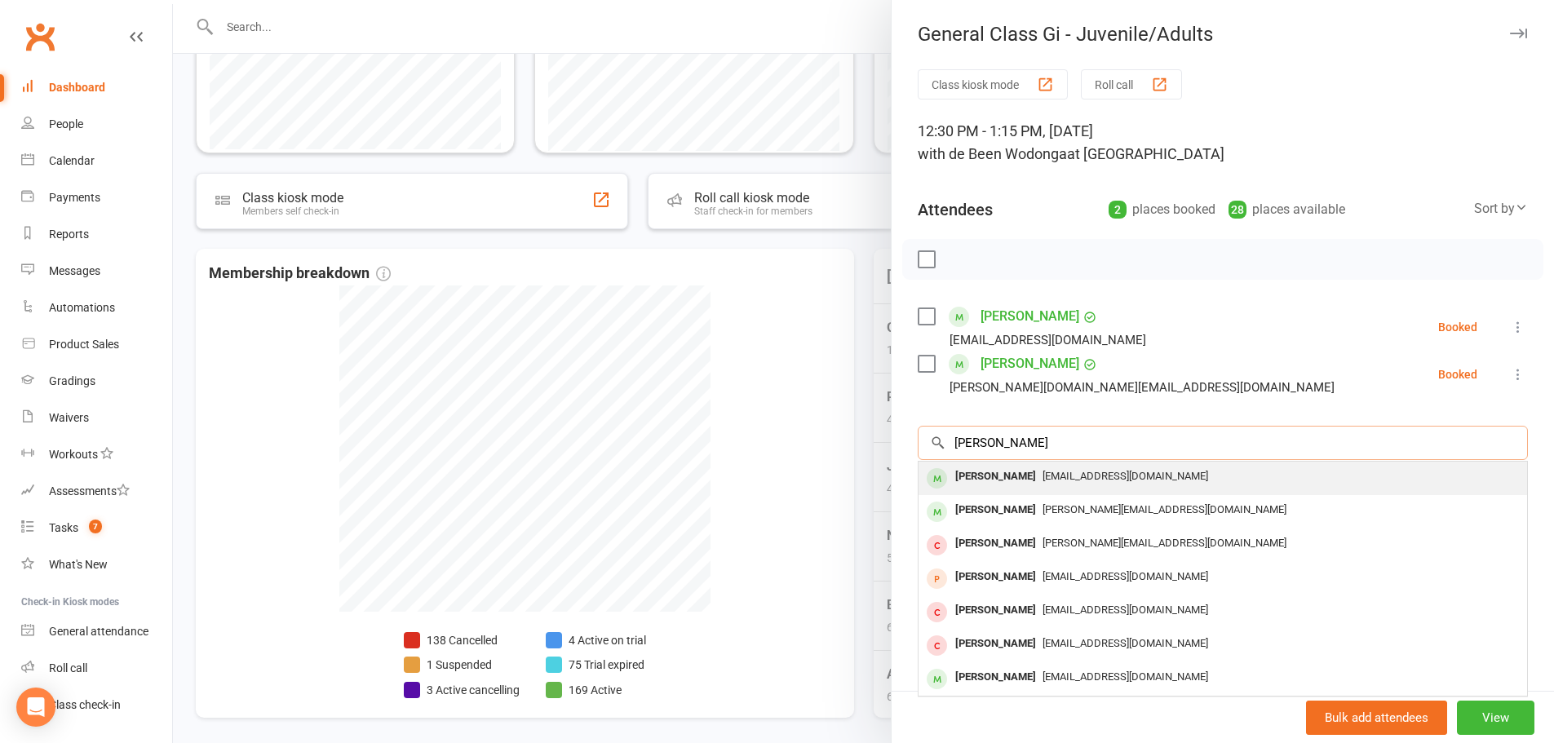
type input "[PERSON_NAME]"
click at [986, 472] on div "[PERSON_NAME]" at bounding box center [996, 477] width 94 height 24
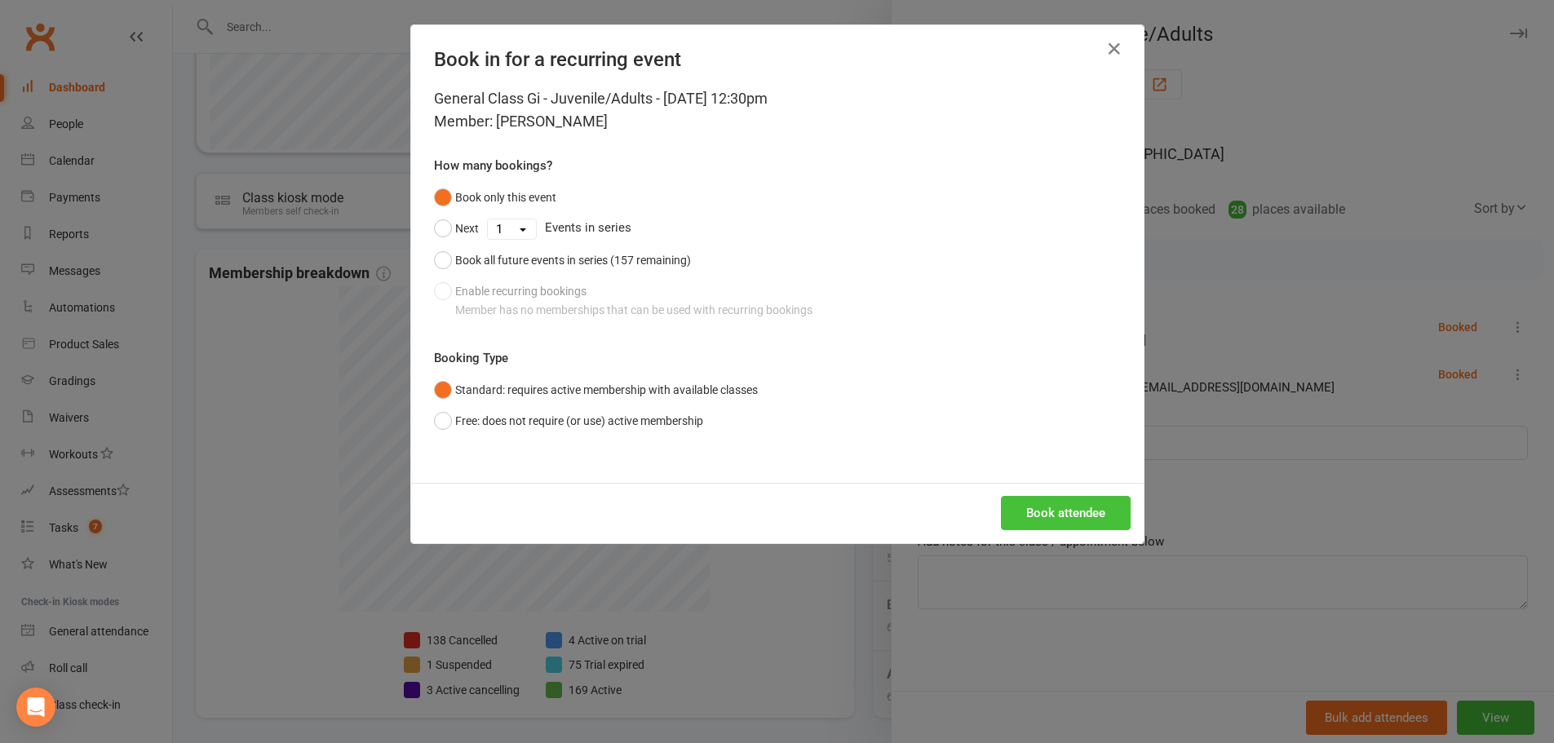
click at [1045, 503] on button "Book attendee" at bounding box center [1066, 513] width 130 height 34
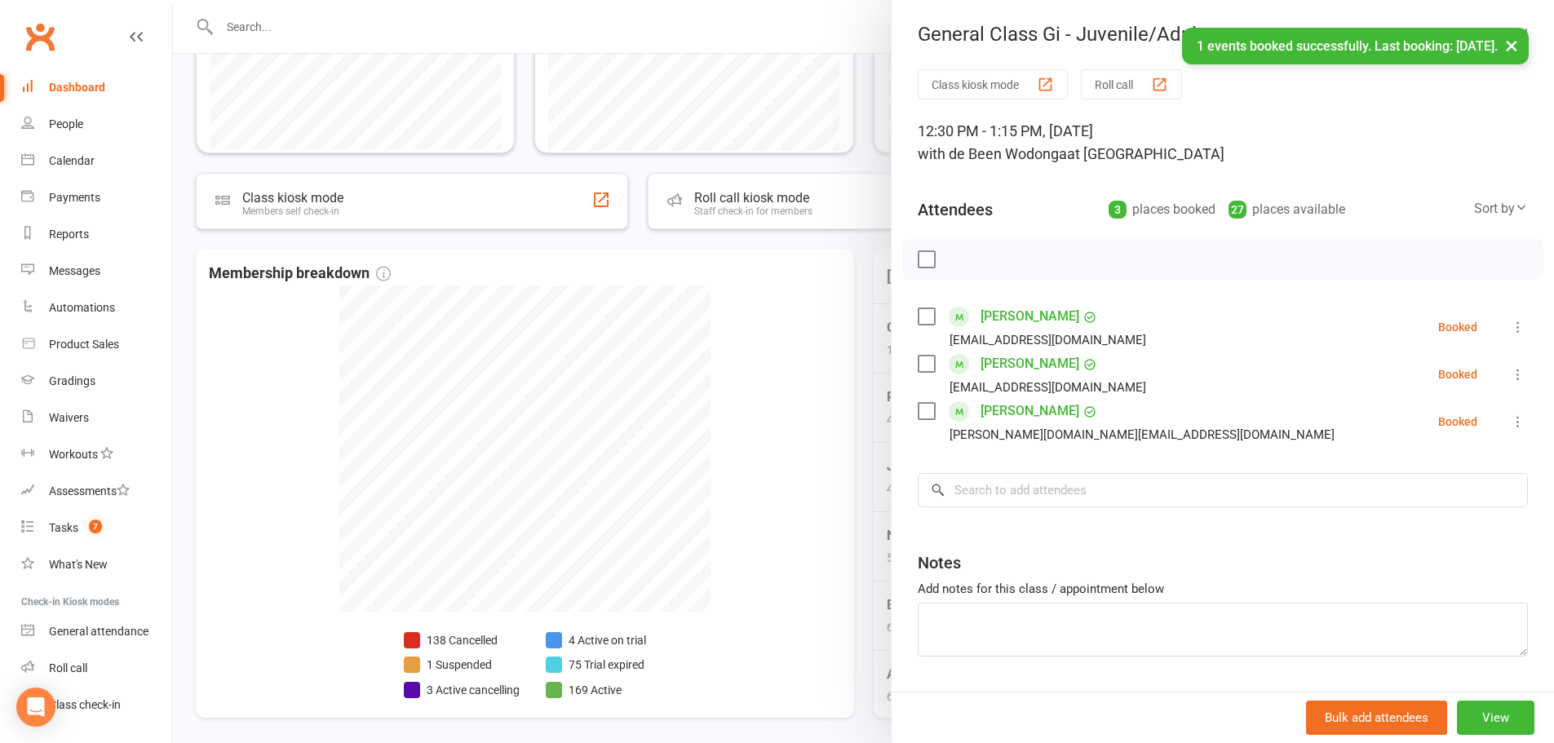
click at [922, 264] on label at bounding box center [926, 259] width 16 height 16
click at [959, 261] on icon "button" at bounding box center [963, 259] width 18 height 18
